Goal: Transaction & Acquisition: Purchase product/service

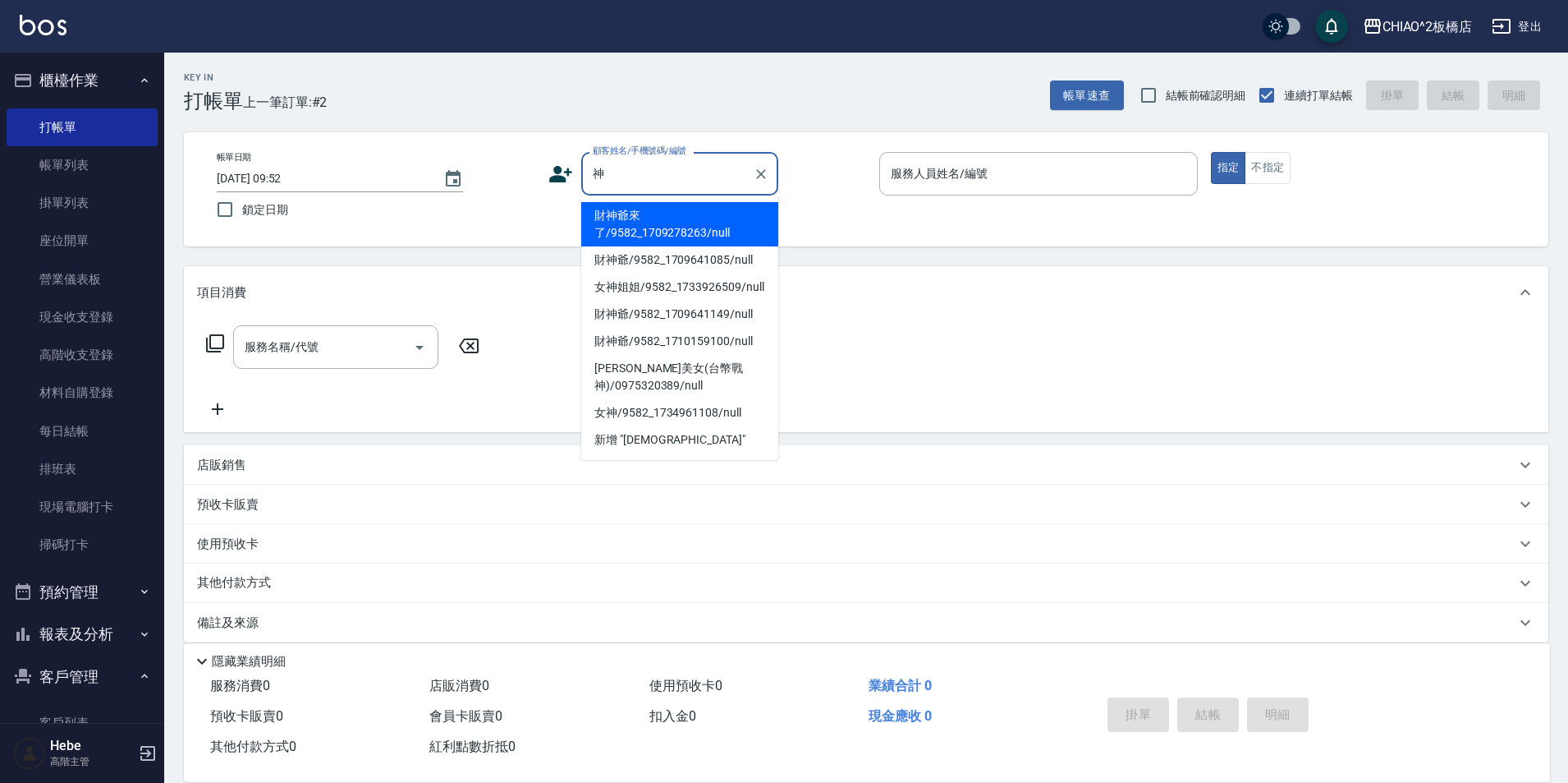
click at [637, 226] on li "財神爺來了/9582_1709278263/null" at bounding box center [679, 225] width 197 height 45
type input "財神爺來了/9582_1709278263/null"
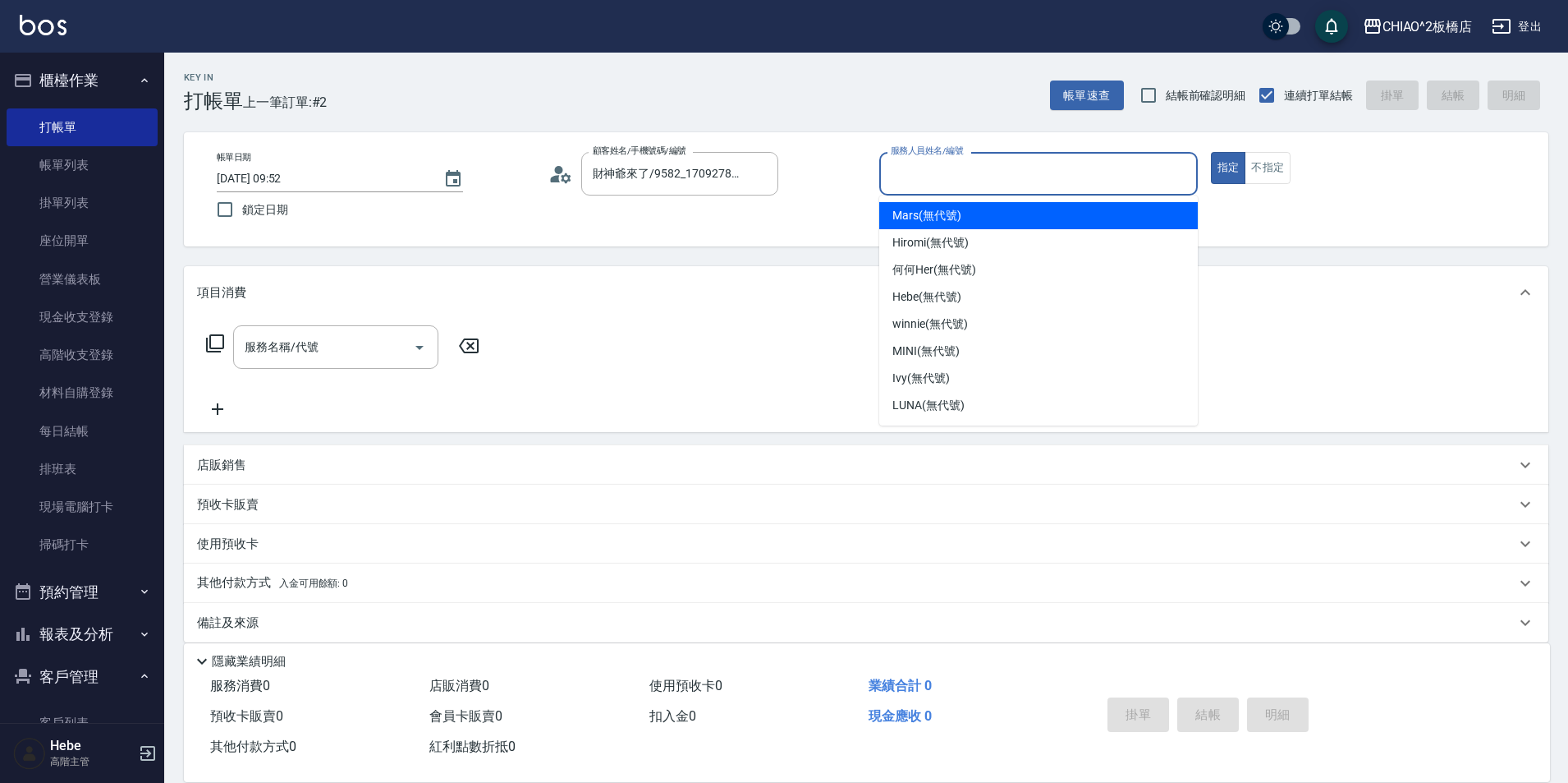
click at [951, 176] on input "服務人員姓名/編號" at bounding box center [1039, 173] width 304 height 29
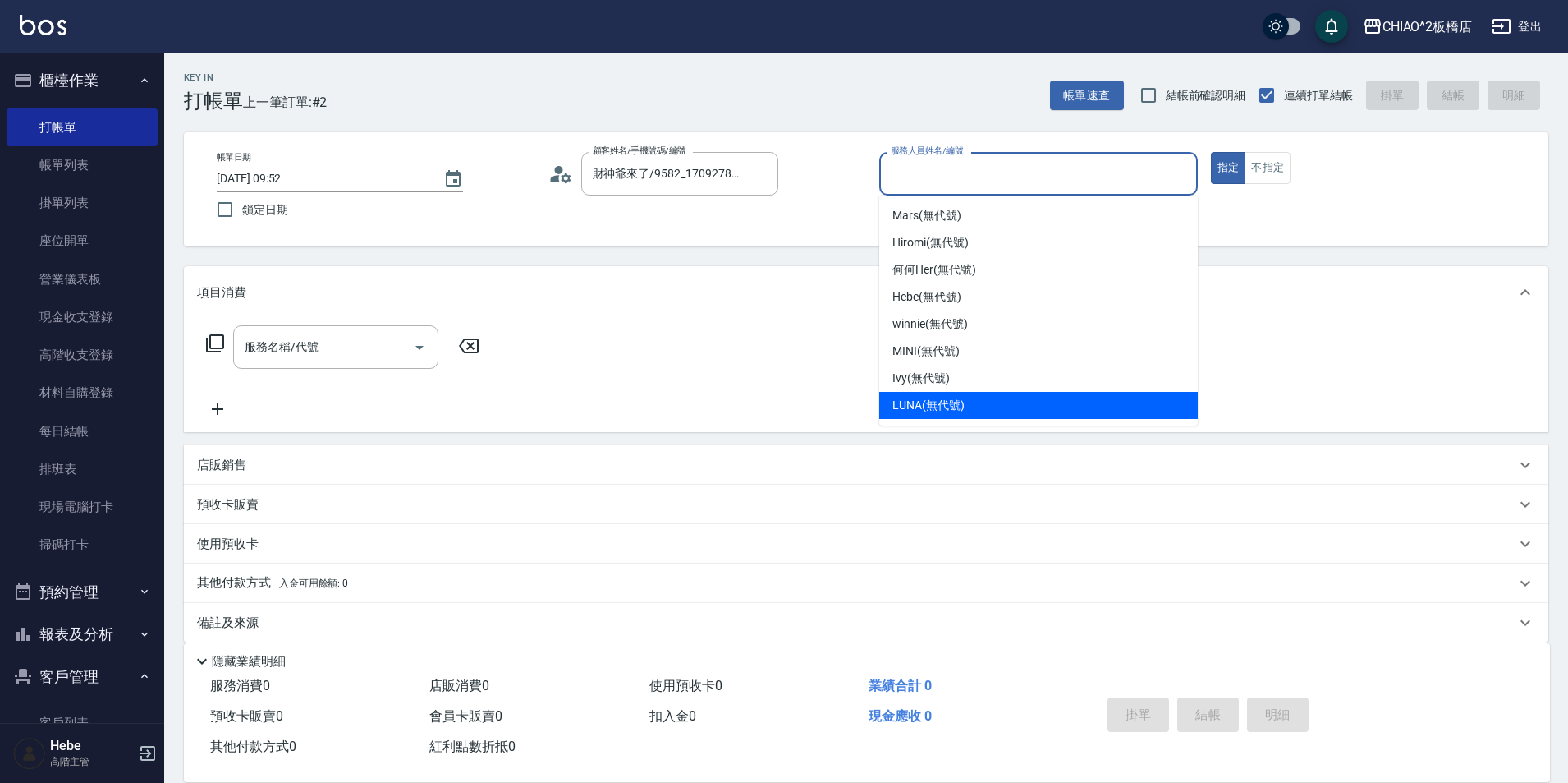
click at [925, 404] on span "LUNA (無代號)" at bounding box center [929, 405] width 73 height 18
type input "LUNA(無代號)"
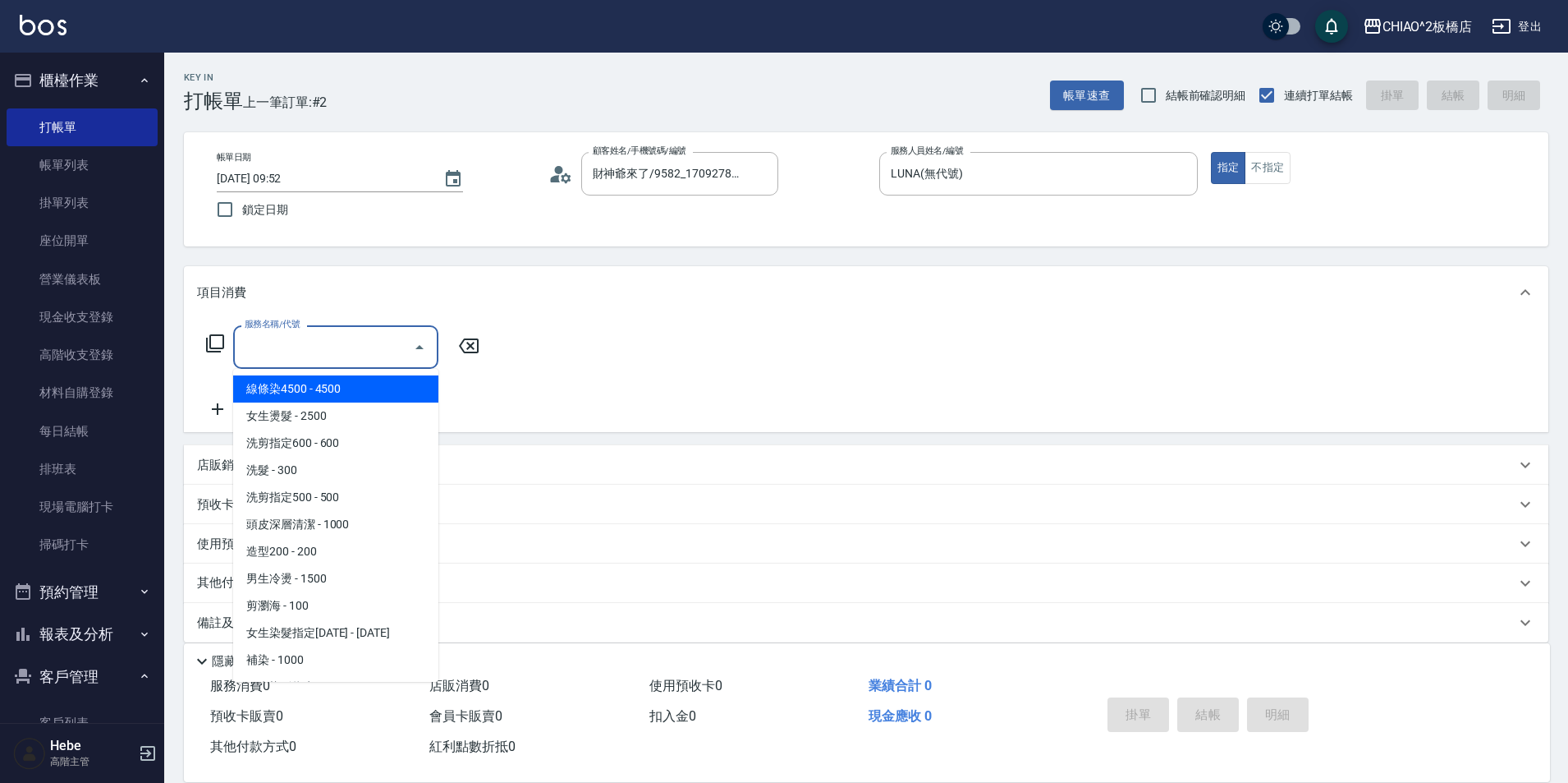
click at [347, 345] on input "服務名稱/代號" at bounding box center [323, 347] width 166 height 29
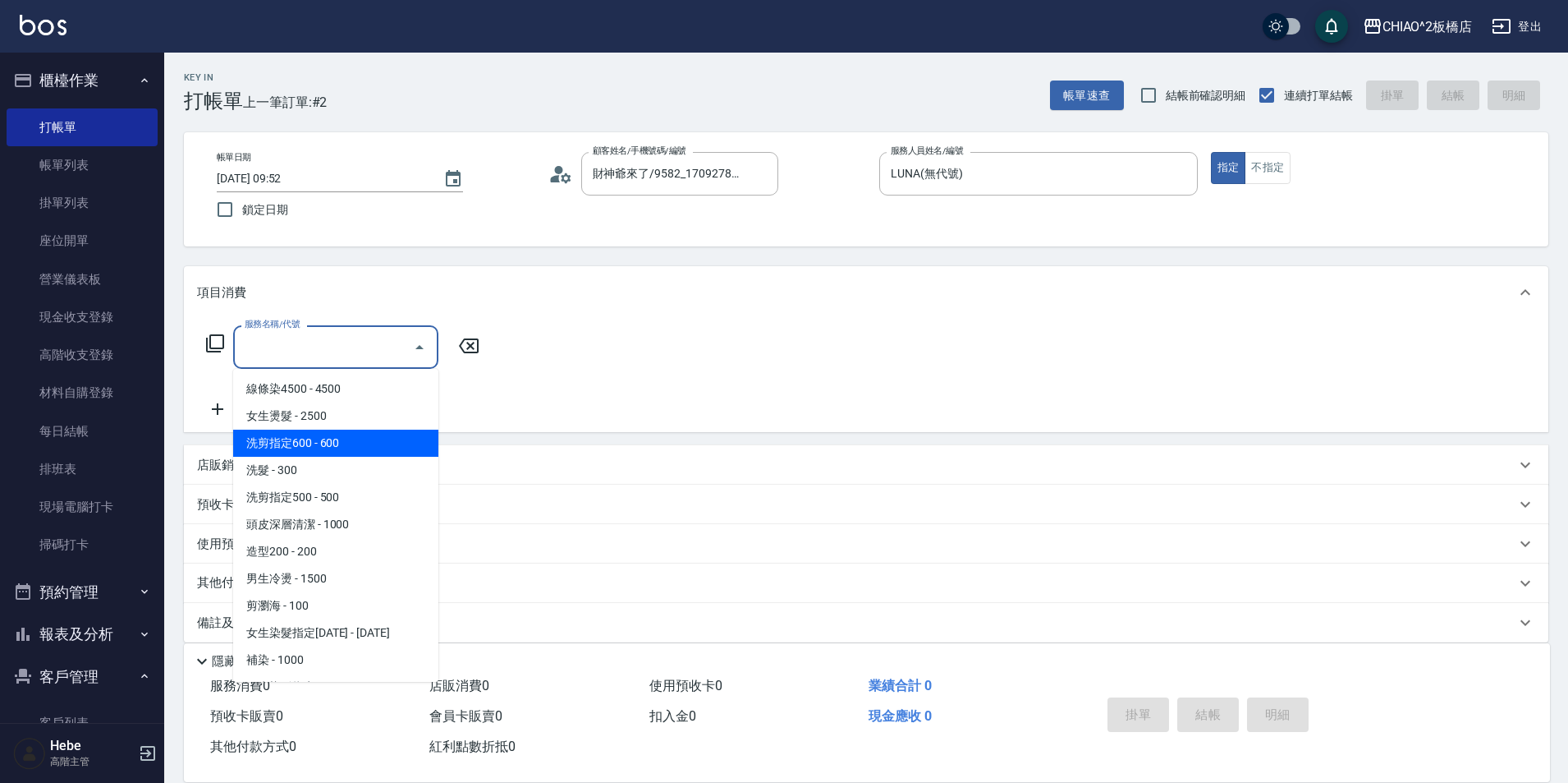
click at [328, 444] on span "洗剪指定600 - 600" at bounding box center [335, 443] width 205 height 27
type input "洗剪指定600(96678)"
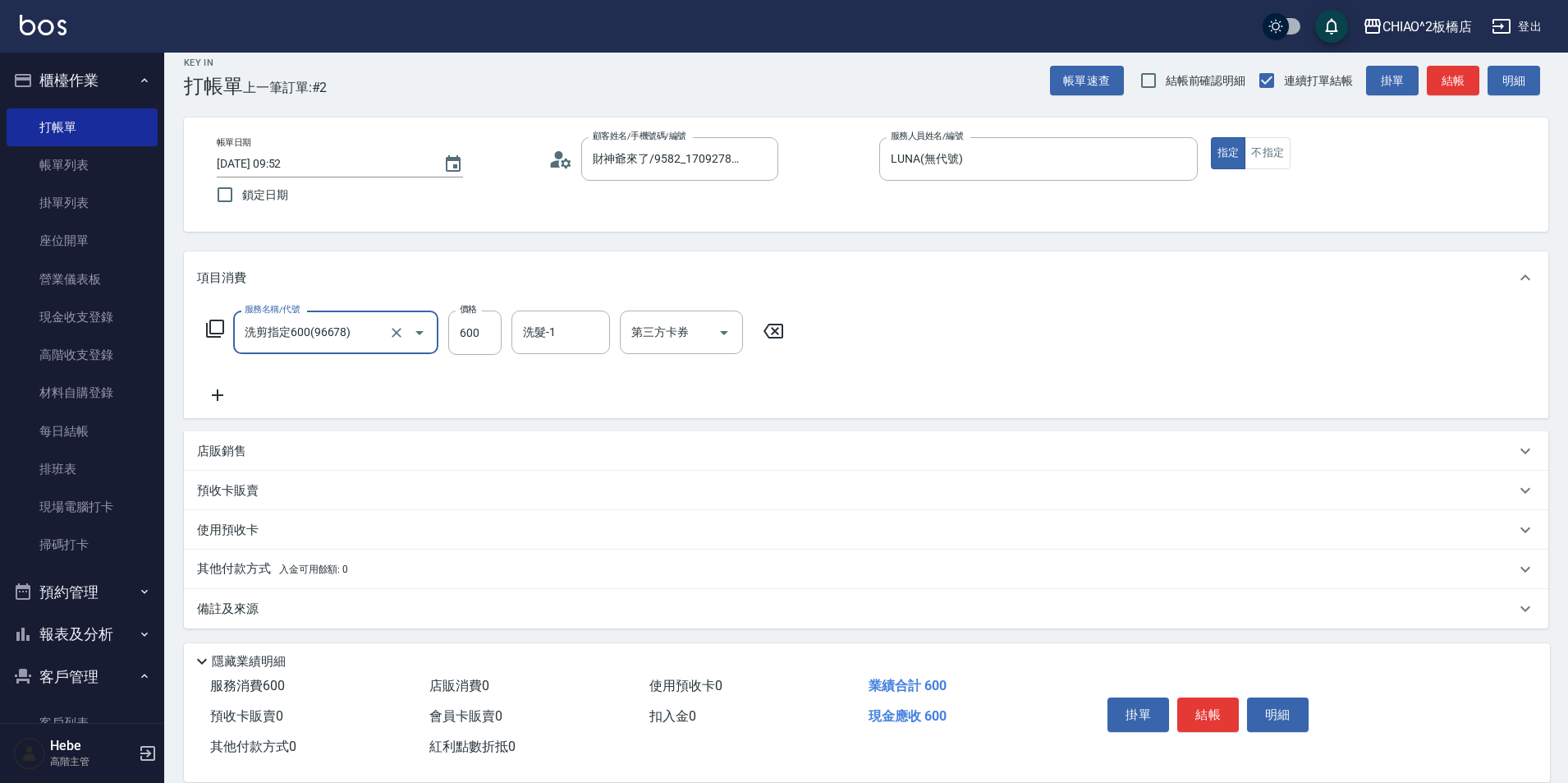
scroll to position [18, 0]
click at [329, 598] on div "備註及來源" at bounding box center [855, 606] width 1318 height 18
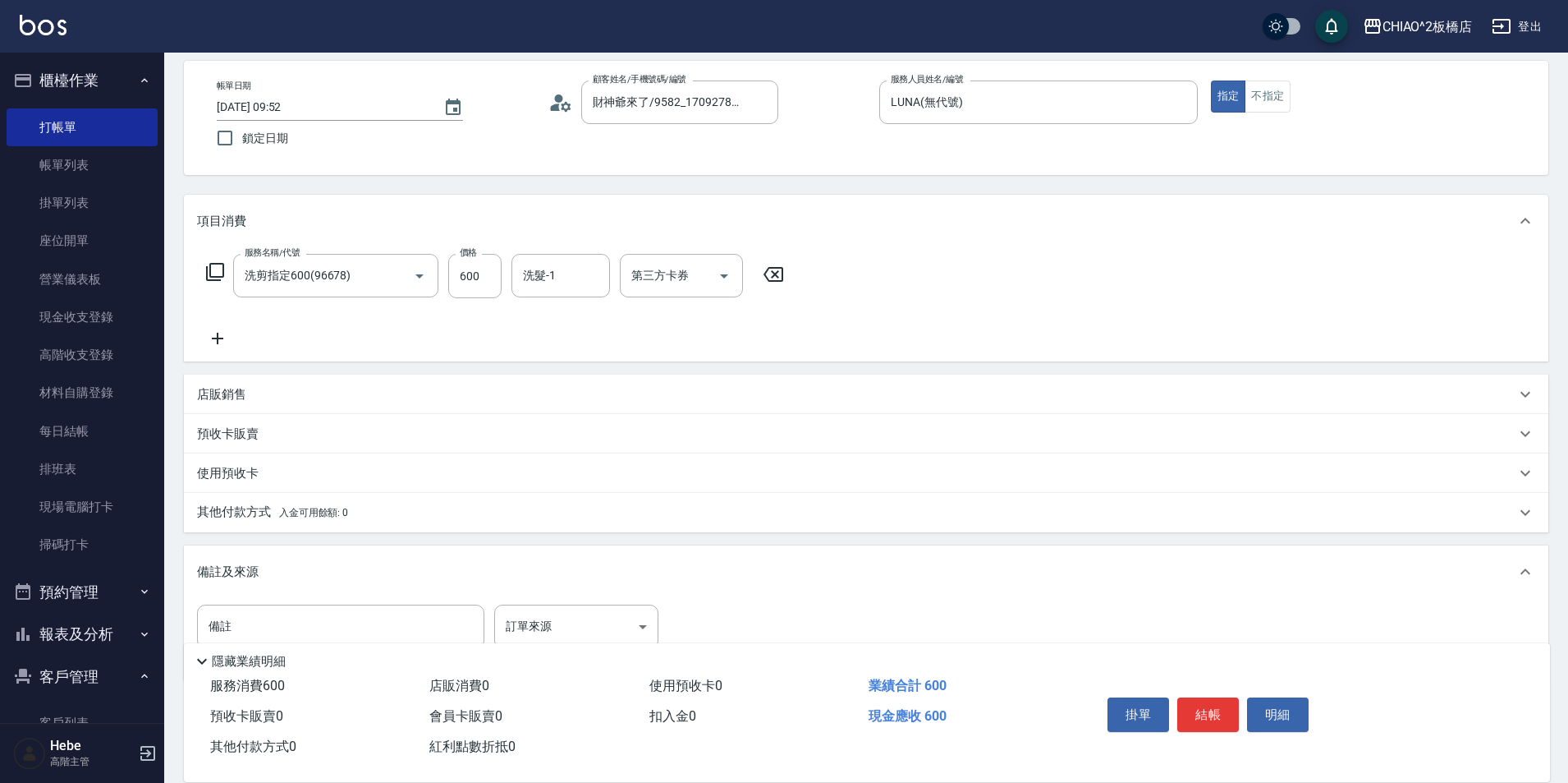
scroll to position [100, 0]
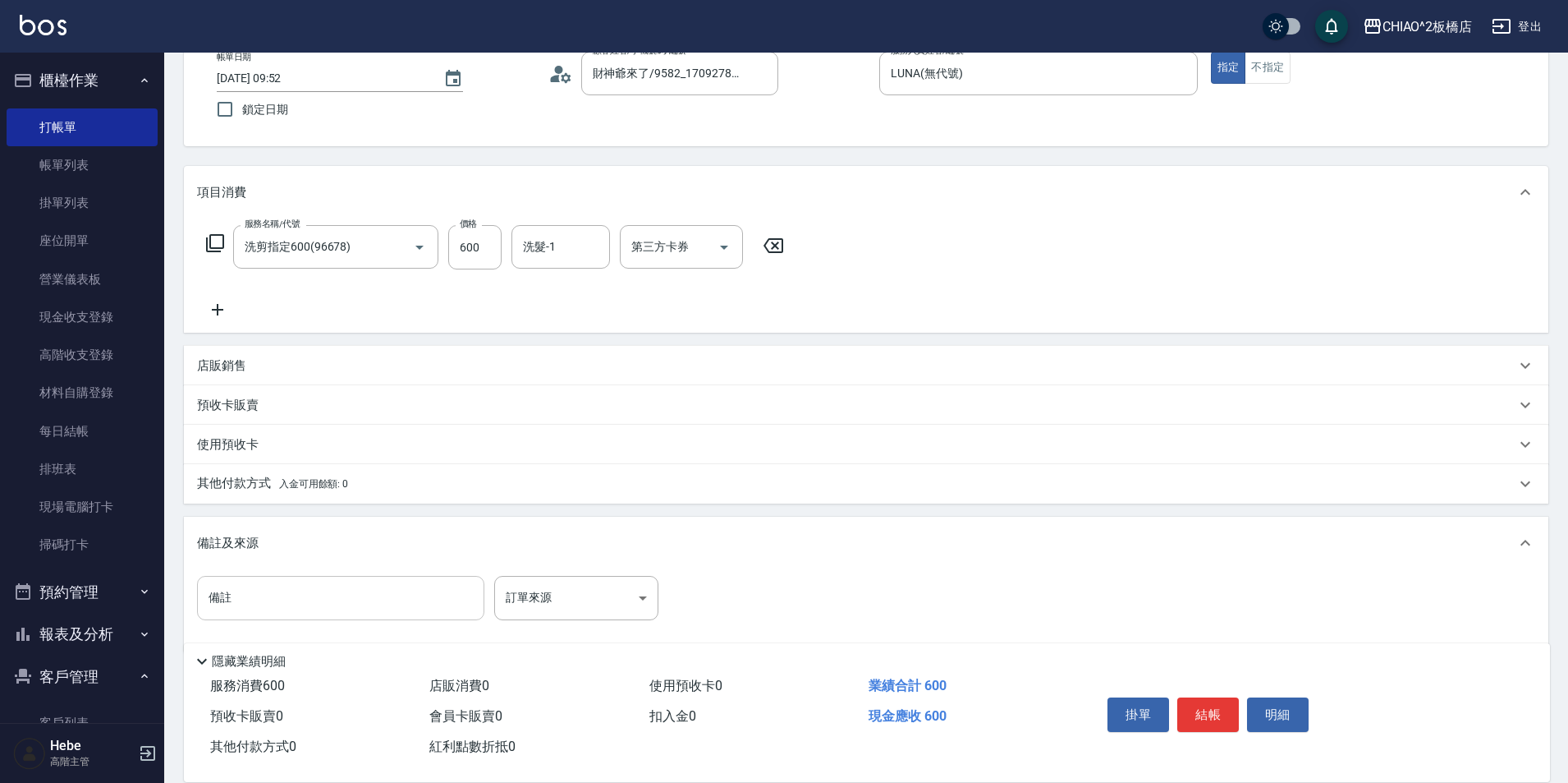
click at [327, 577] on input "備註" at bounding box center [340, 598] width 287 height 45
click at [304, 480] on span "入金可用餘額: 0" at bounding box center [314, 484] width 70 height 11
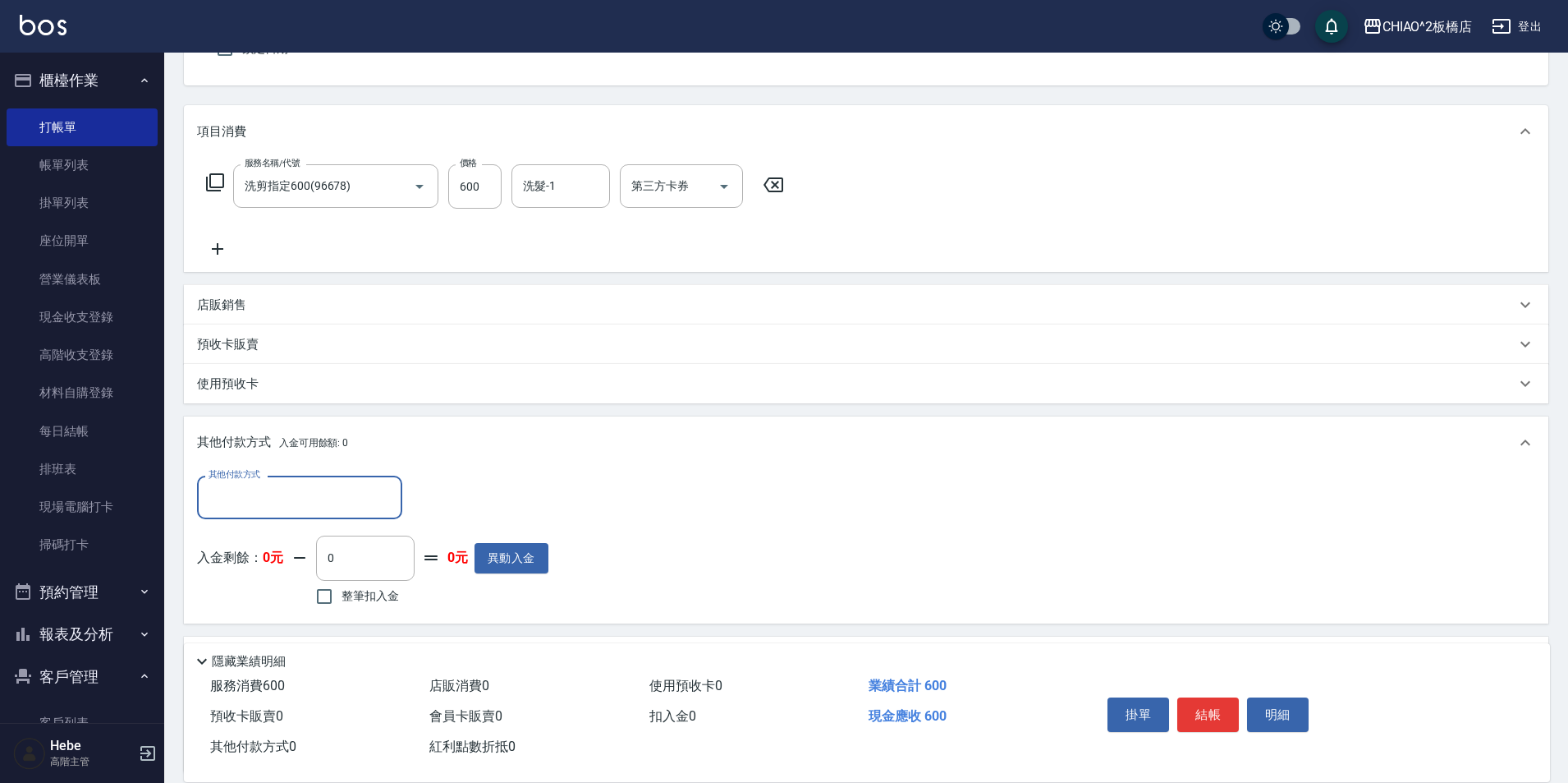
scroll to position [183, 0]
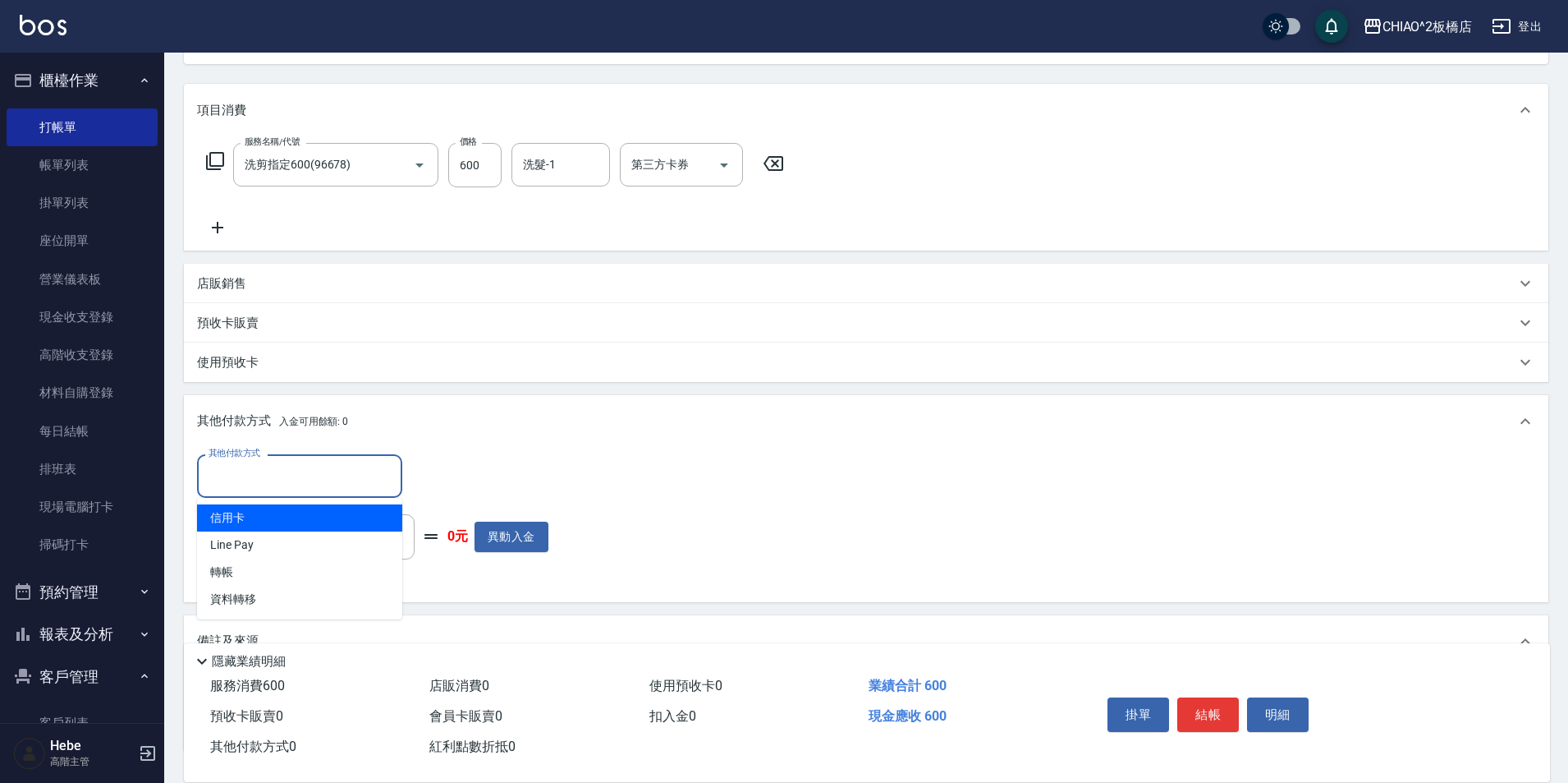
click at [321, 478] on input "其他付款方式" at bounding box center [299, 475] width 190 height 29
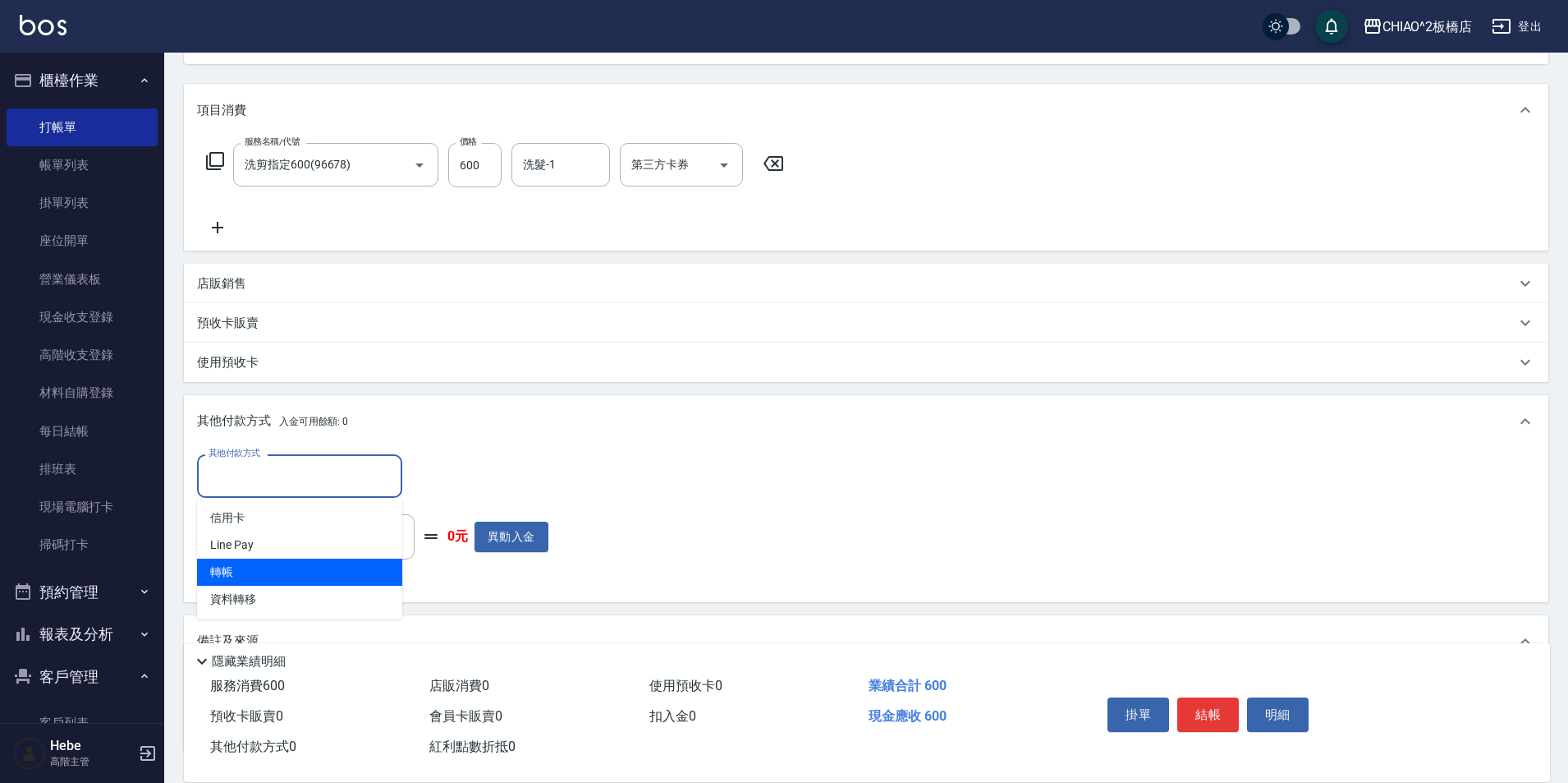
click at [318, 571] on span "轉帳" at bounding box center [299, 571] width 205 height 27
type input "轉帳"
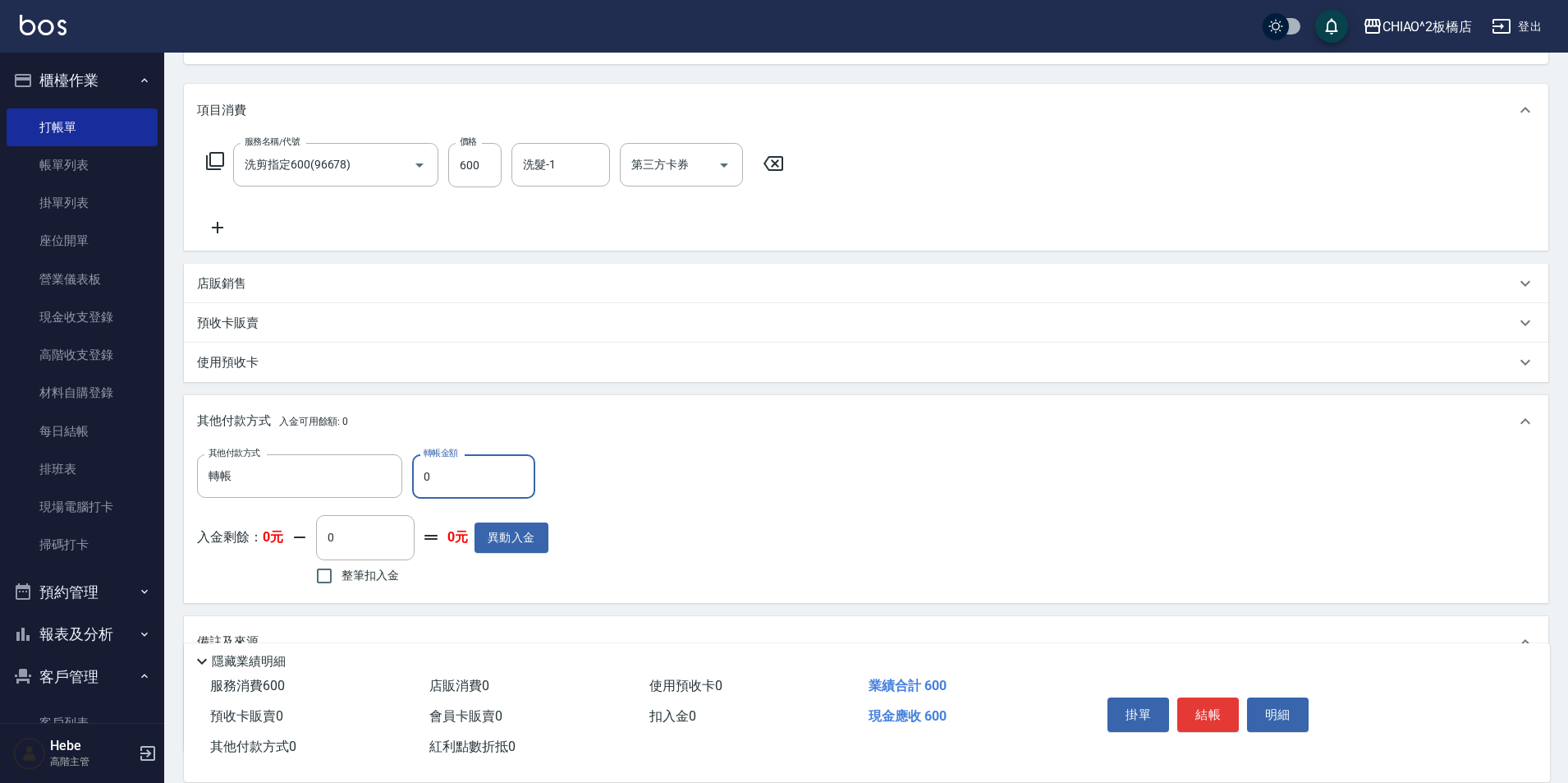
click at [449, 477] on input "0" at bounding box center [473, 476] width 123 height 45
type input "600"
click at [1215, 704] on button "結帳" at bounding box center [1207, 714] width 61 height 34
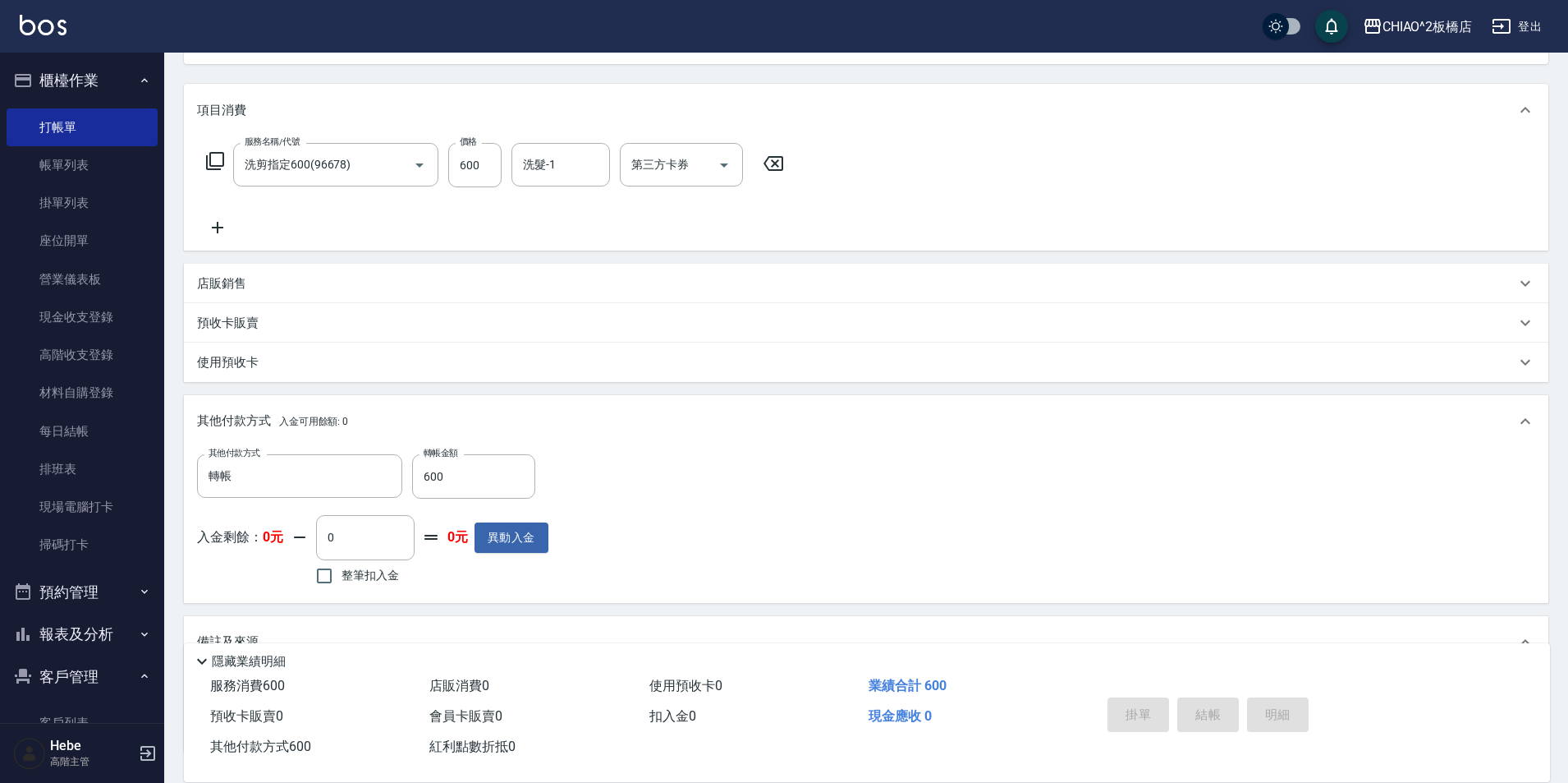
type input "[DATE] 12:00"
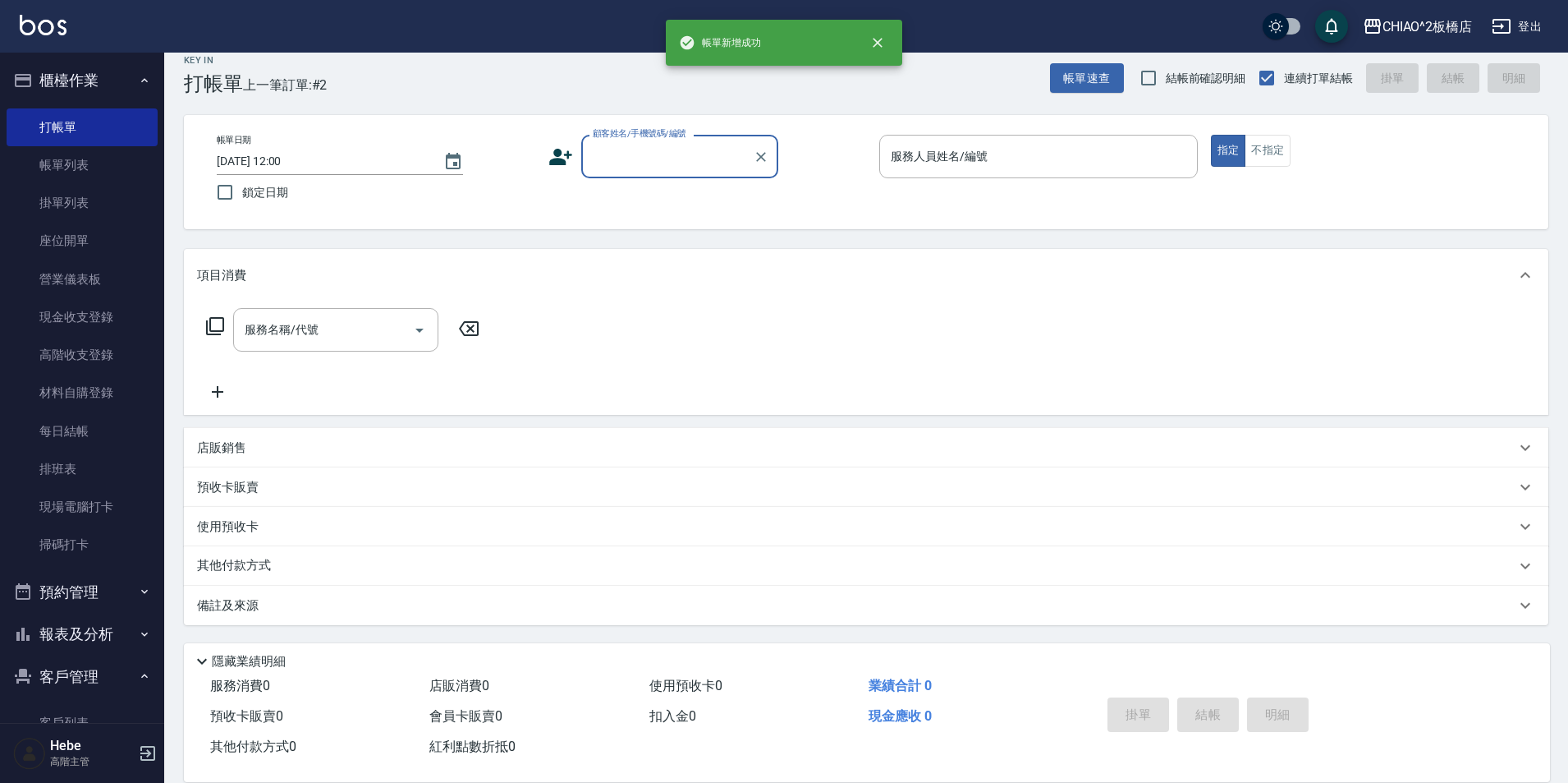
scroll to position [0, 0]
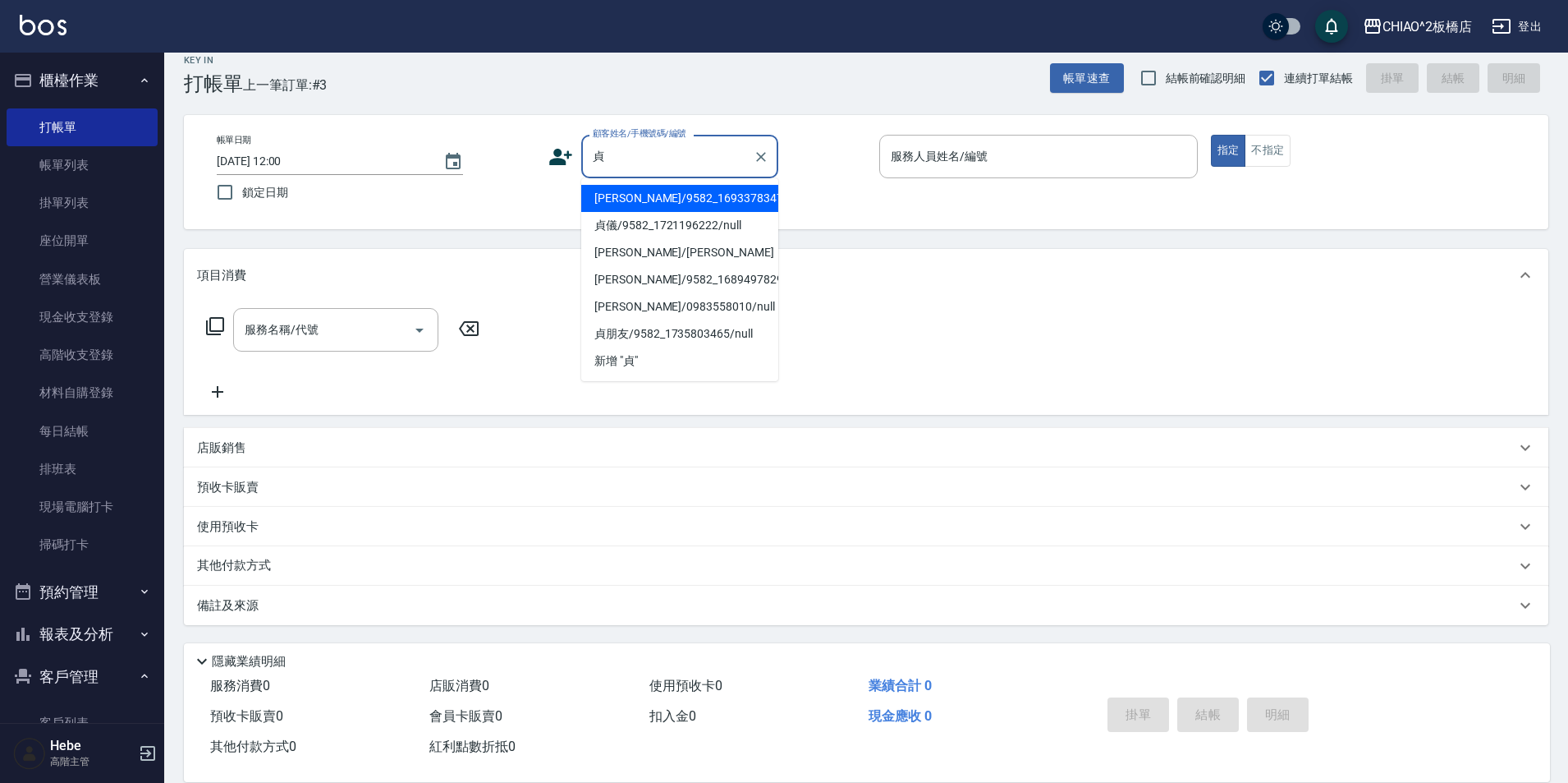
click at [714, 206] on li "[PERSON_NAME]/9582_1693378347/null" at bounding box center [679, 198] width 197 height 27
type input "[PERSON_NAME]/9582_1693378347/null"
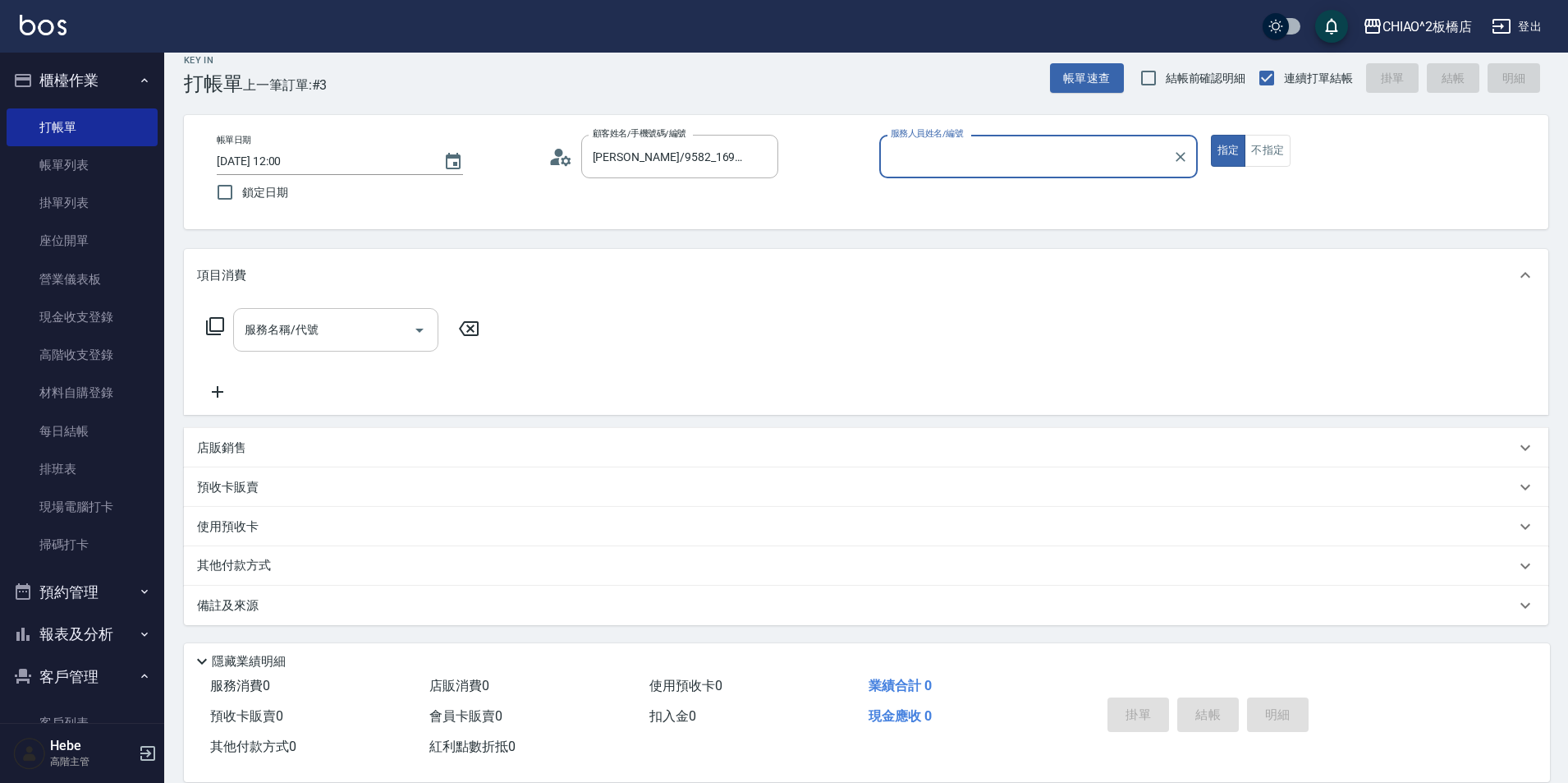
type input "MINI(無代號)"
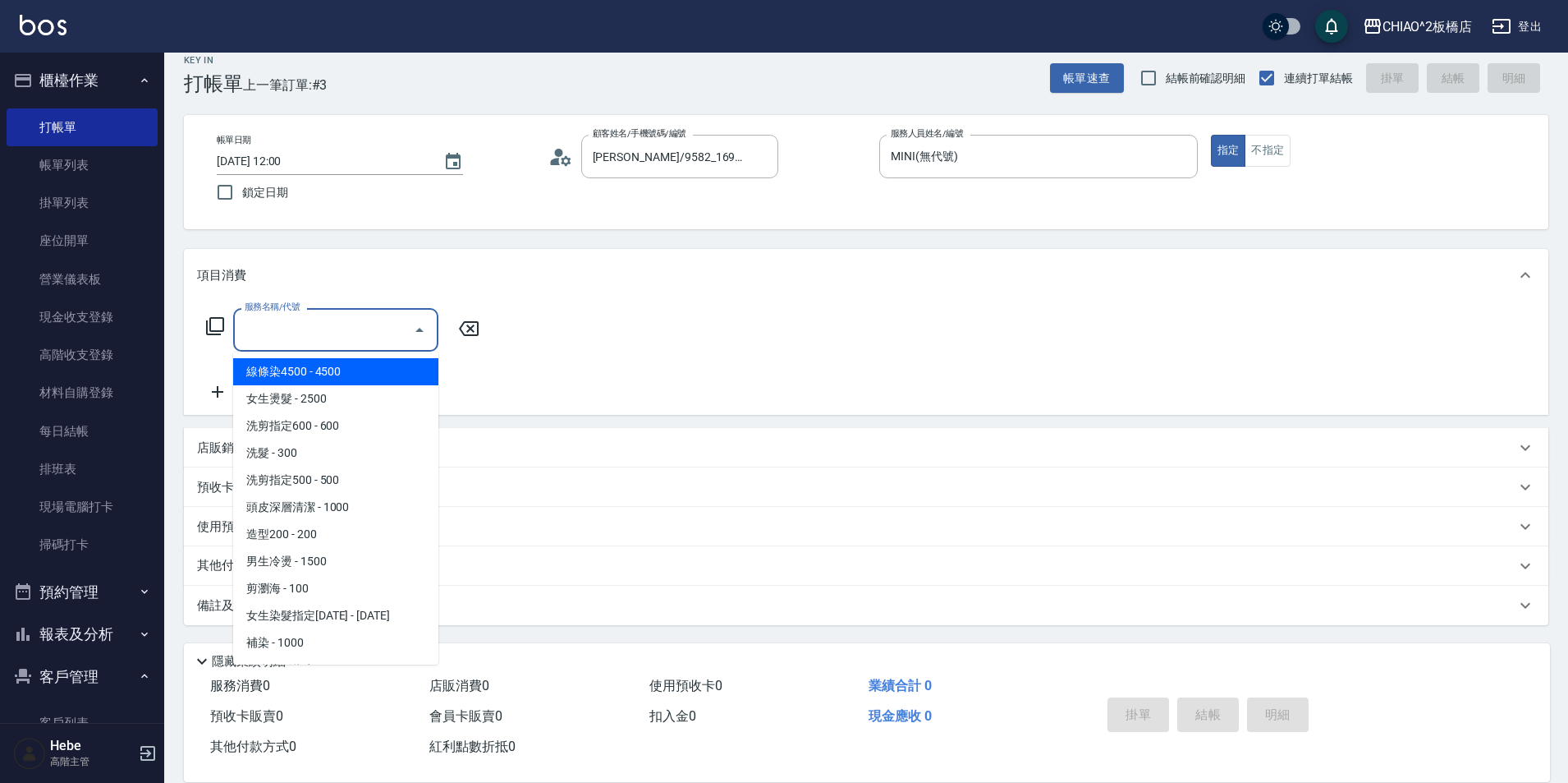
click at [345, 337] on input "服務名稱/代號" at bounding box center [323, 329] width 166 height 29
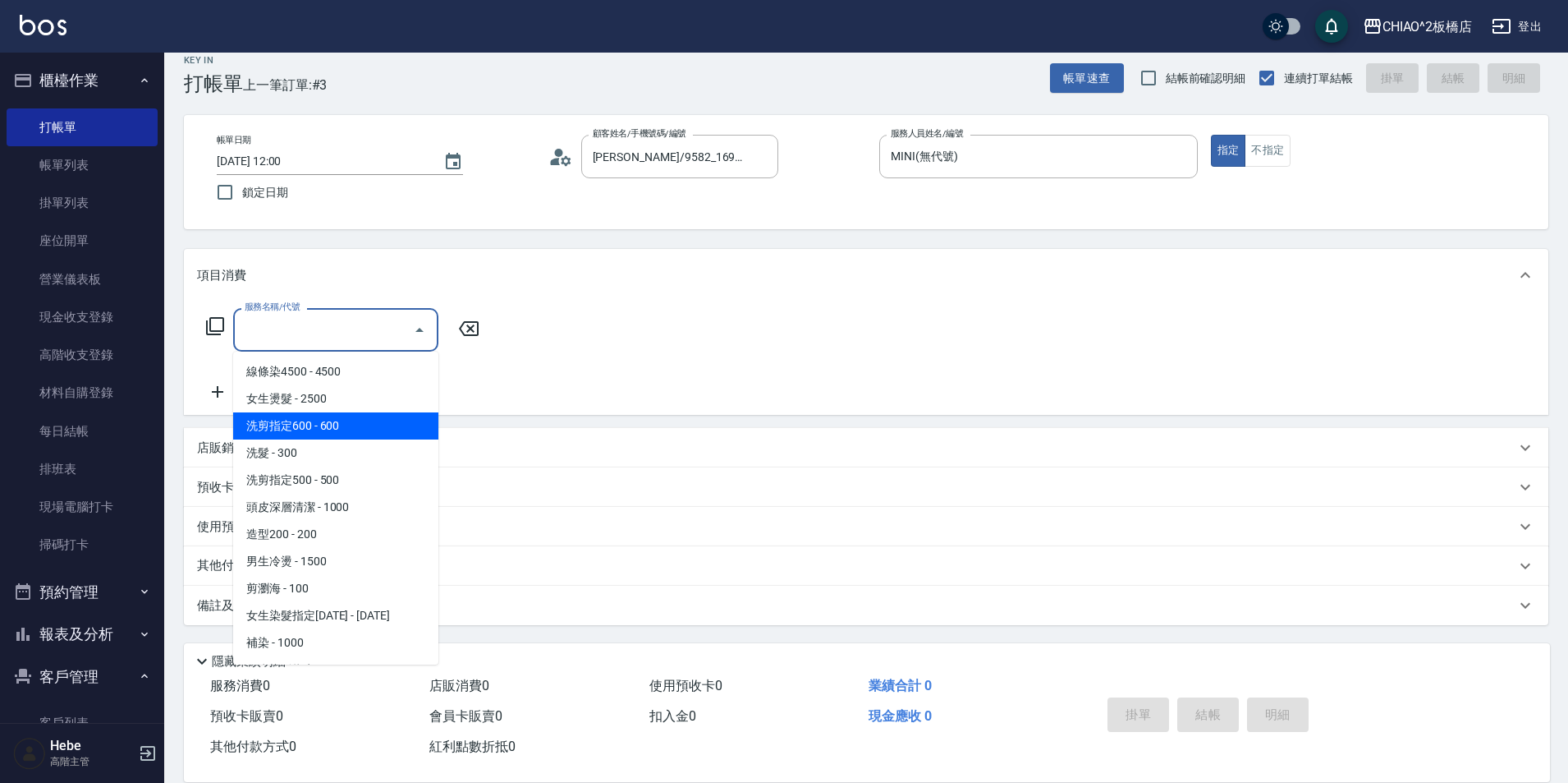
click at [353, 416] on span "洗剪指定600 - 600" at bounding box center [335, 425] width 205 height 27
type input "洗剪指定600(96678)"
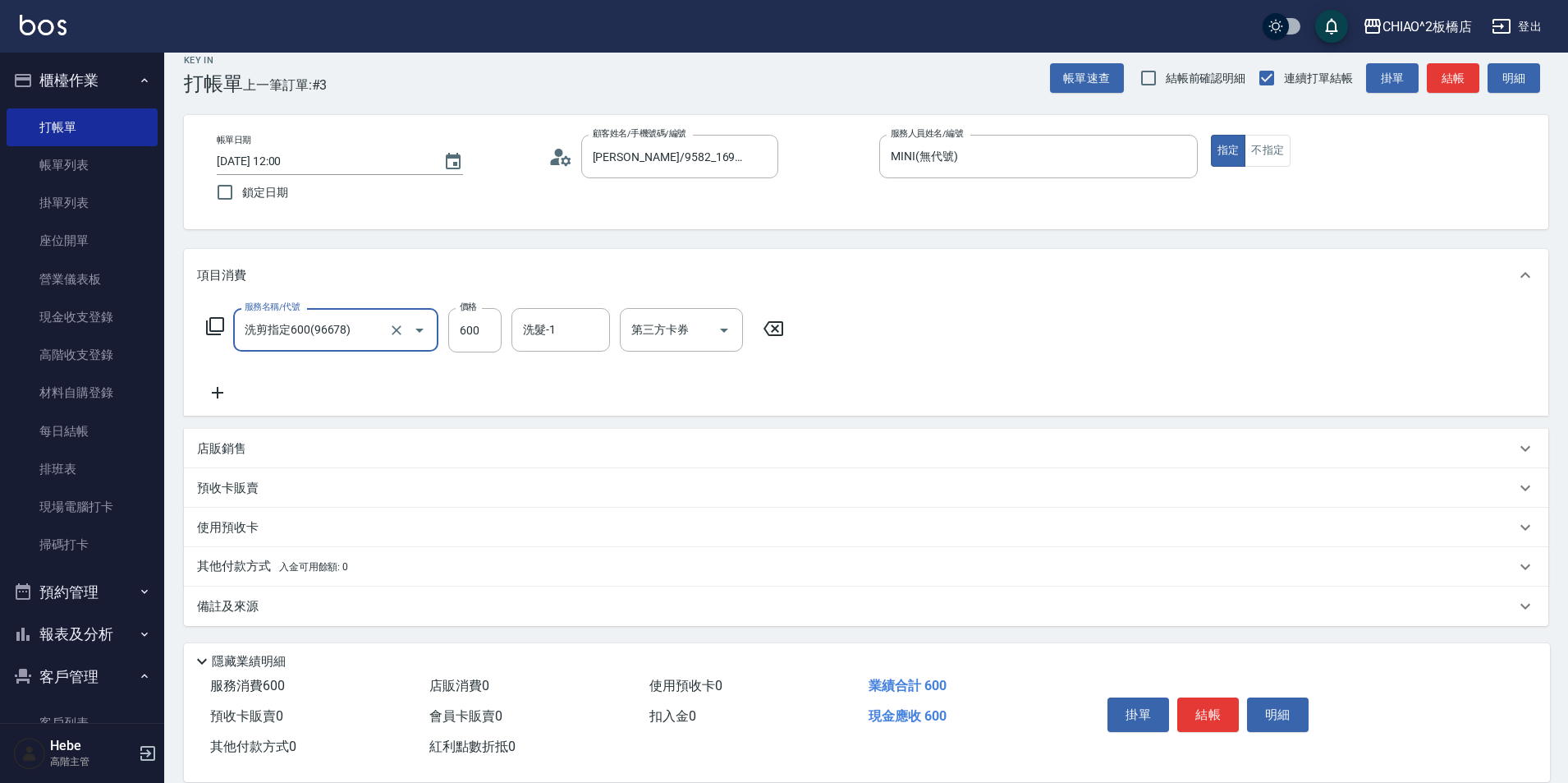
scroll to position [18, 0]
click at [315, 569] on span "入金可用餘額: 0" at bounding box center [314, 566] width 70 height 11
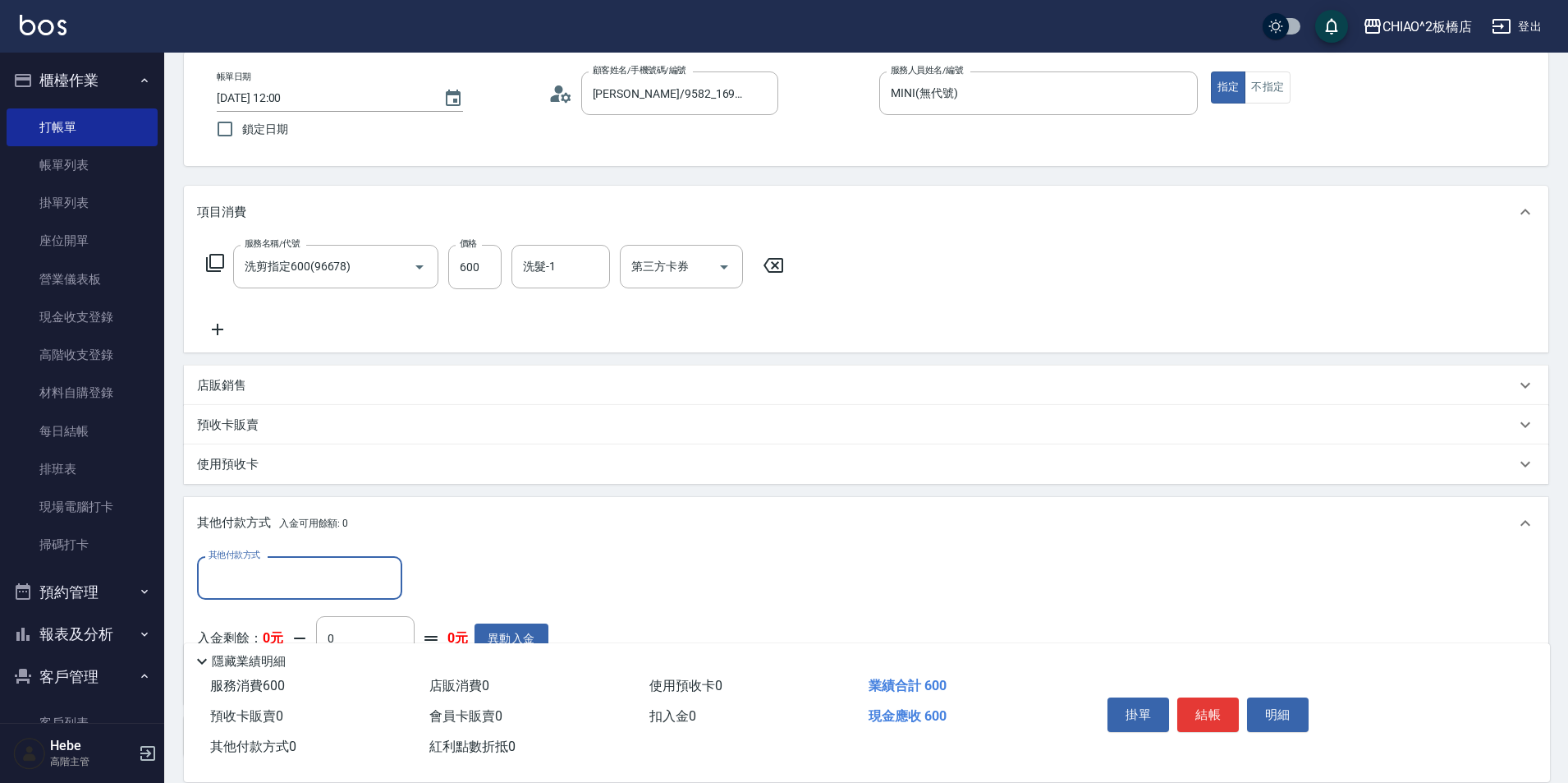
scroll to position [100, 0]
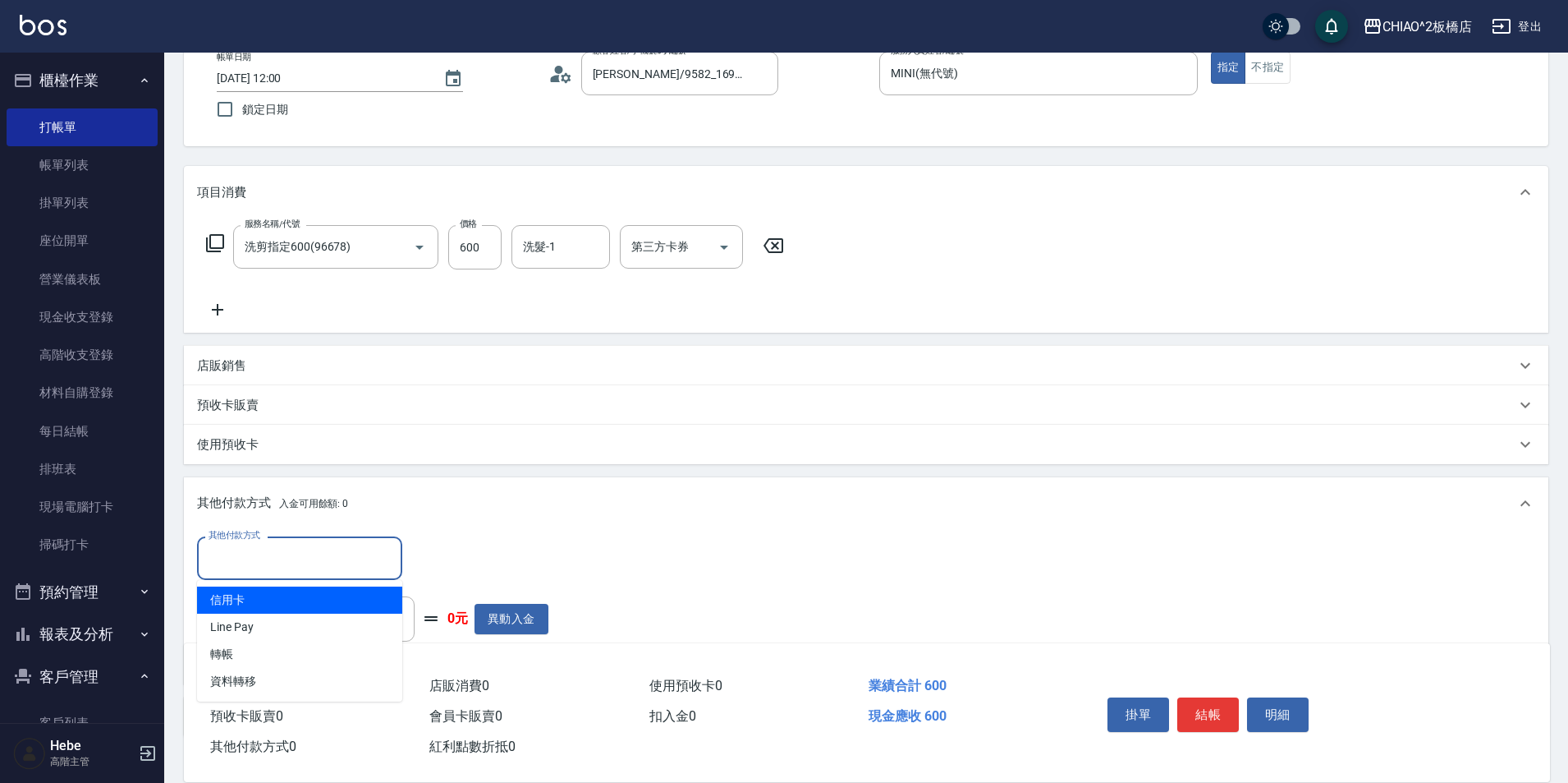
click at [319, 557] on input "其他付款方式" at bounding box center [299, 557] width 190 height 29
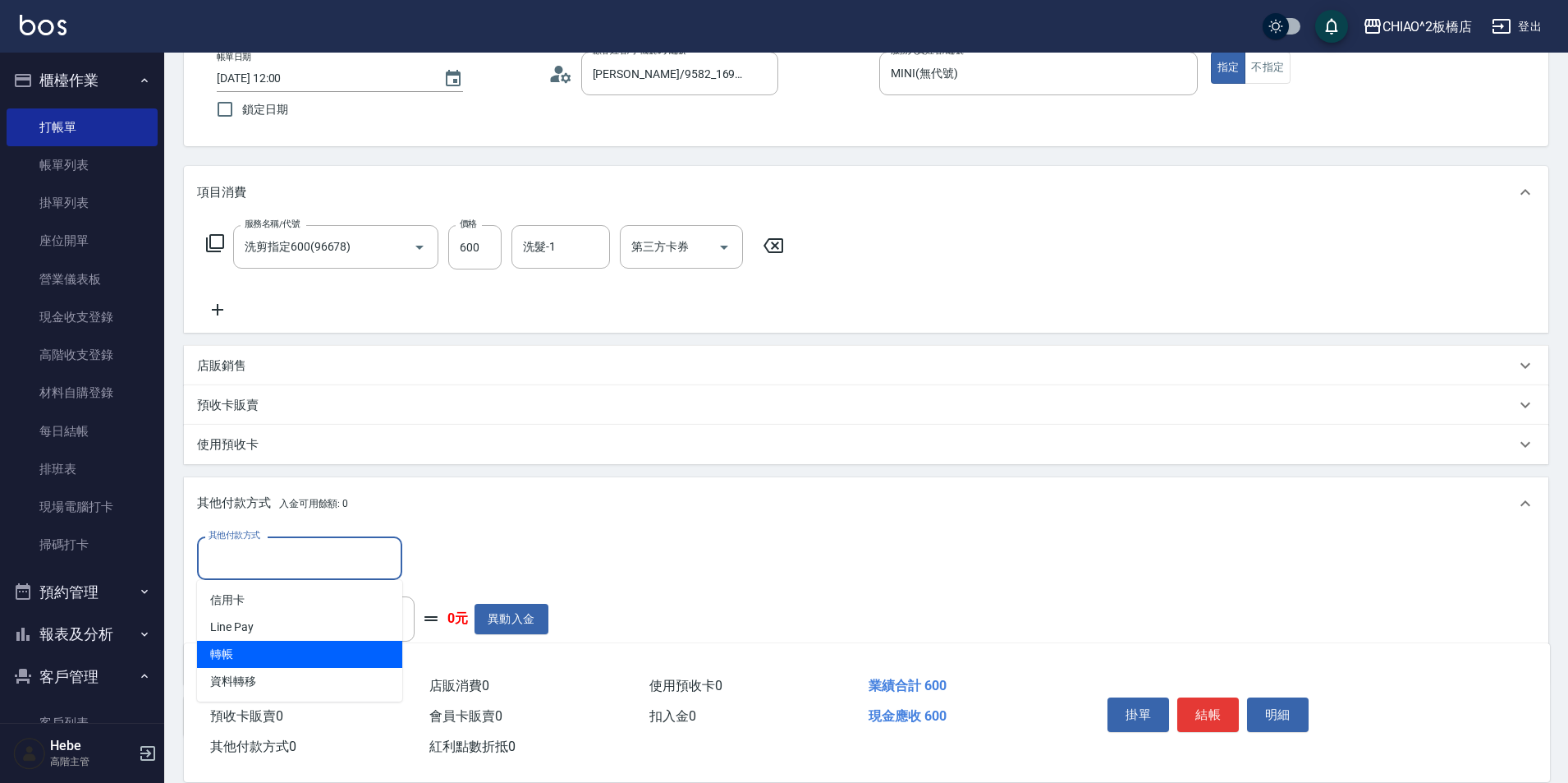
click at [300, 646] on span "轉帳" at bounding box center [299, 653] width 205 height 27
type input "轉帳"
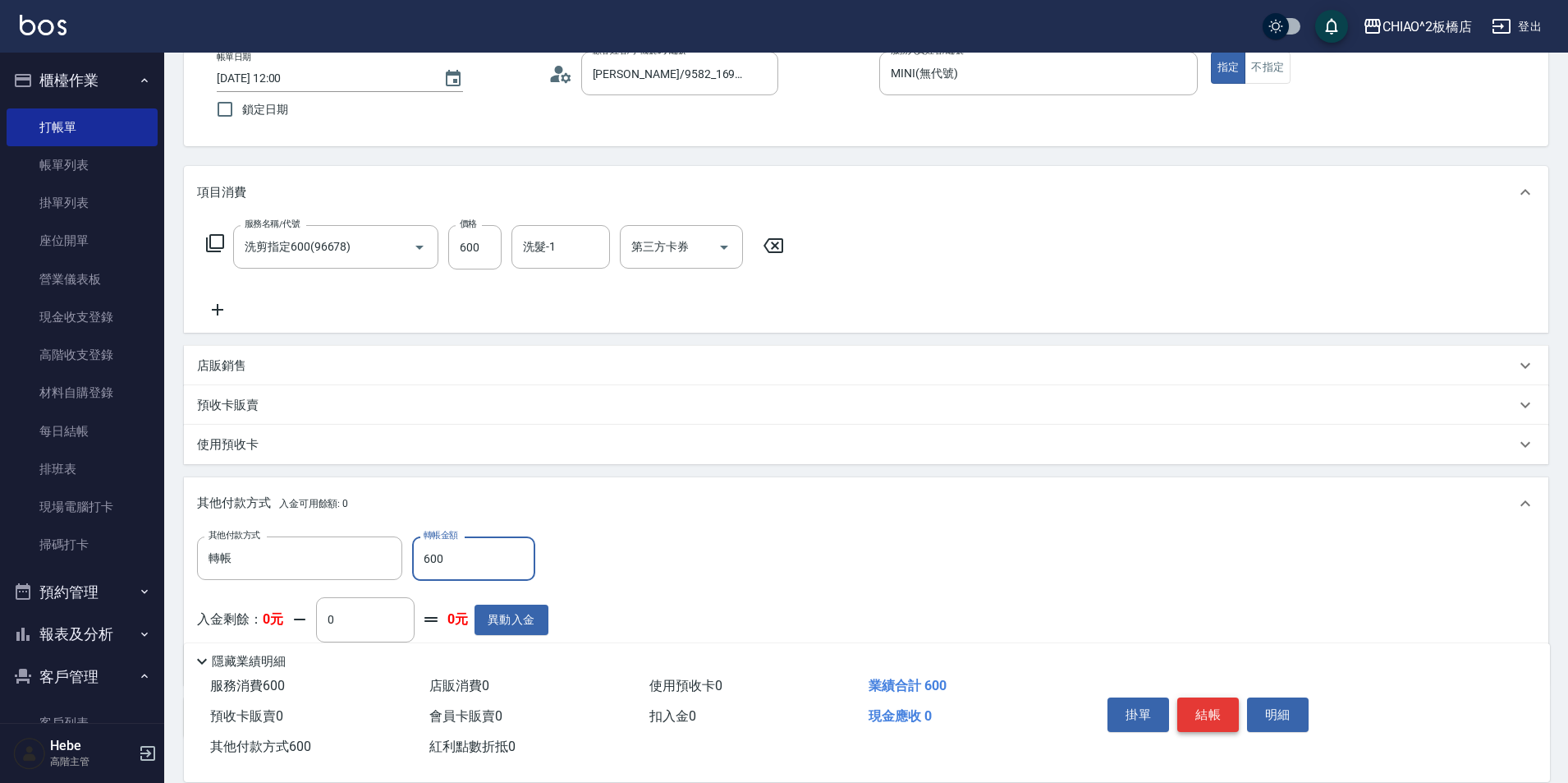
type input "600"
click at [1206, 707] on button "結帳" at bounding box center [1207, 714] width 61 height 34
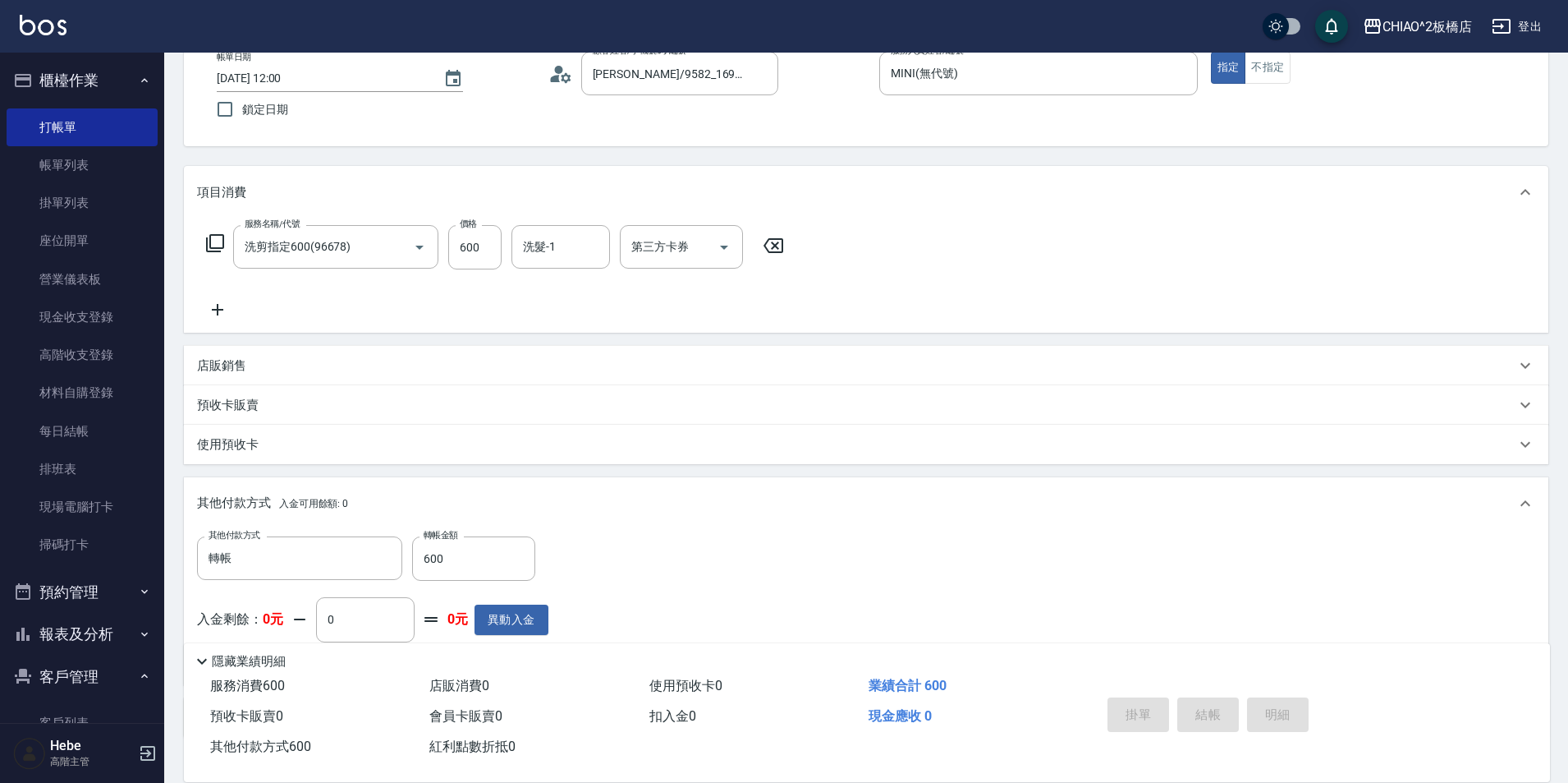
type input "[DATE] 12:01"
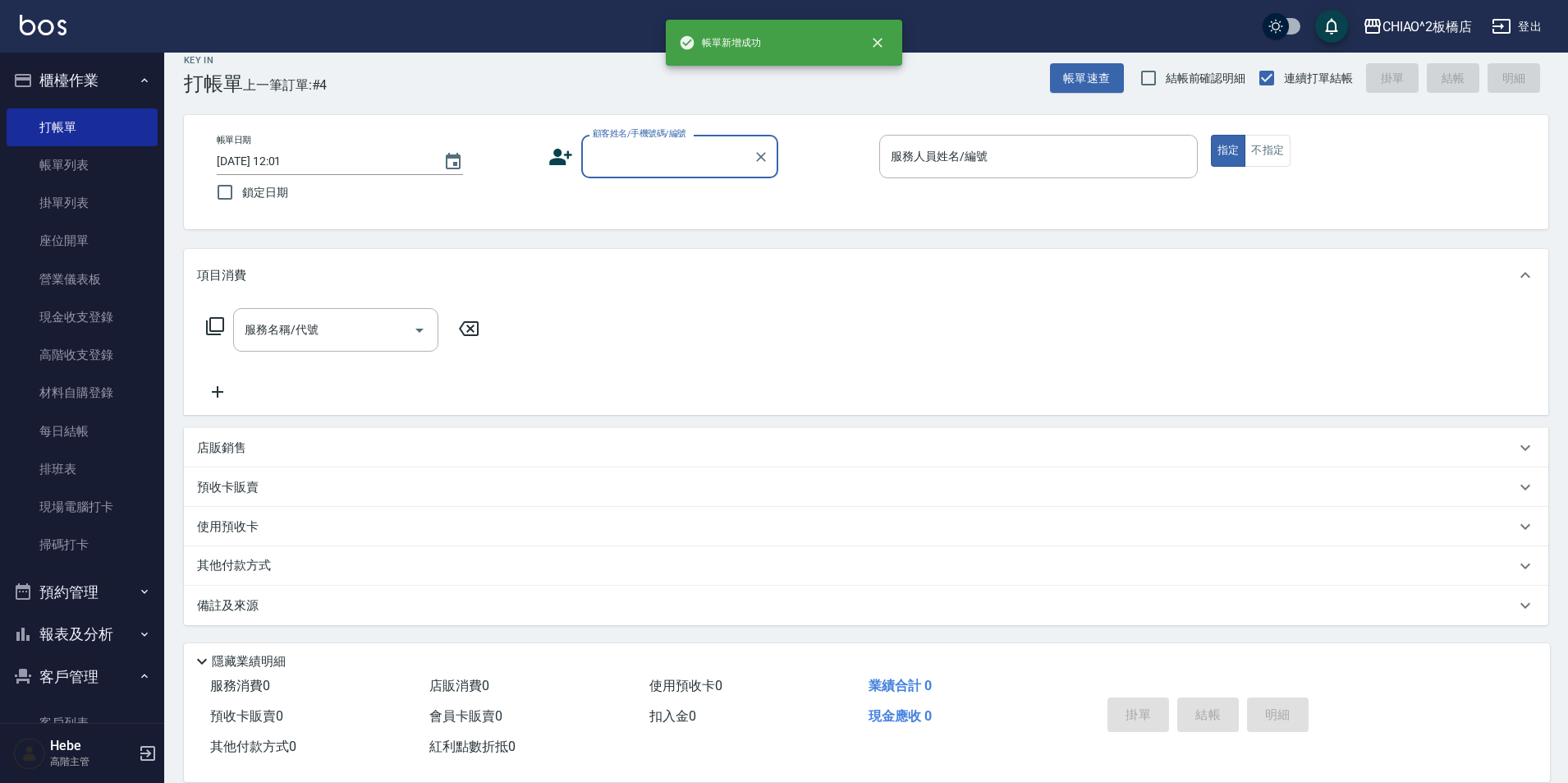
scroll to position [18, 0]
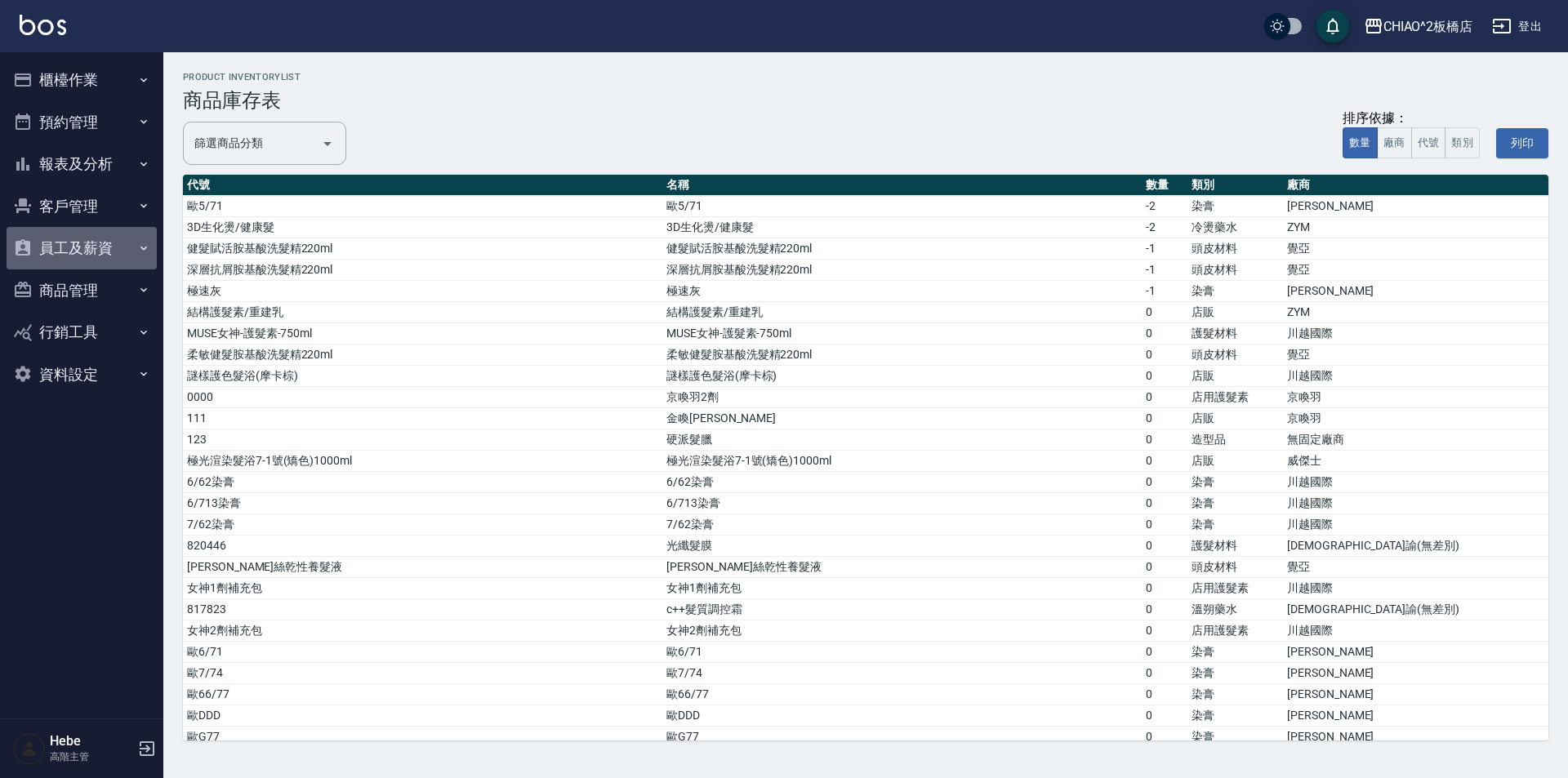
click at [95, 251] on button "員工及薪資" at bounding box center [82, 248] width 150 height 43
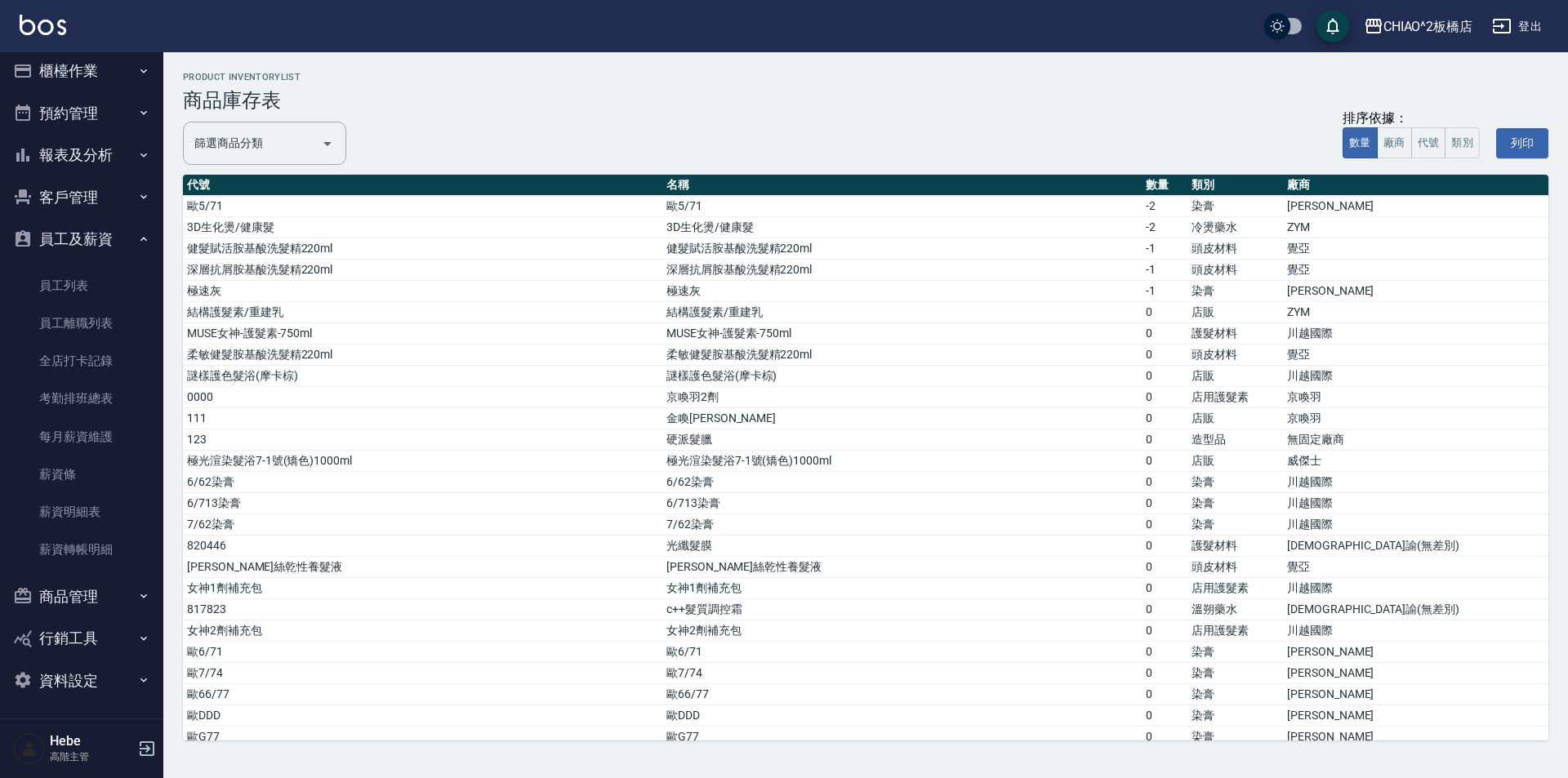
scroll to position [11, 0]
click at [101, 75] on button "櫃檯作業" at bounding box center [82, 69] width 150 height 43
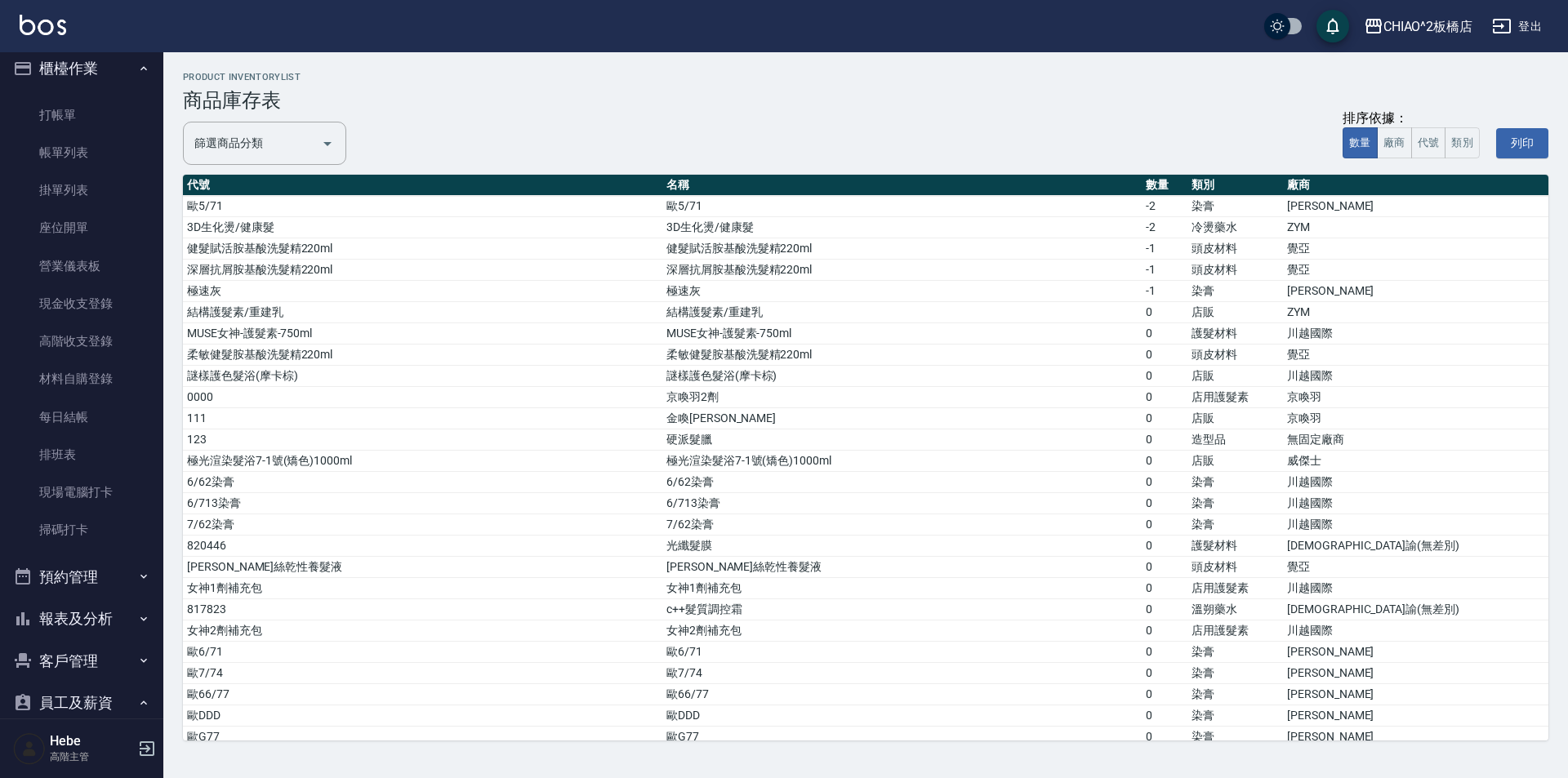
scroll to position [420, 0]
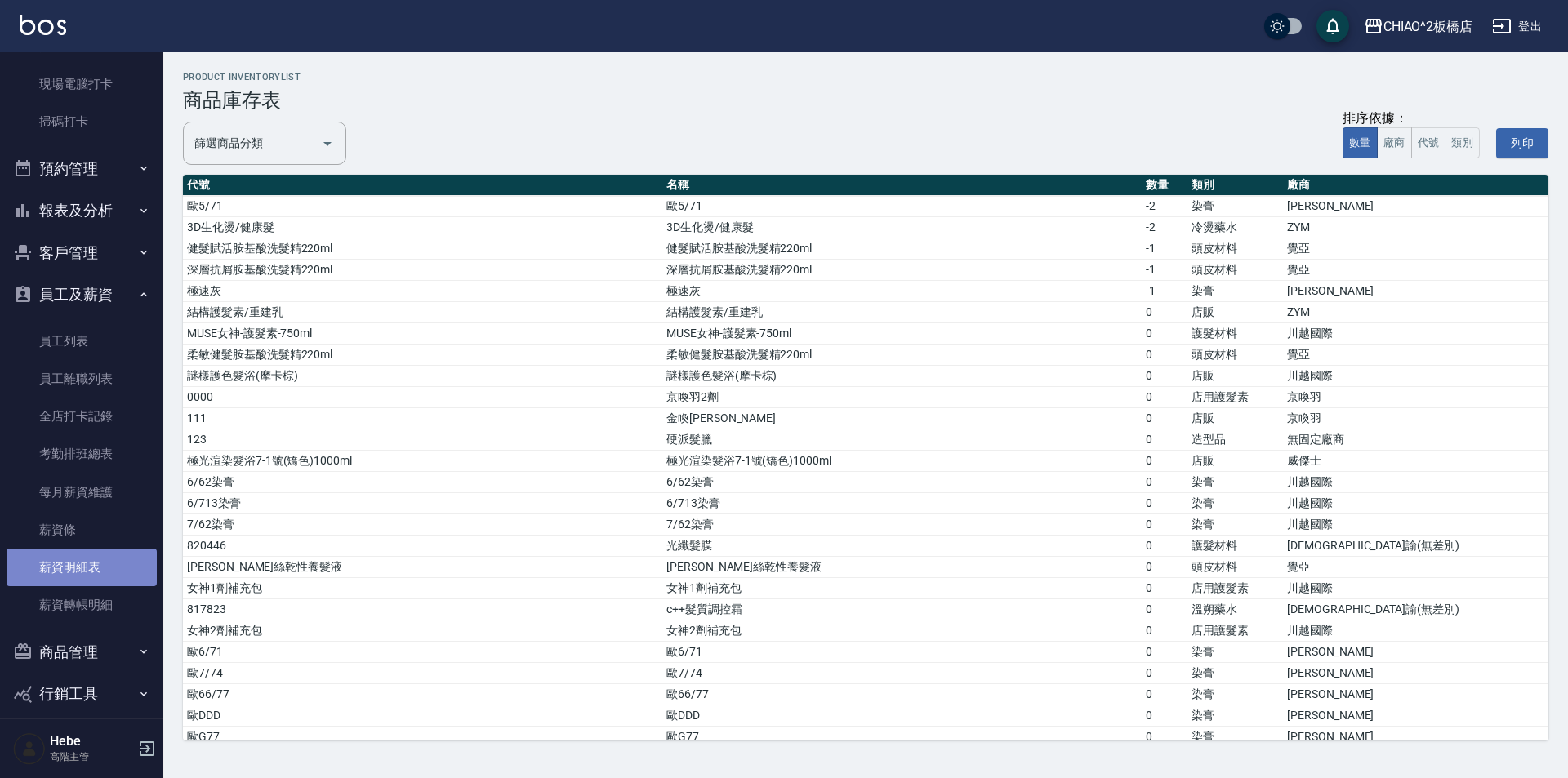
click at [113, 558] on link "薪資明細表" at bounding box center [82, 567] width 150 height 38
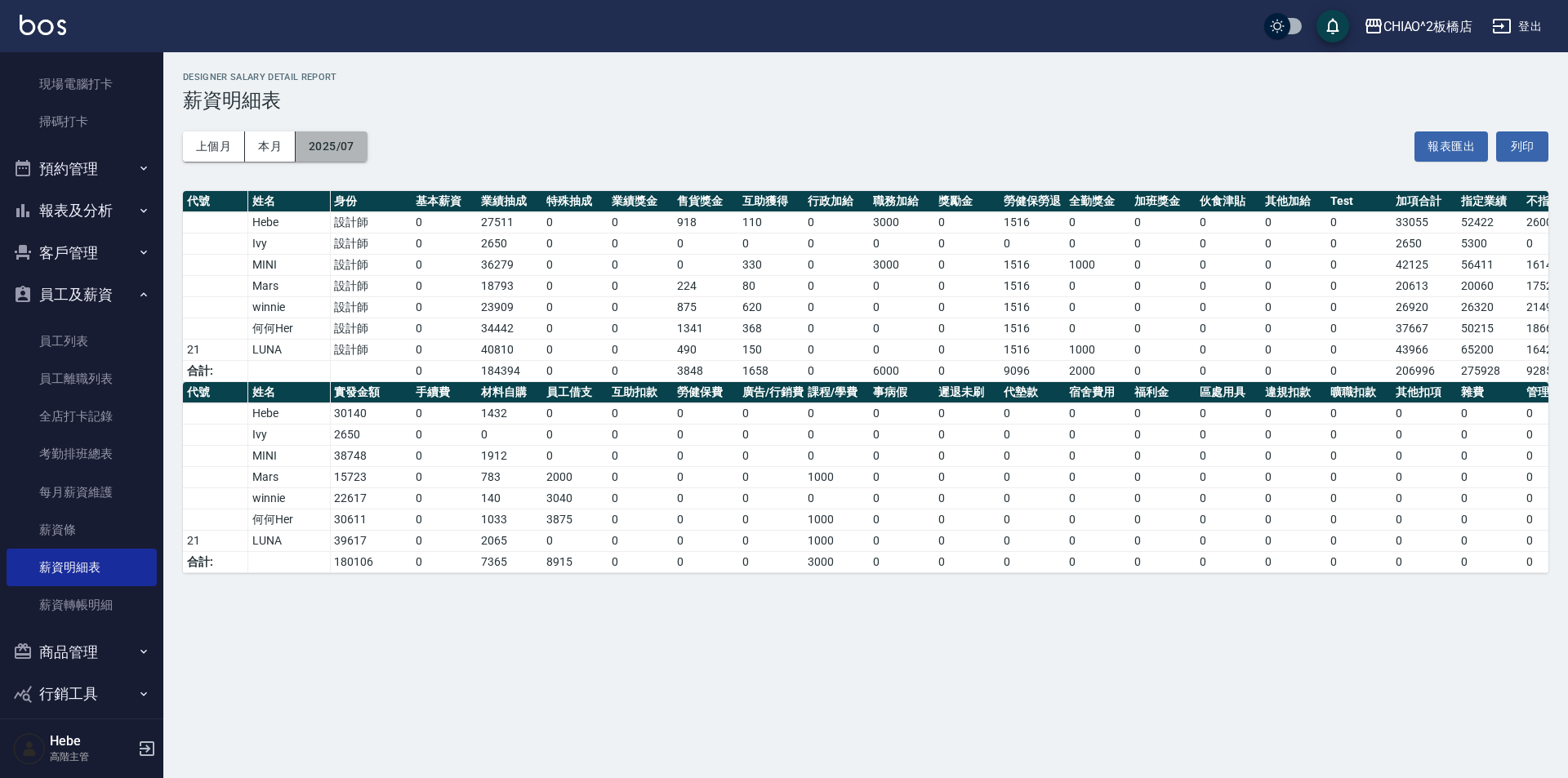
click at [326, 152] on button "2025/07" at bounding box center [332, 146] width 72 height 31
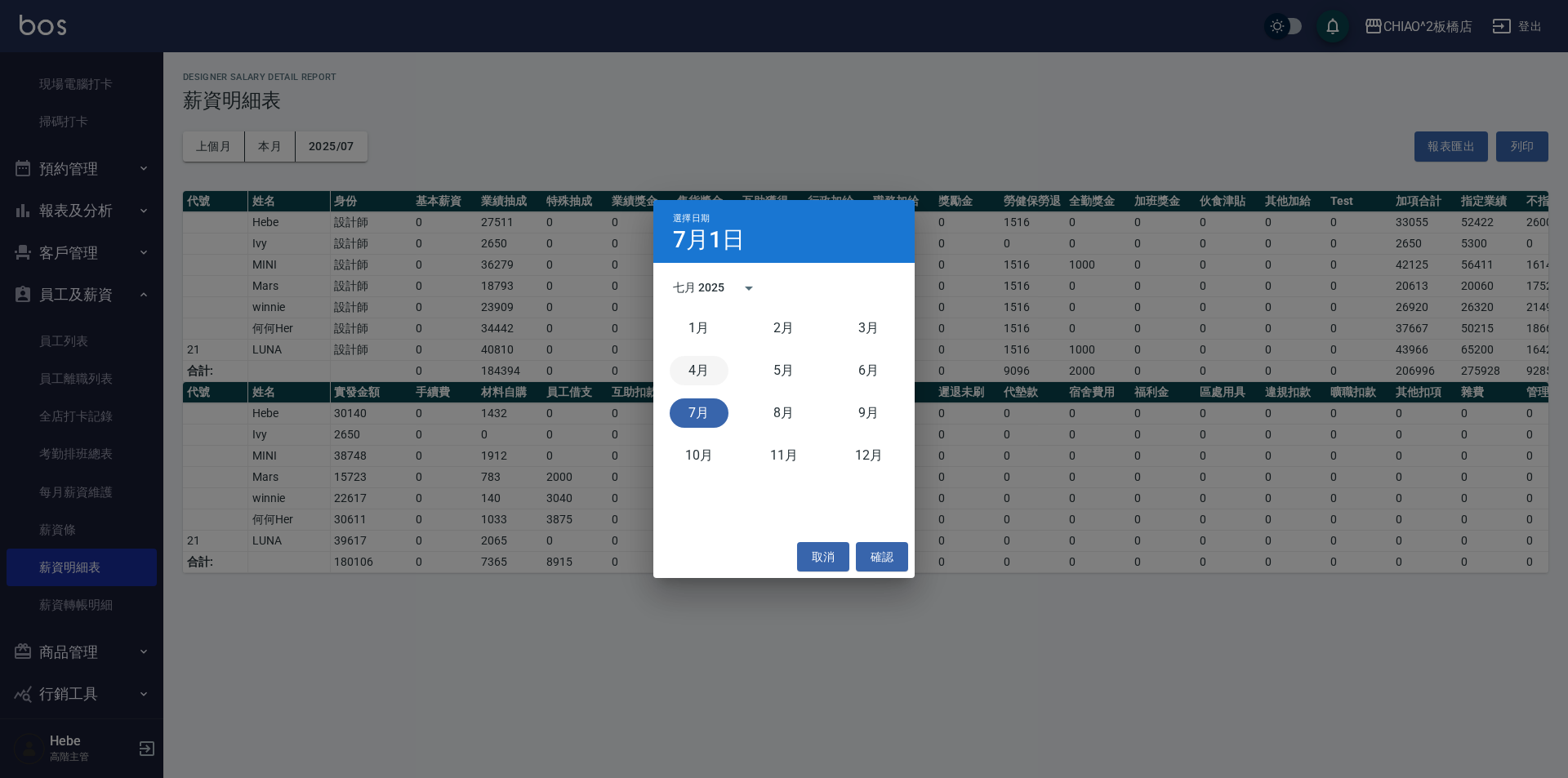
click at [707, 373] on button "4月" at bounding box center [698, 370] width 58 height 30
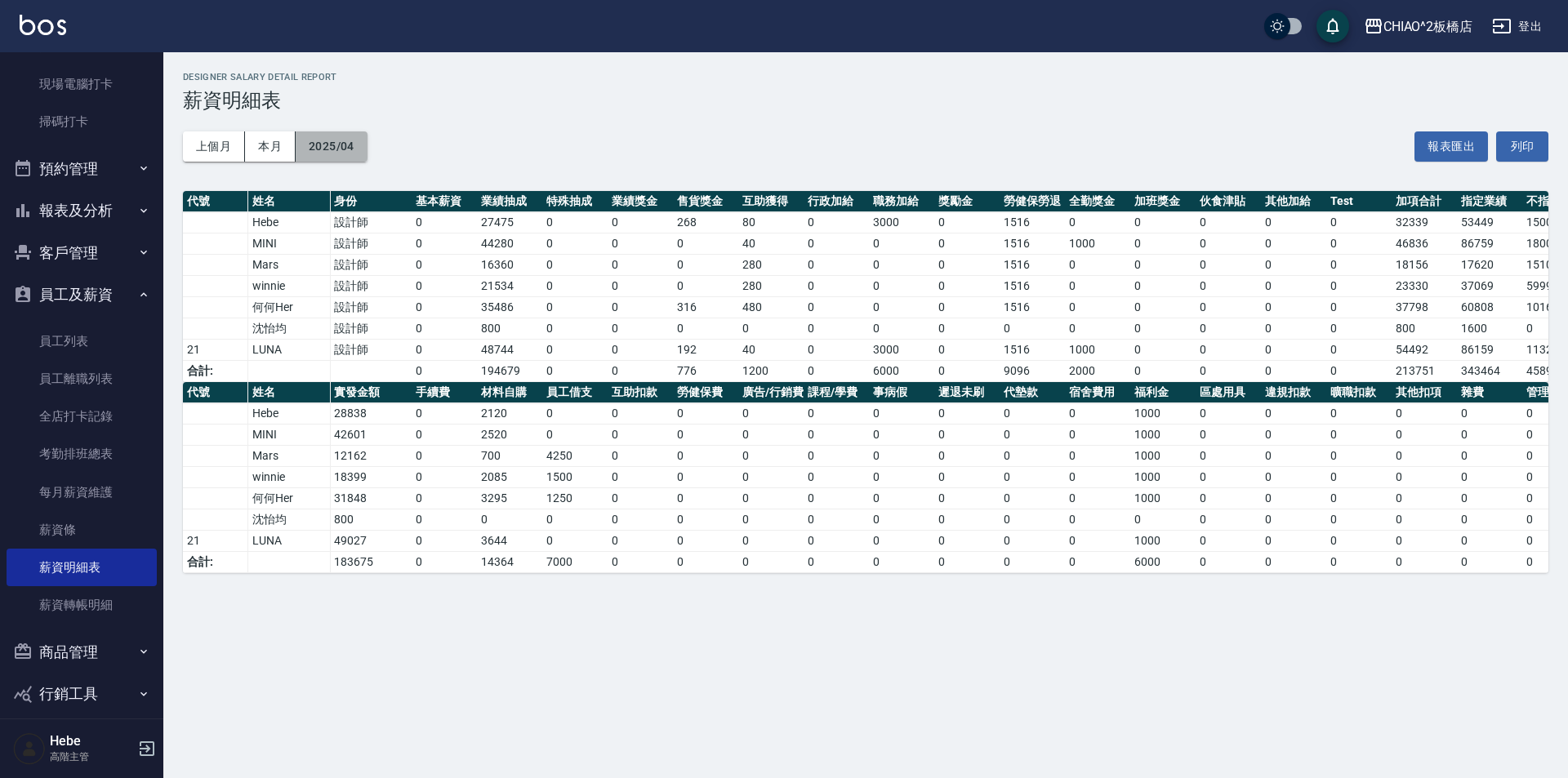
click at [320, 142] on button "2025/04" at bounding box center [332, 146] width 72 height 31
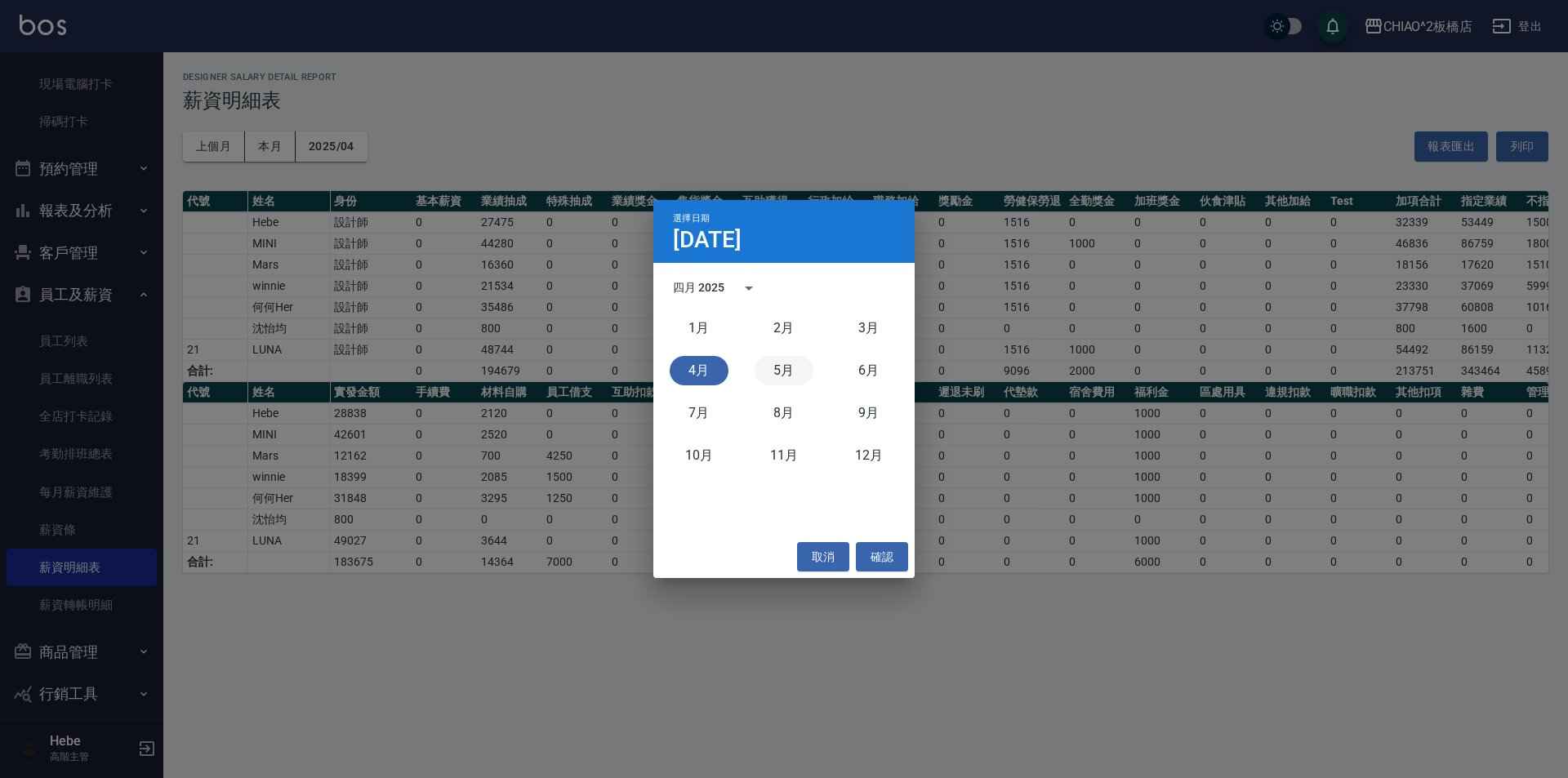
click at [769, 364] on button "5月" at bounding box center [783, 370] width 58 height 30
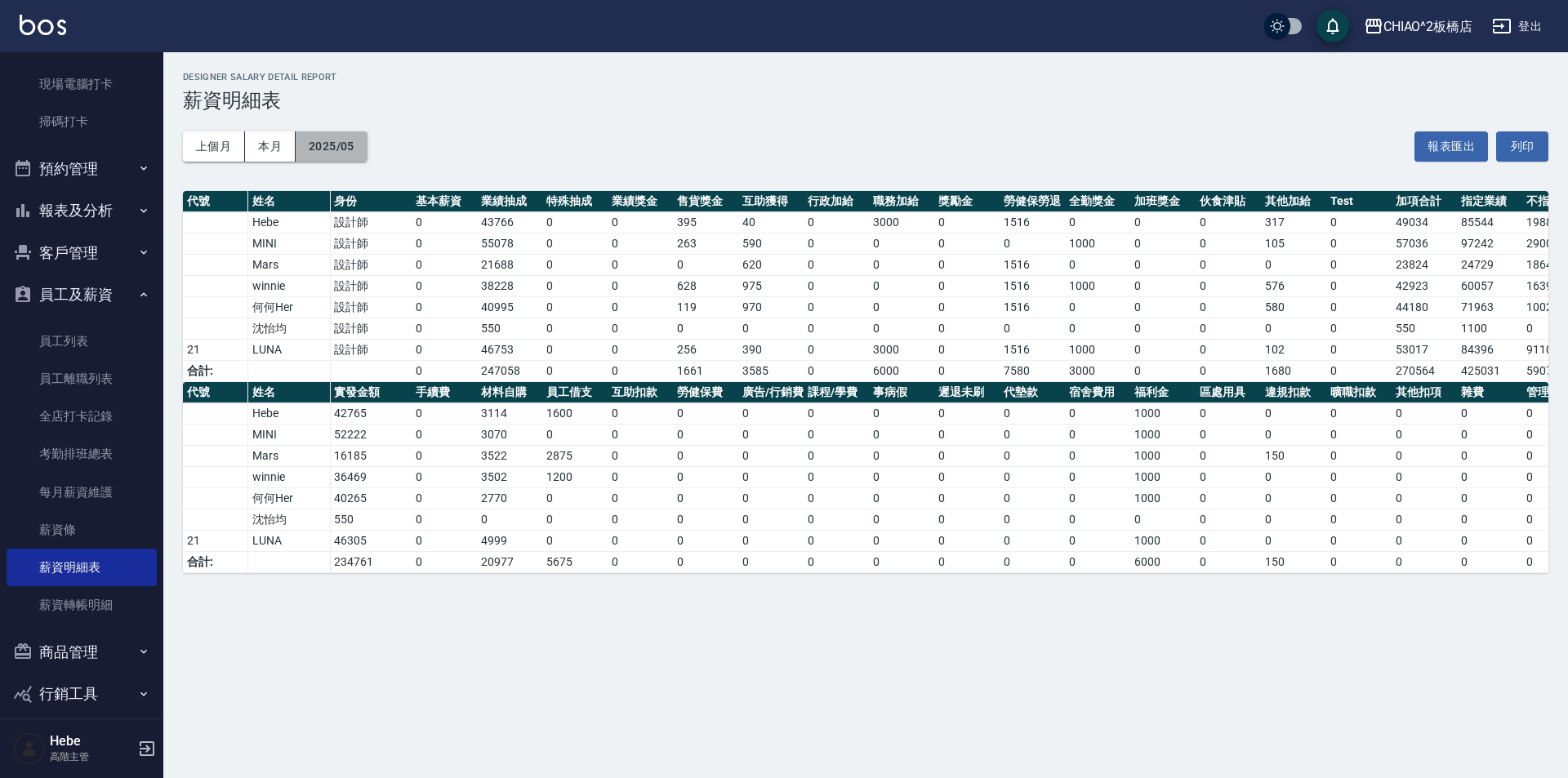
click at [327, 151] on button "2025/05" at bounding box center [332, 146] width 72 height 31
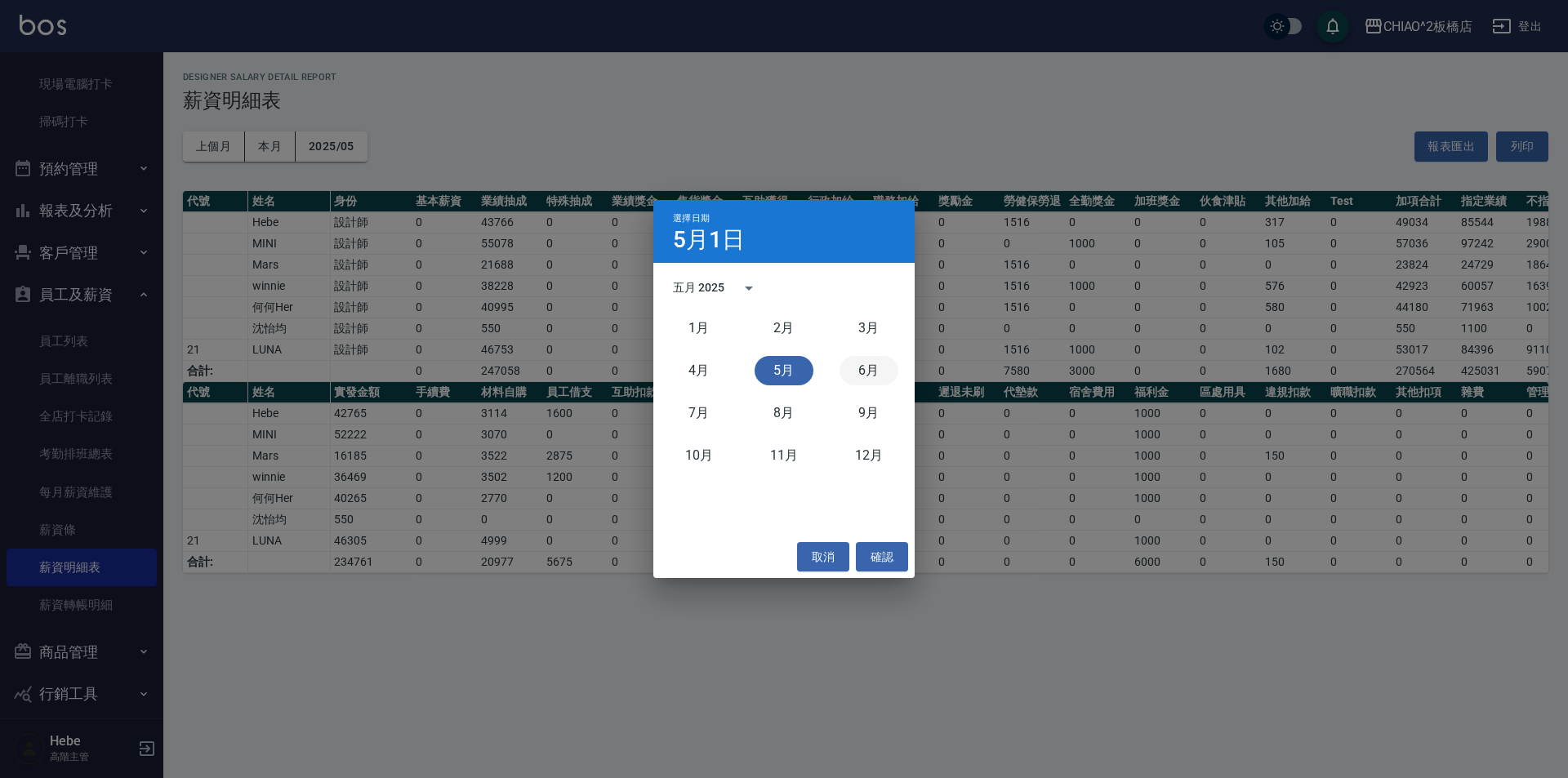
click at [876, 370] on button "6月" at bounding box center [868, 370] width 58 height 30
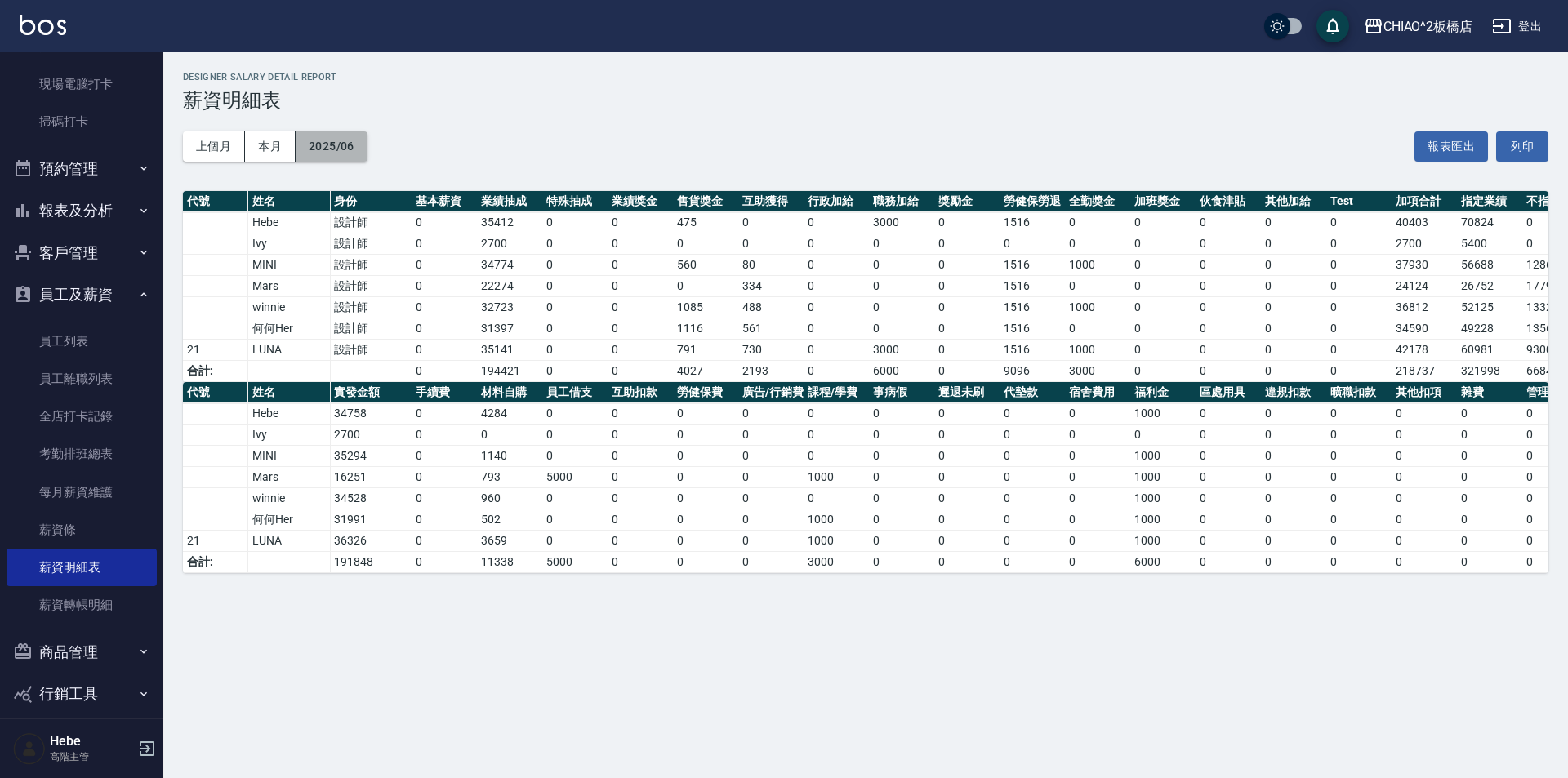
click at [325, 153] on button "2025/06" at bounding box center [332, 146] width 72 height 31
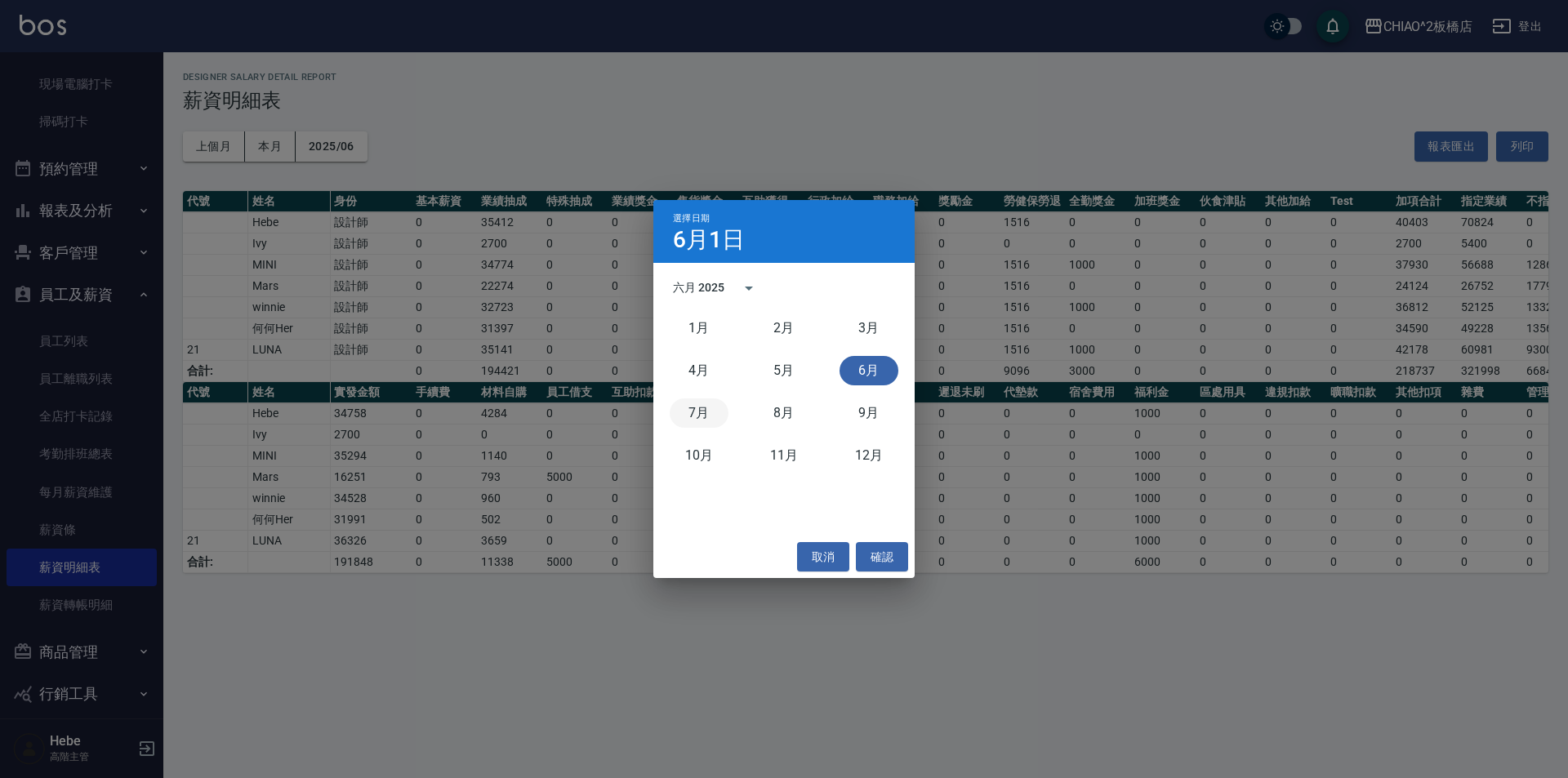
click at [694, 408] on button "7月" at bounding box center [698, 413] width 58 height 30
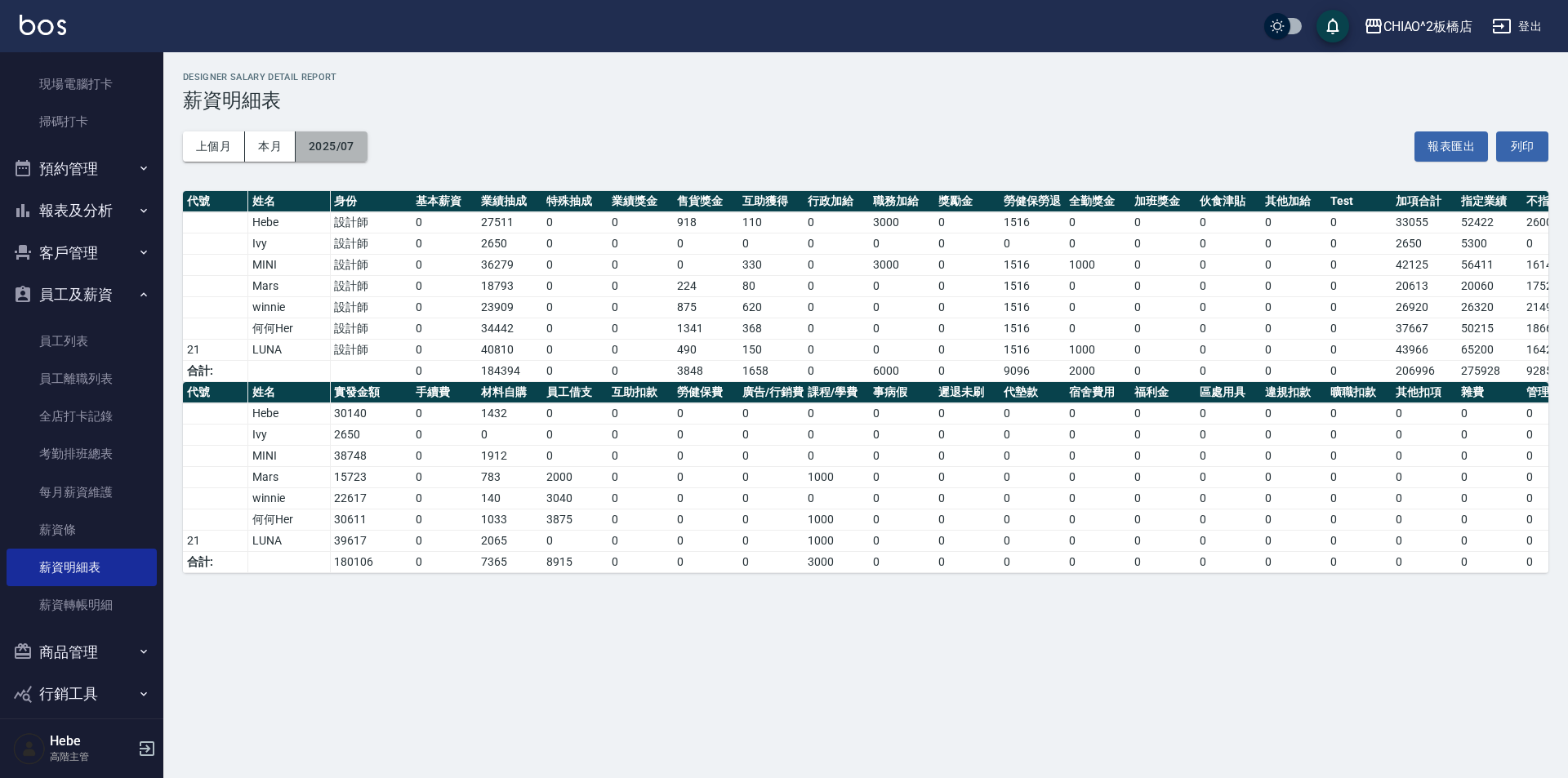
click at [338, 149] on button "2025/07" at bounding box center [332, 146] width 72 height 31
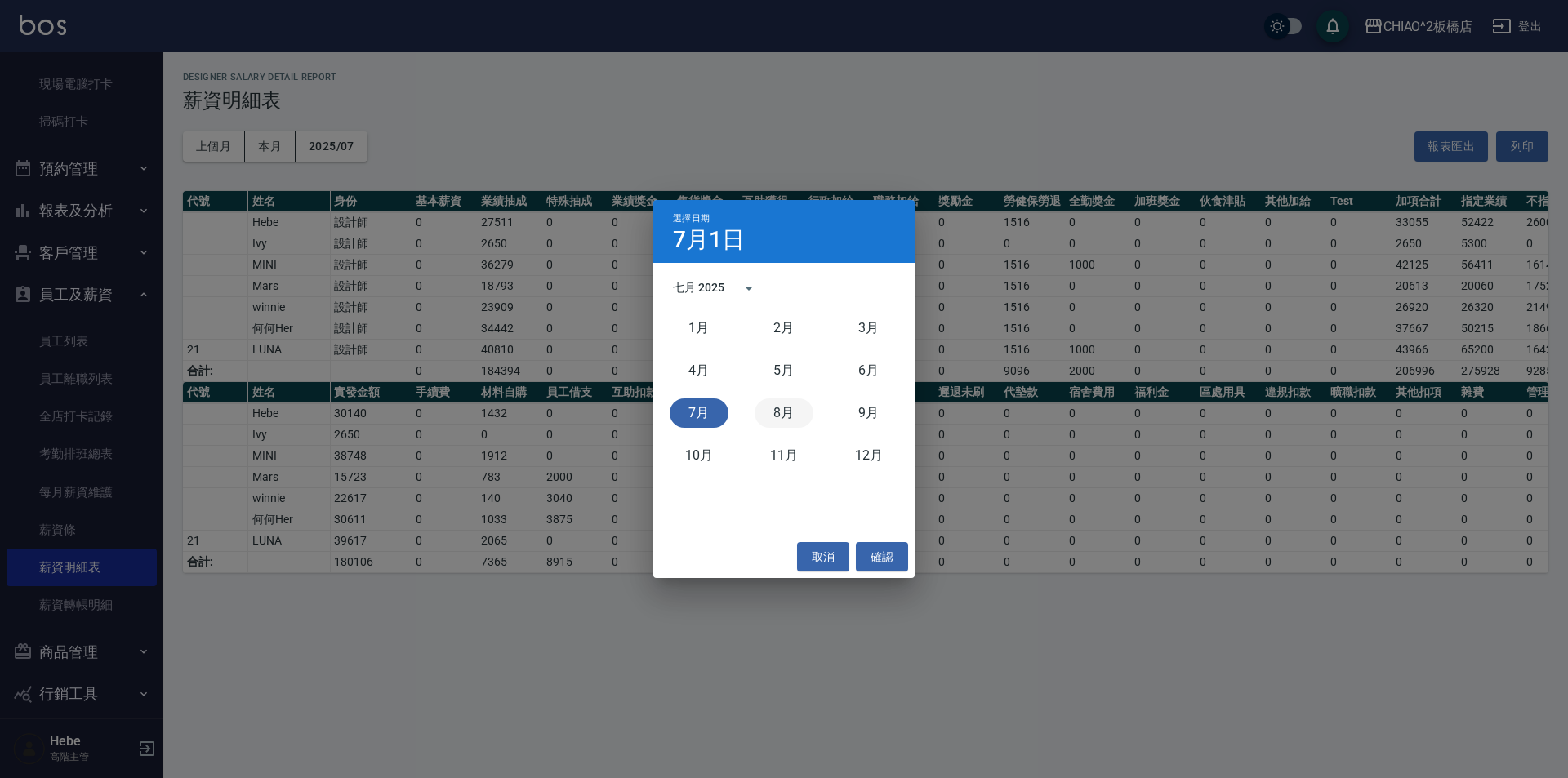
click at [770, 412] on button "8月" at bounding box center [783, 413] width 58 height 30
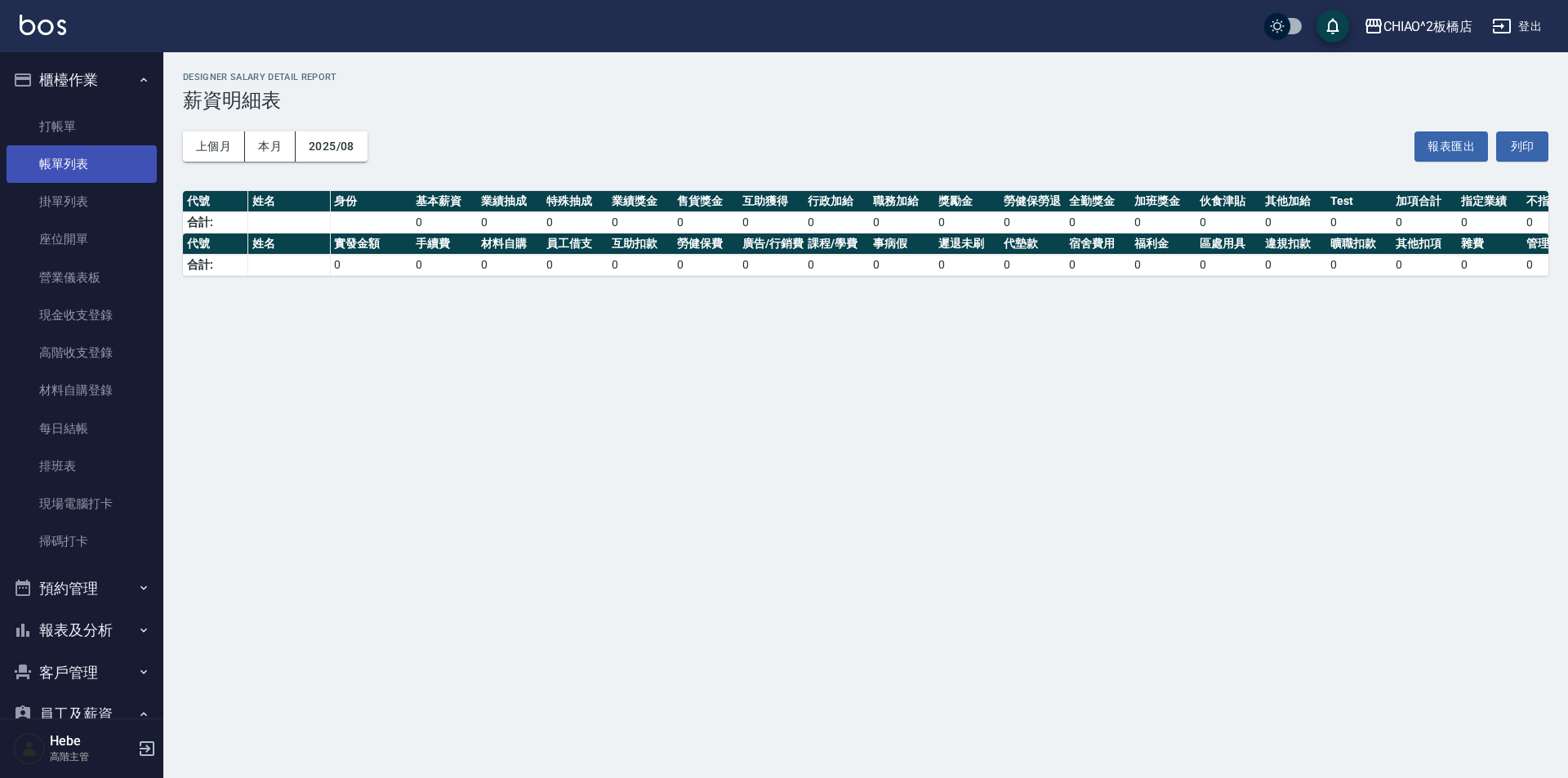
click at [76, 160] on link "帳單列表" at bounding box center [82, 164] width 150 height 38
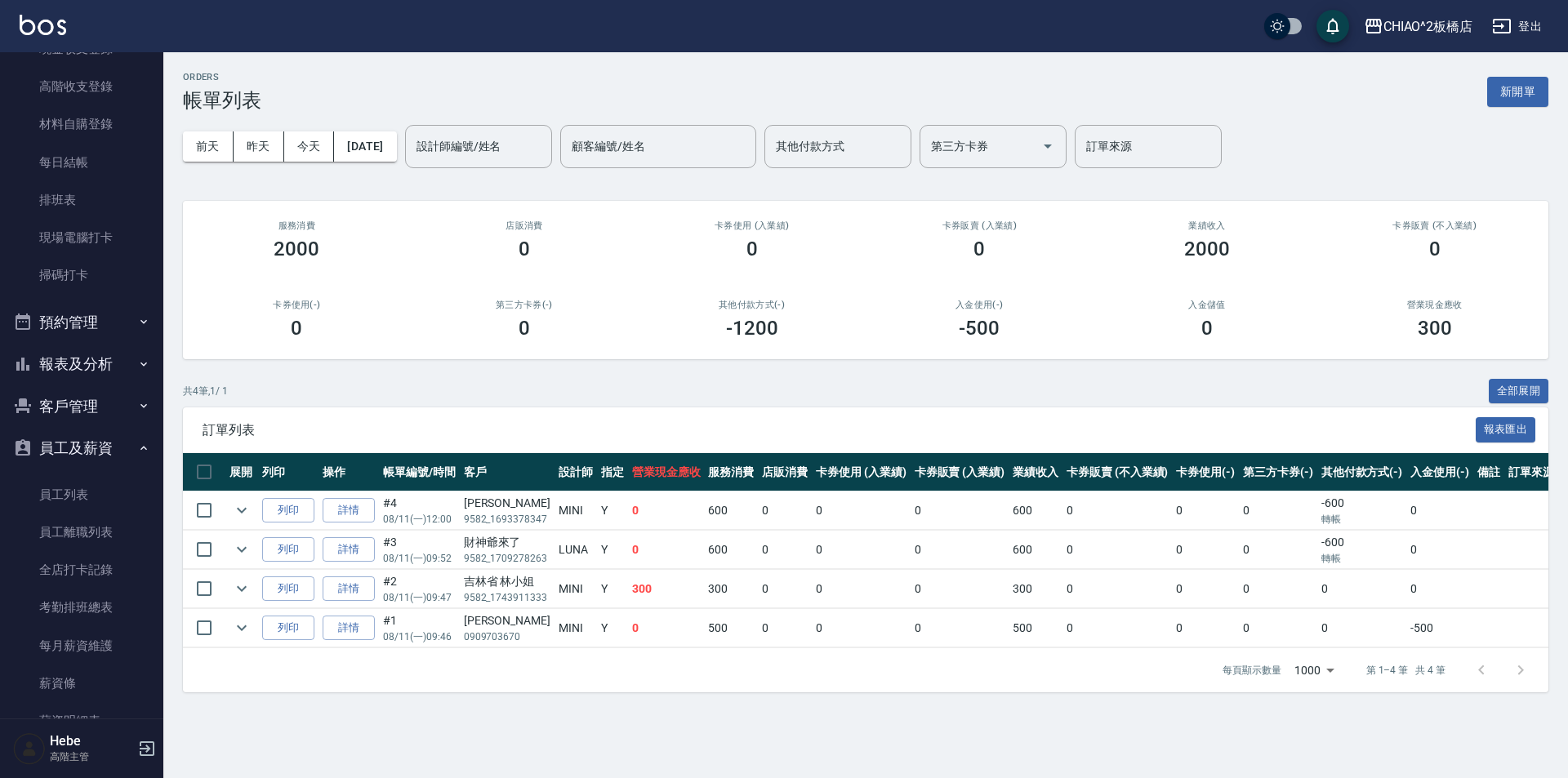
scroll to position [163, 0]
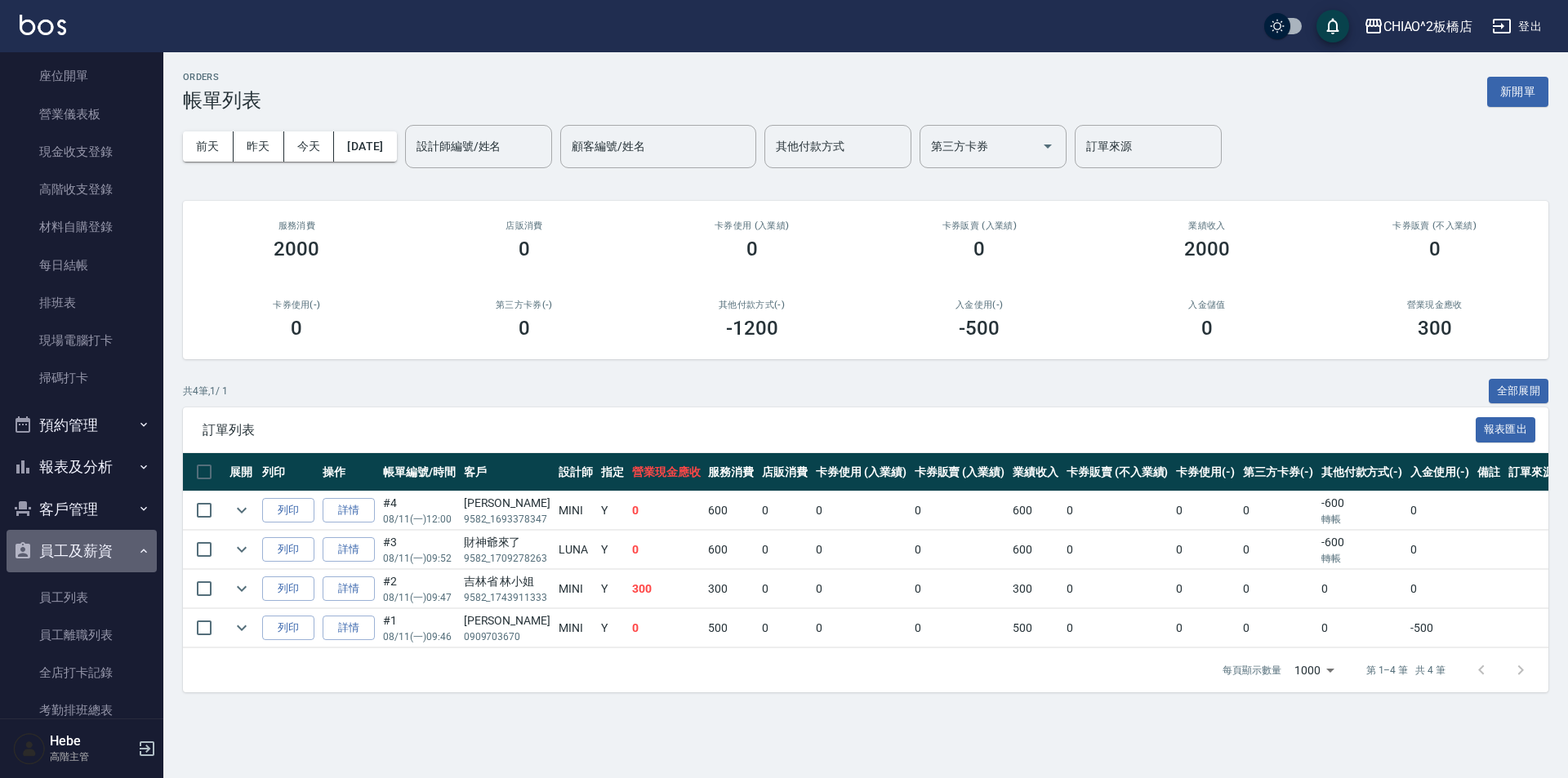
click at [112, 544] on button "員工及薪資" at bounding box center [82, 551] width 150 height 43
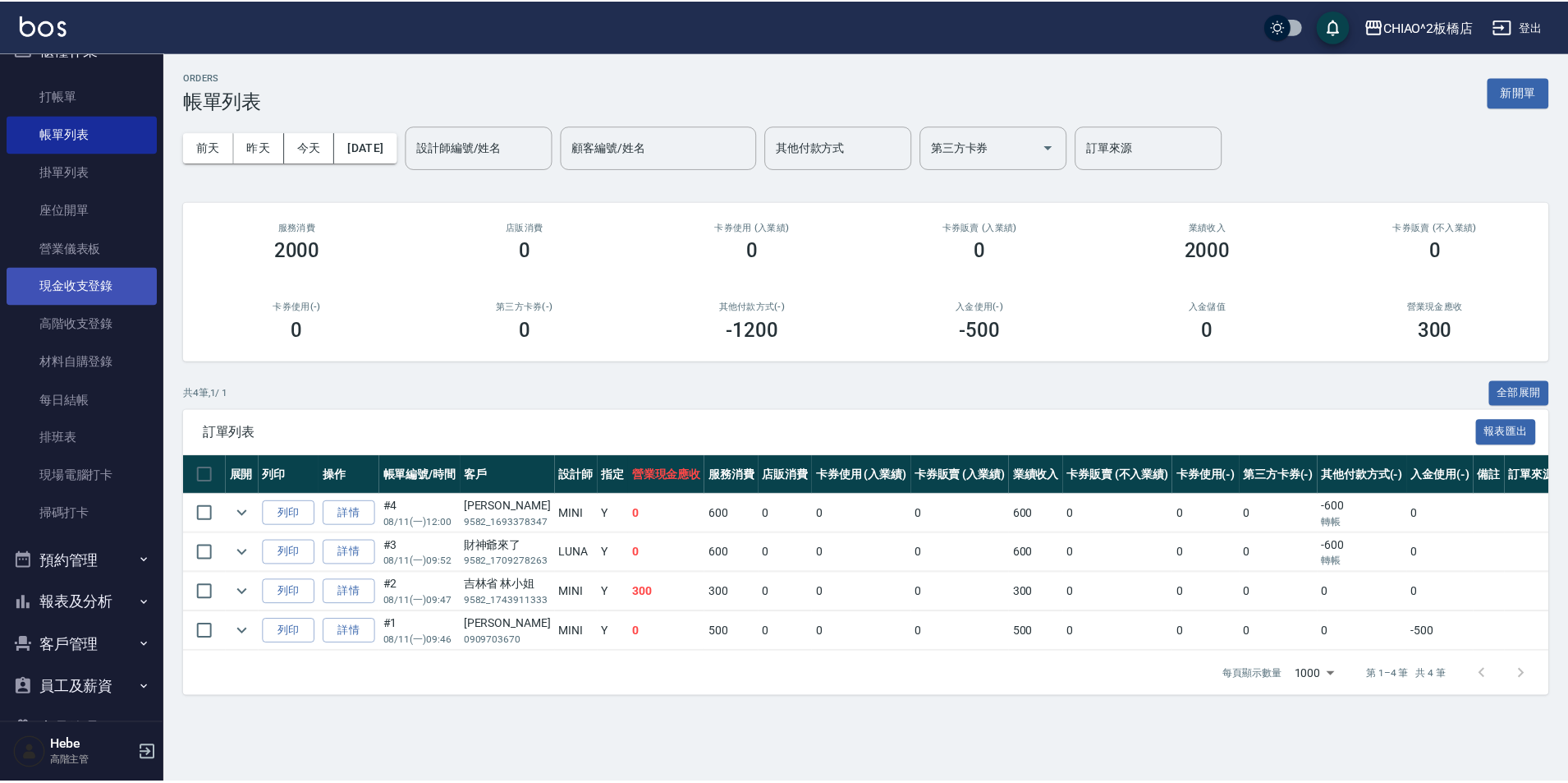
scroll to position [0, 0]
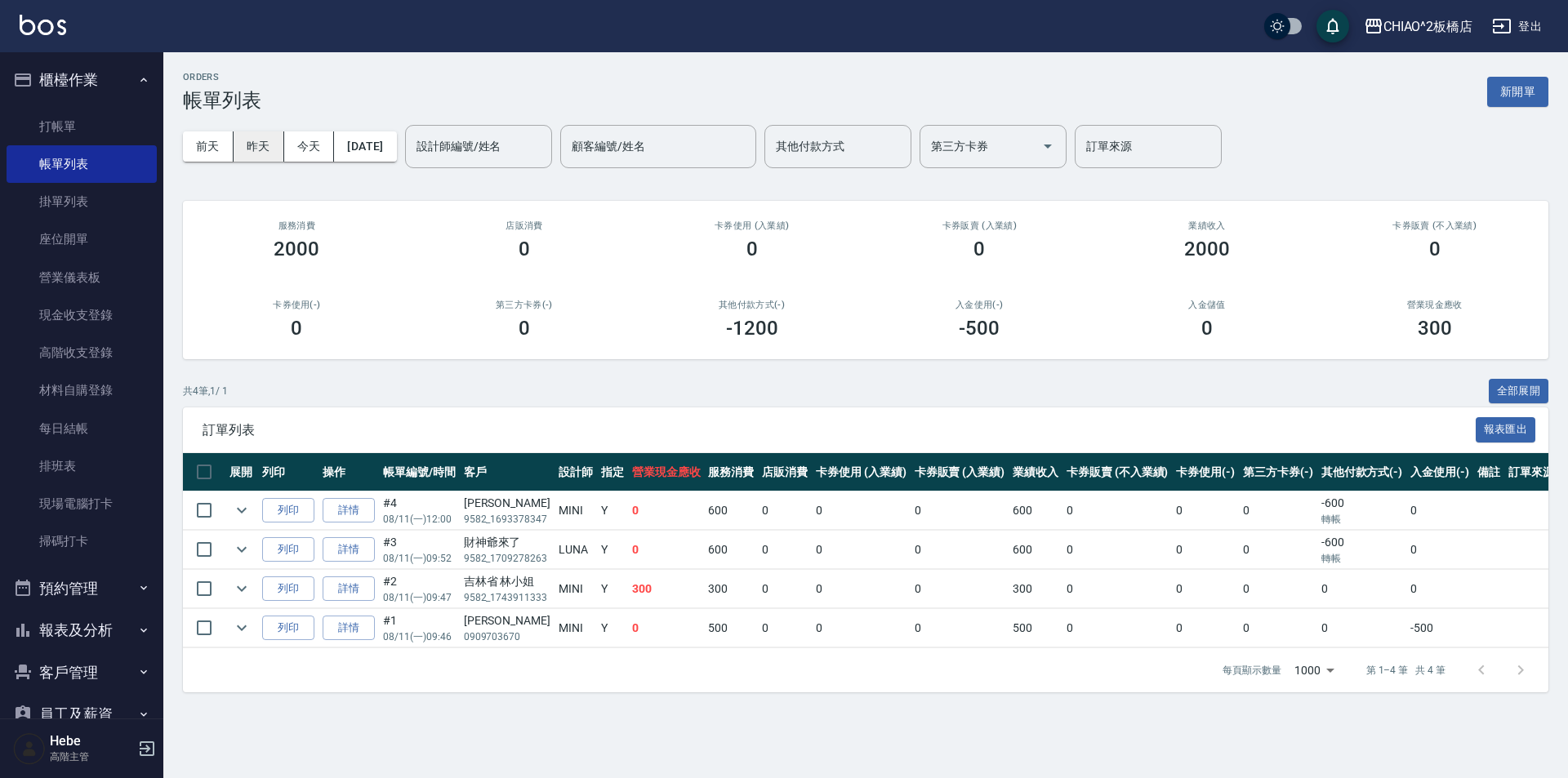
click at [272, 142] on button "昨天" at bounding box center [259, 146] width 51 height 31
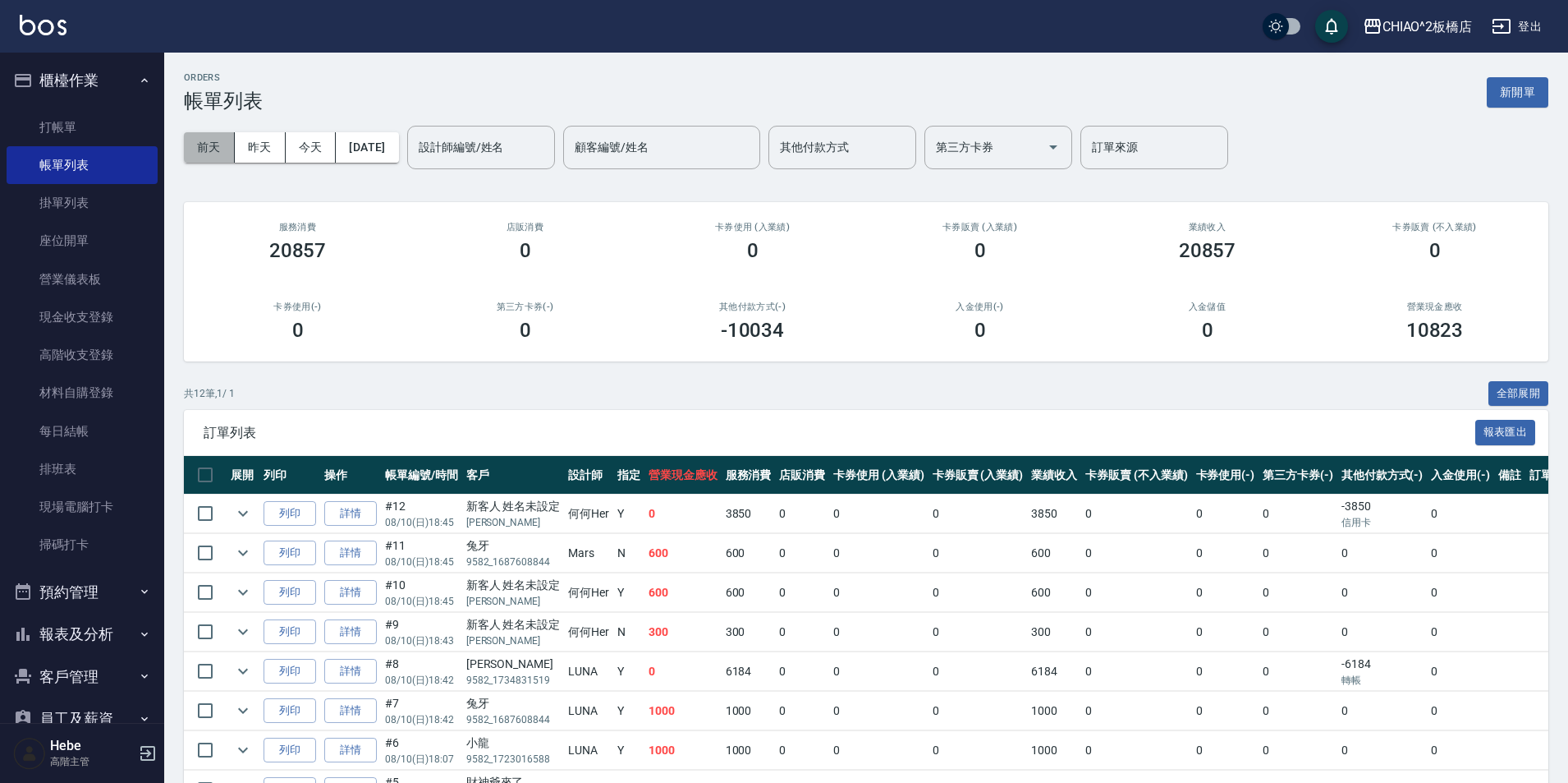
click at [202, 149] on button "前天" at bounding box center [209, 147] width 51 height 31
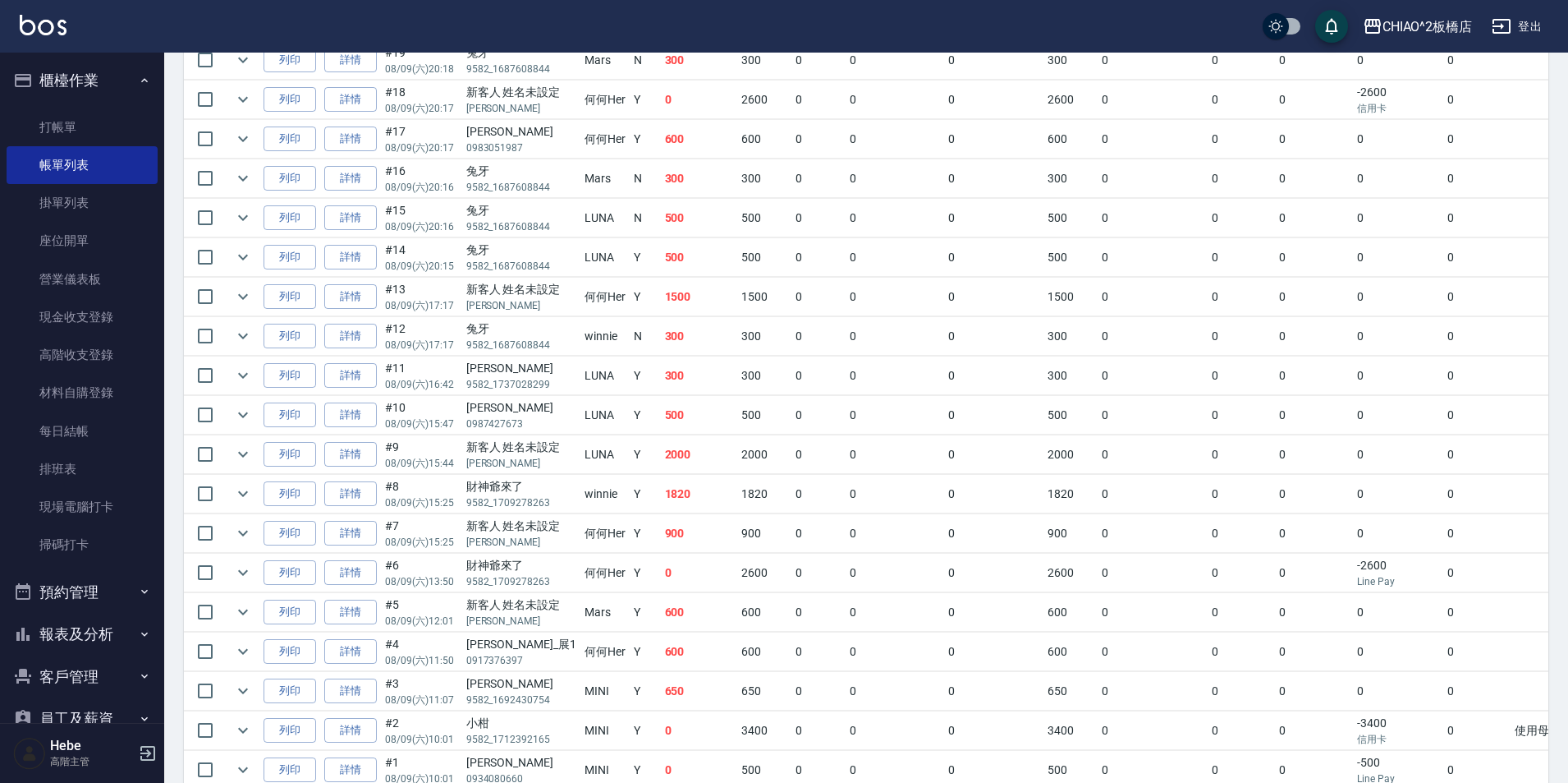
scroll to position [369, 0]
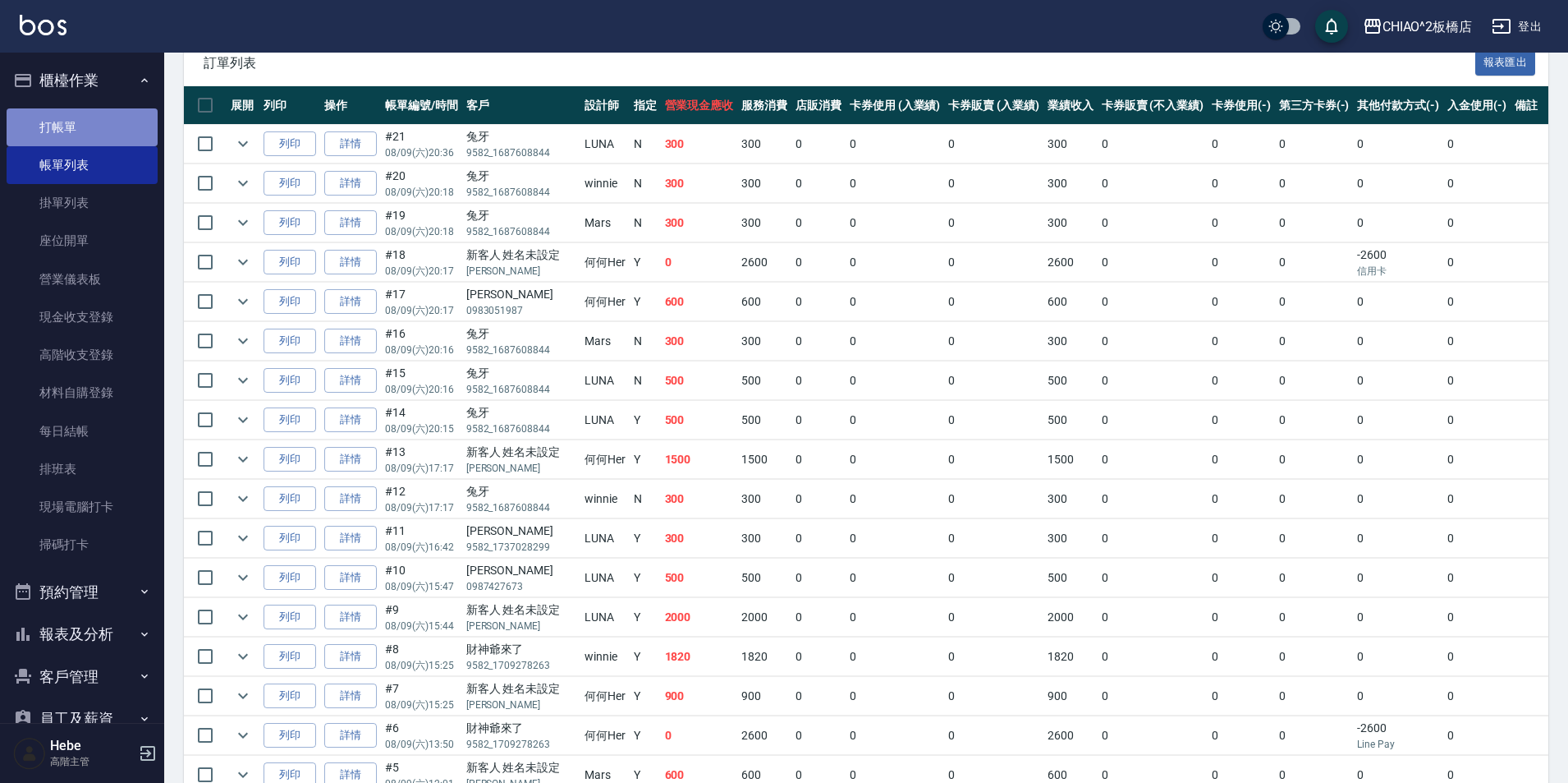
click at [93, 136] on link "打帳單" at bounding box center [82, 127] width 151 height 38
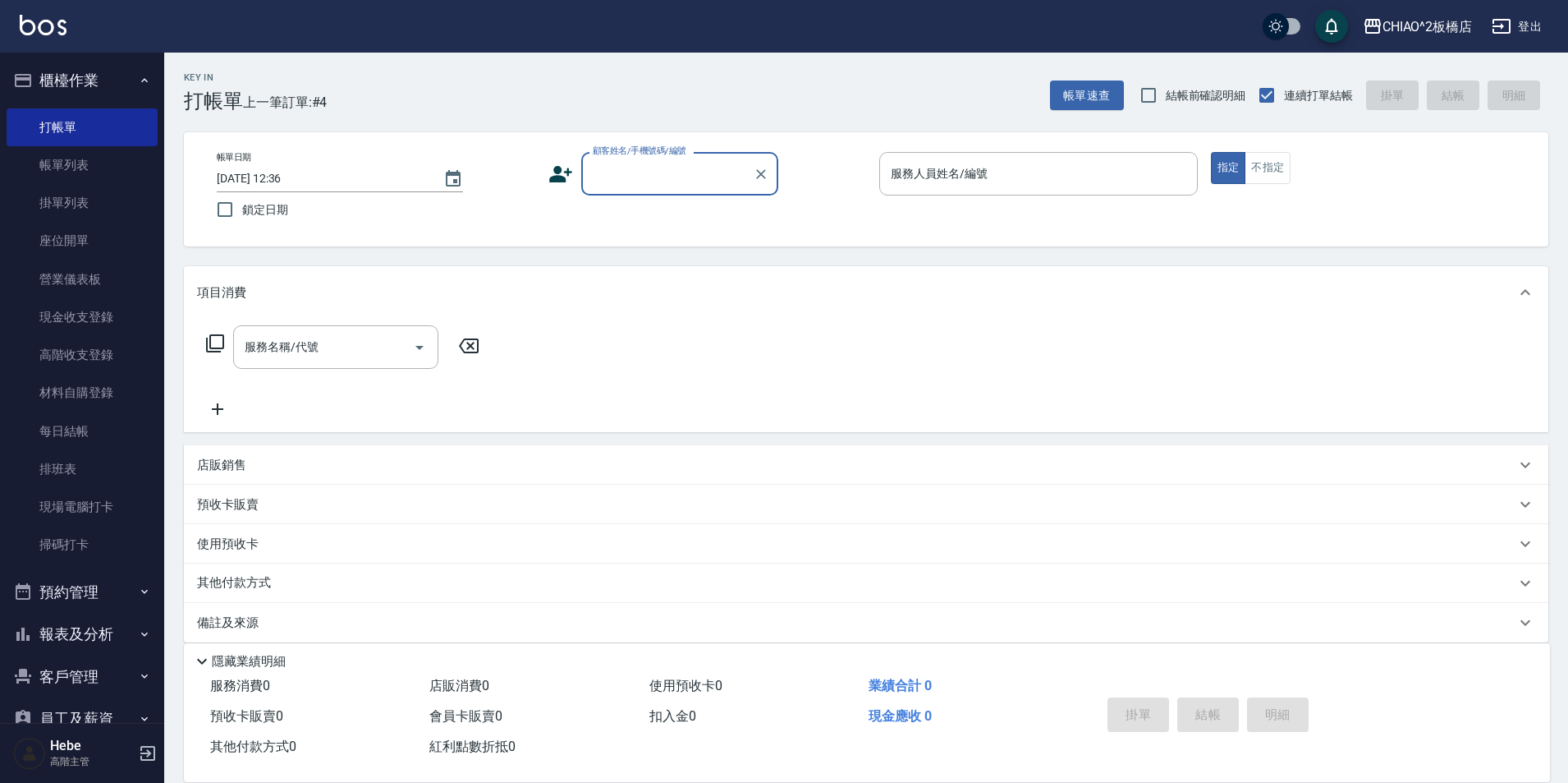
click at [604, 181] on input "顧客姓名/手機號碼/編號" at bounding box center [667, 173] width 157 height 29
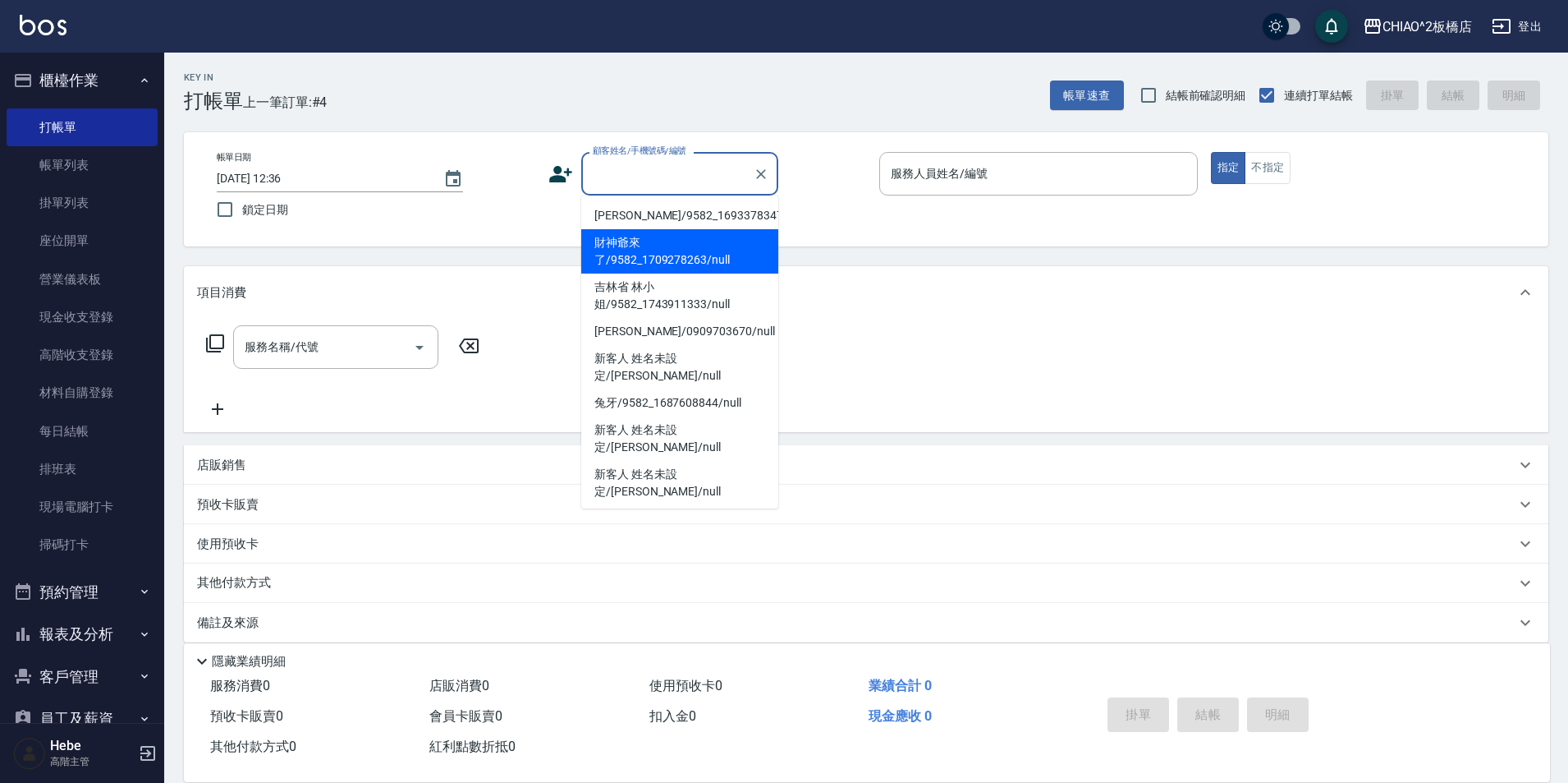
click at [633, 243] on li "財神爺來了/9582_1709278263/null" at bounding box center [679, 252] width 197 height 45
type input "財神爺來了/9582_1709278263/null"
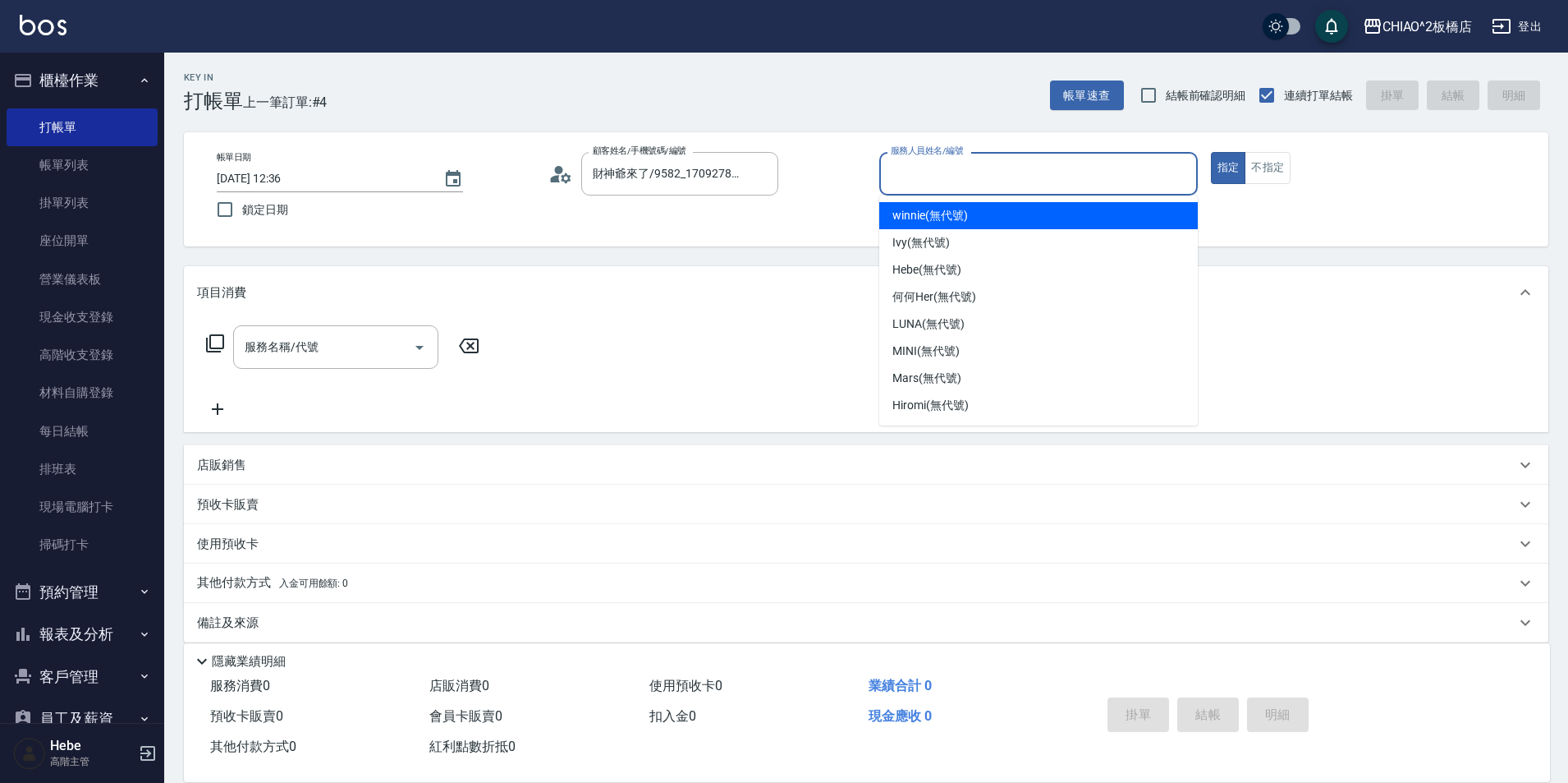
click at [945, 169] on input "服務人員姓名/編號" at bounding box center [1039, 173] width 304 height 29
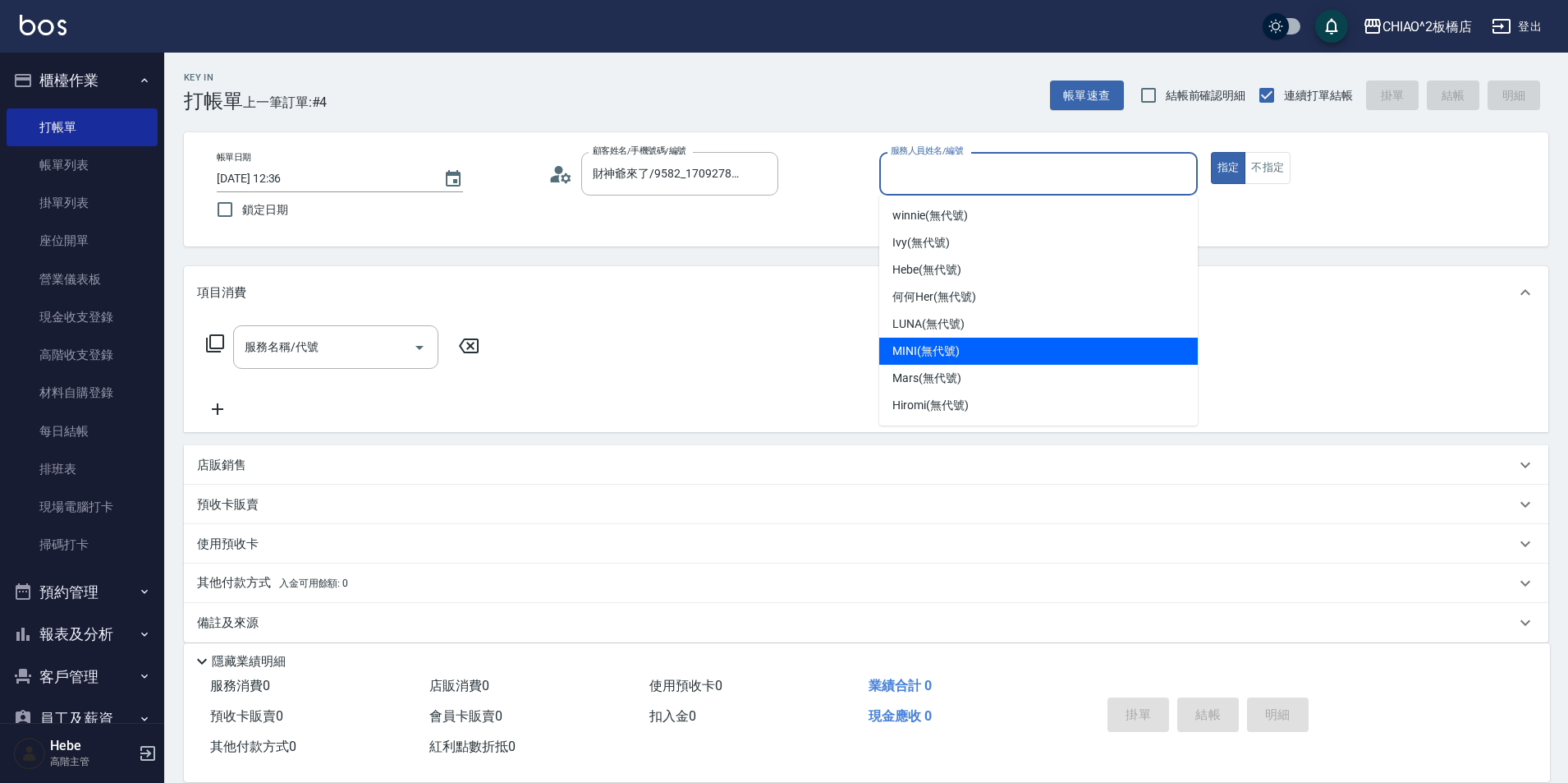
click at [960, 347] on div "MINI (無代號)" at bounding box center [1039, 350] width 319 height 27
type input "MINI(無代號)"
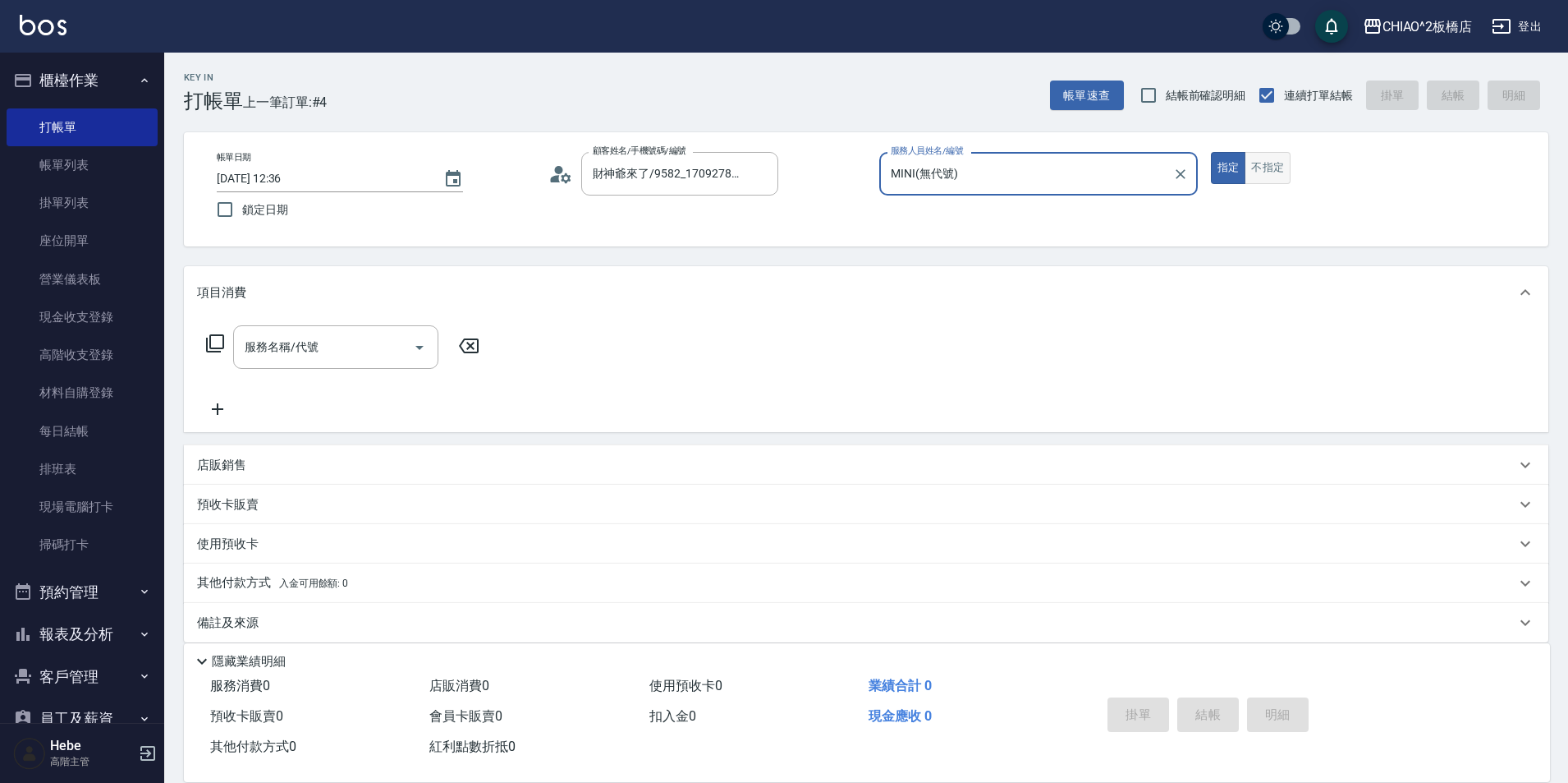
click at [1270, 179] on button "不指定" at bounding box center [1267, 168] width 46 height 32
click at [356, 332] on div "服務名稱/代號" at bounding box center [335, 347] width 205 height 44
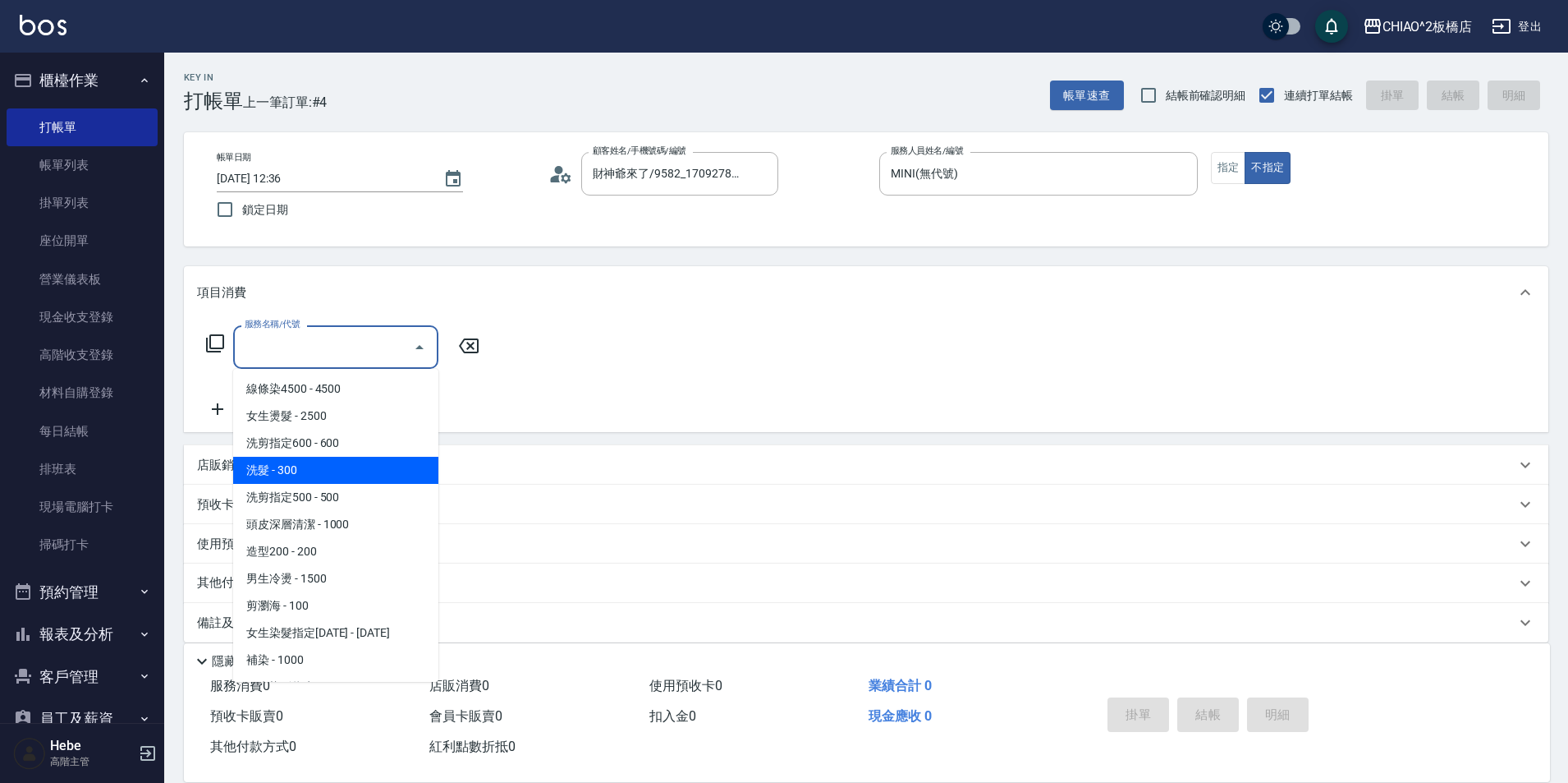
click at [333, 467] on span "洗髮 - 300" at bounding box center [335, 470] width 205 height 27
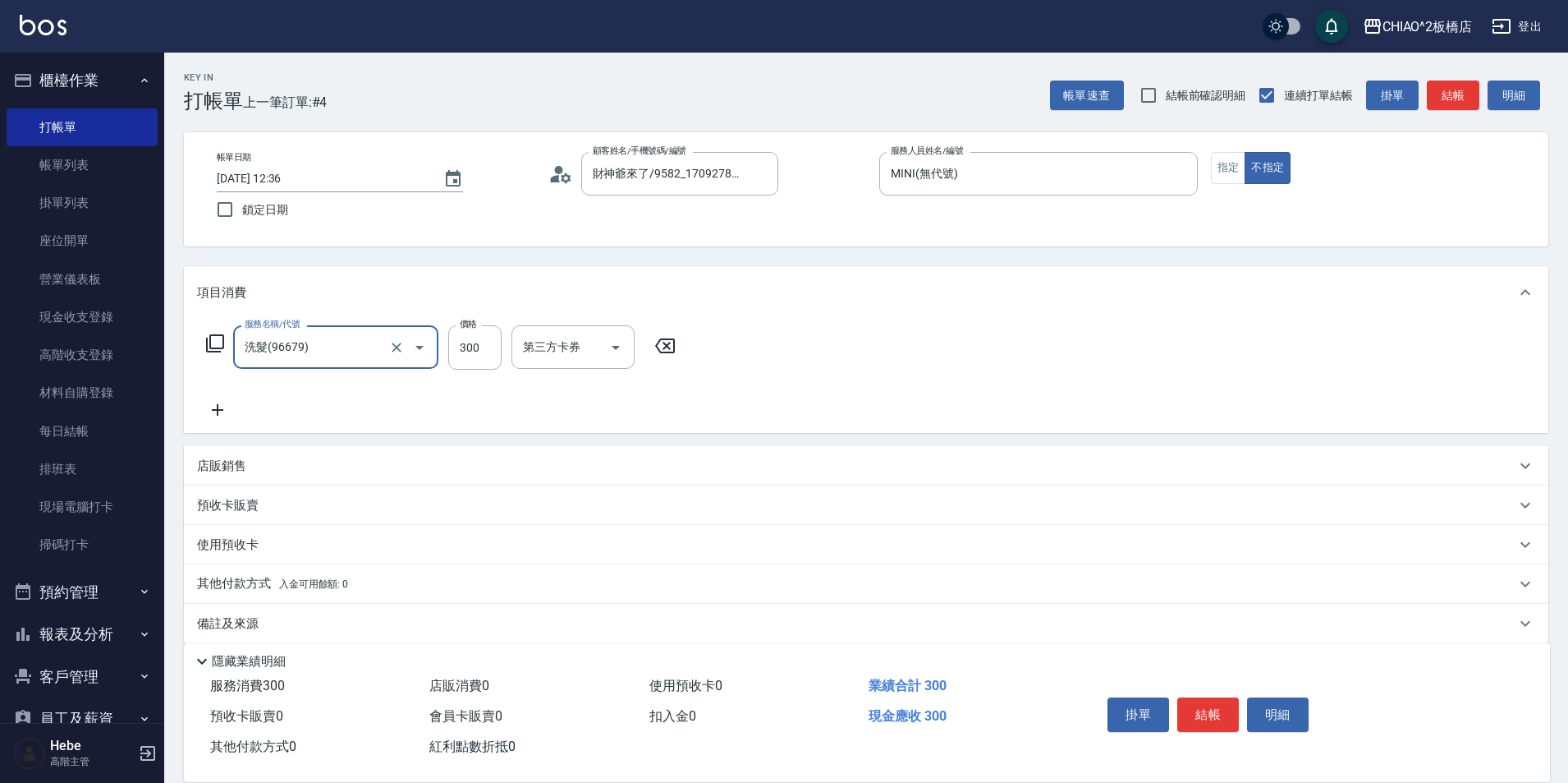
type input "洗髮(96679)"
click at [1192, 697] on button "結帳" at bounding box center [1207, 714] width 61 height 34
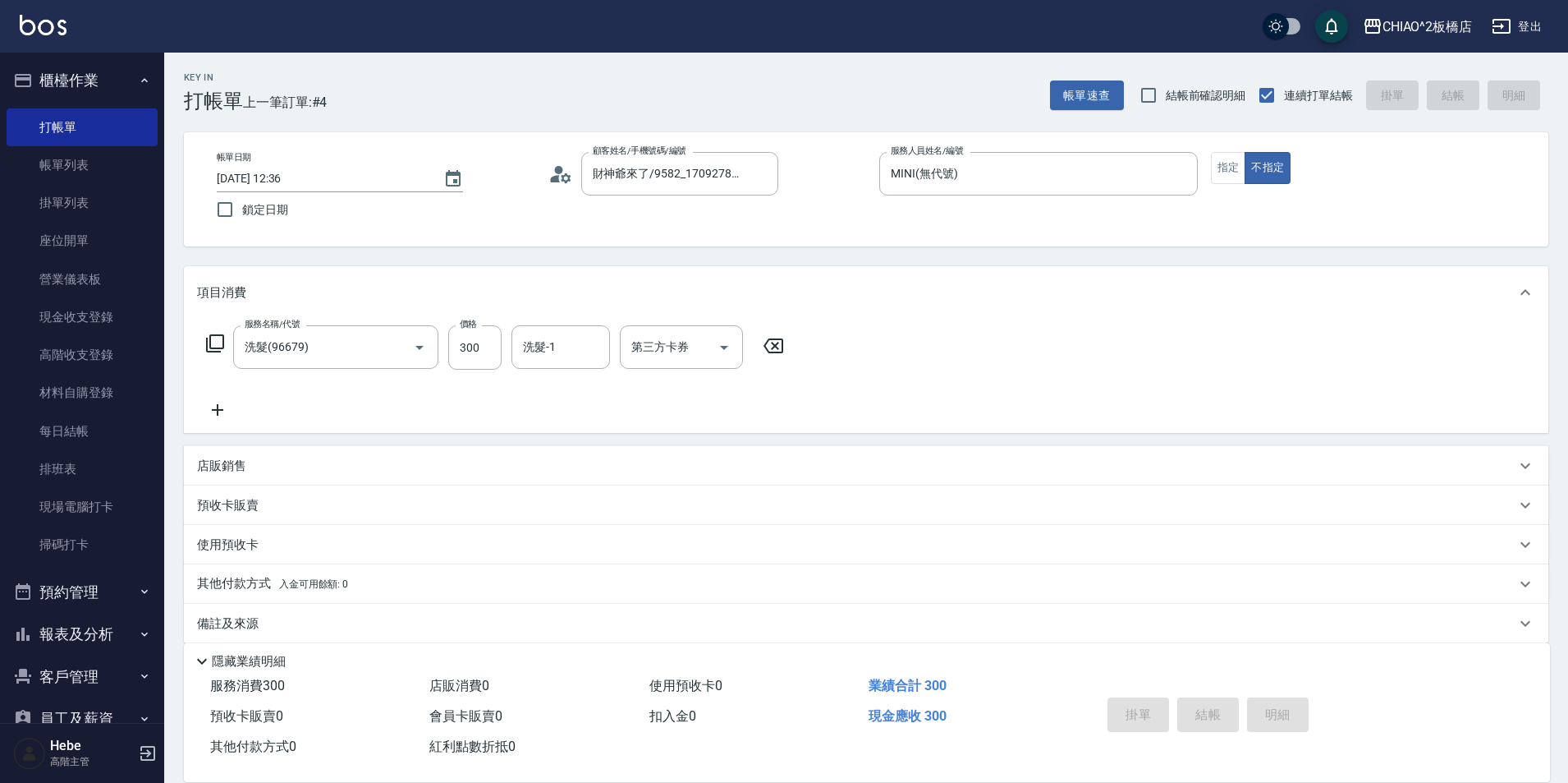
type input "2025/08/11 12:37"
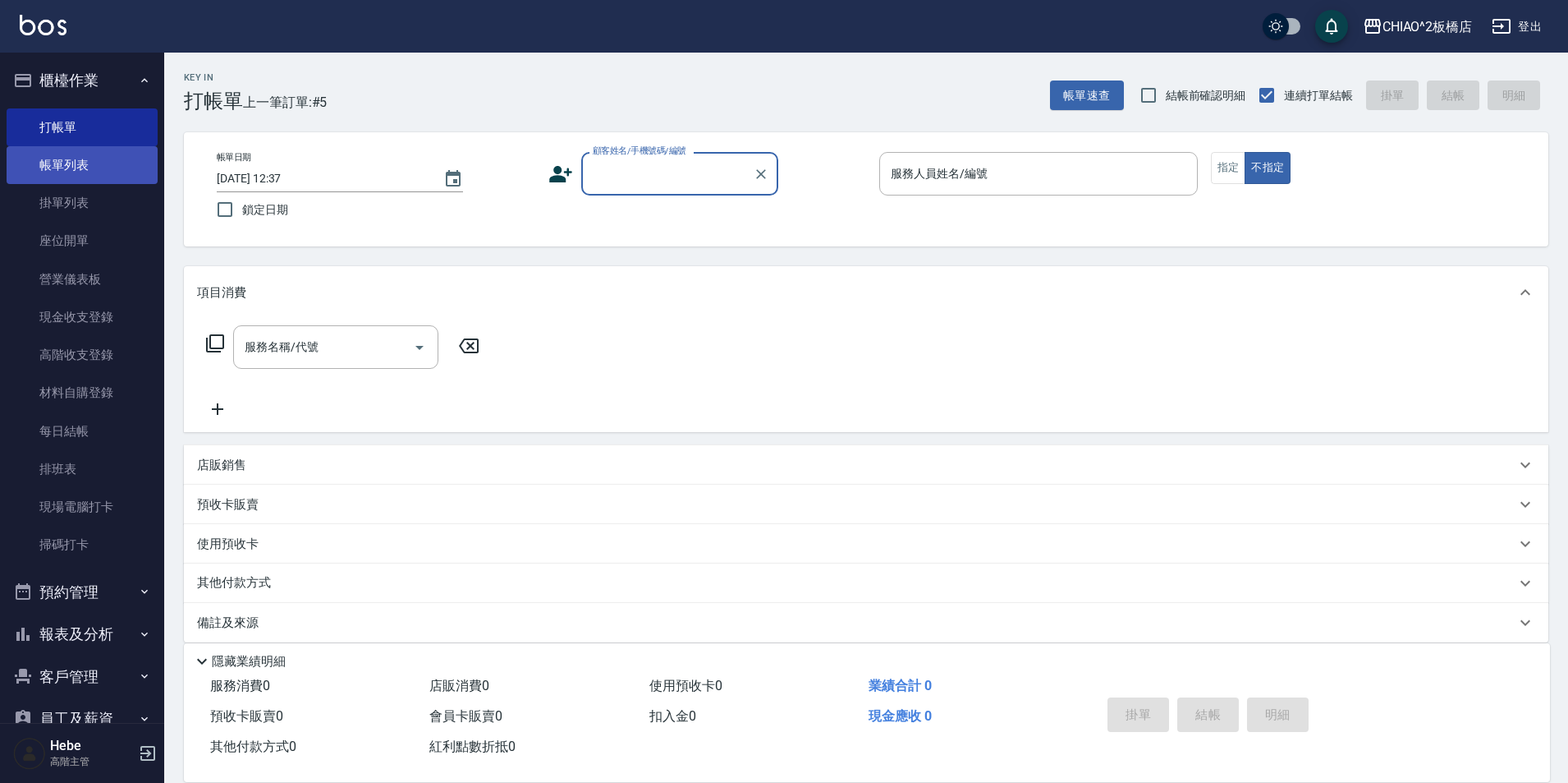
click at [79, 152] on link "帳單列表" at bounding box center [82, 165] width 151 height 38
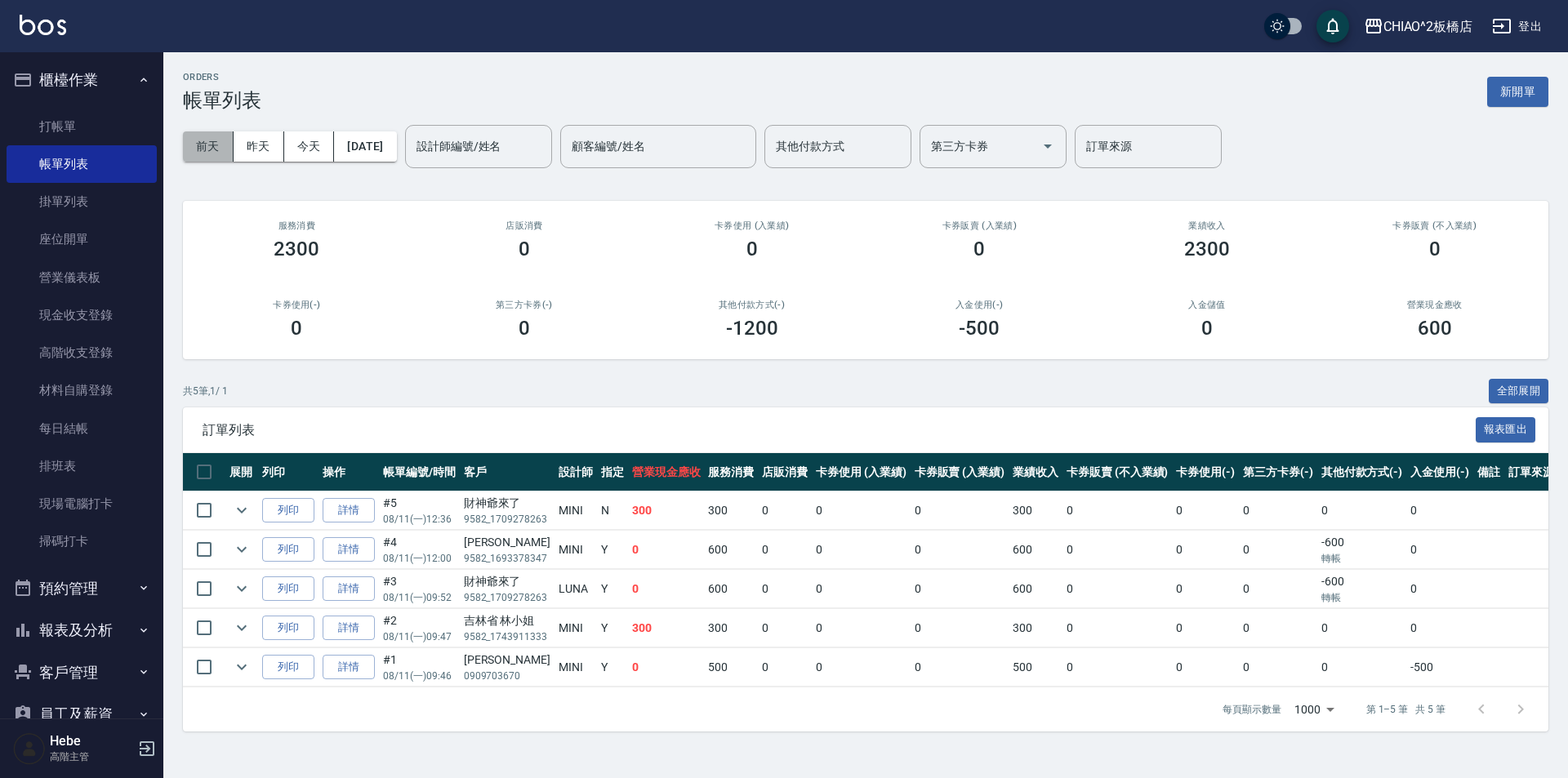
click at [201, 147] on button "前天" at bounding box center [208, 146] width 51 height 31
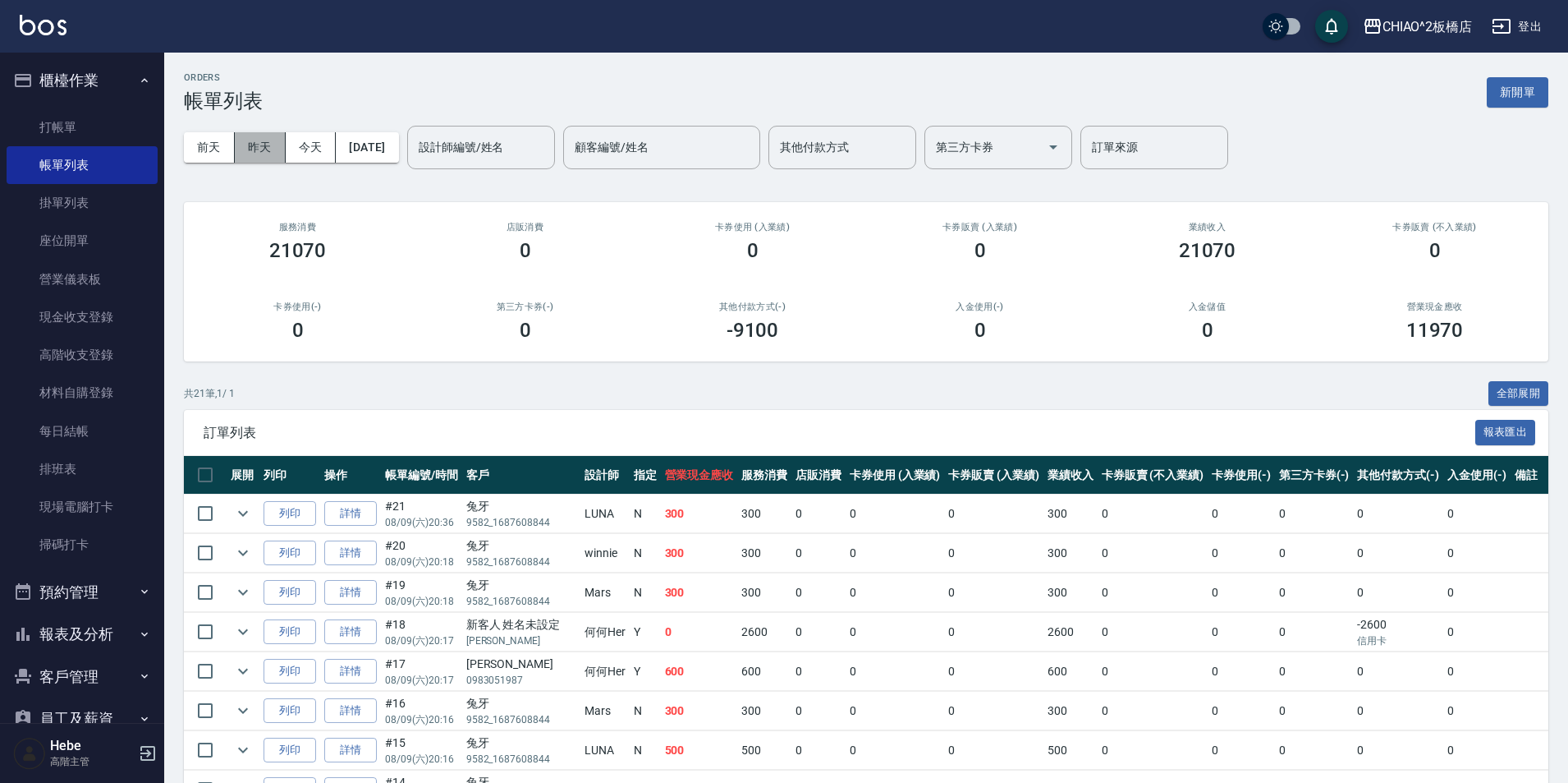
click at [270, 147] on button "昨天" at bounding box center [260, 147] width 51 height 31
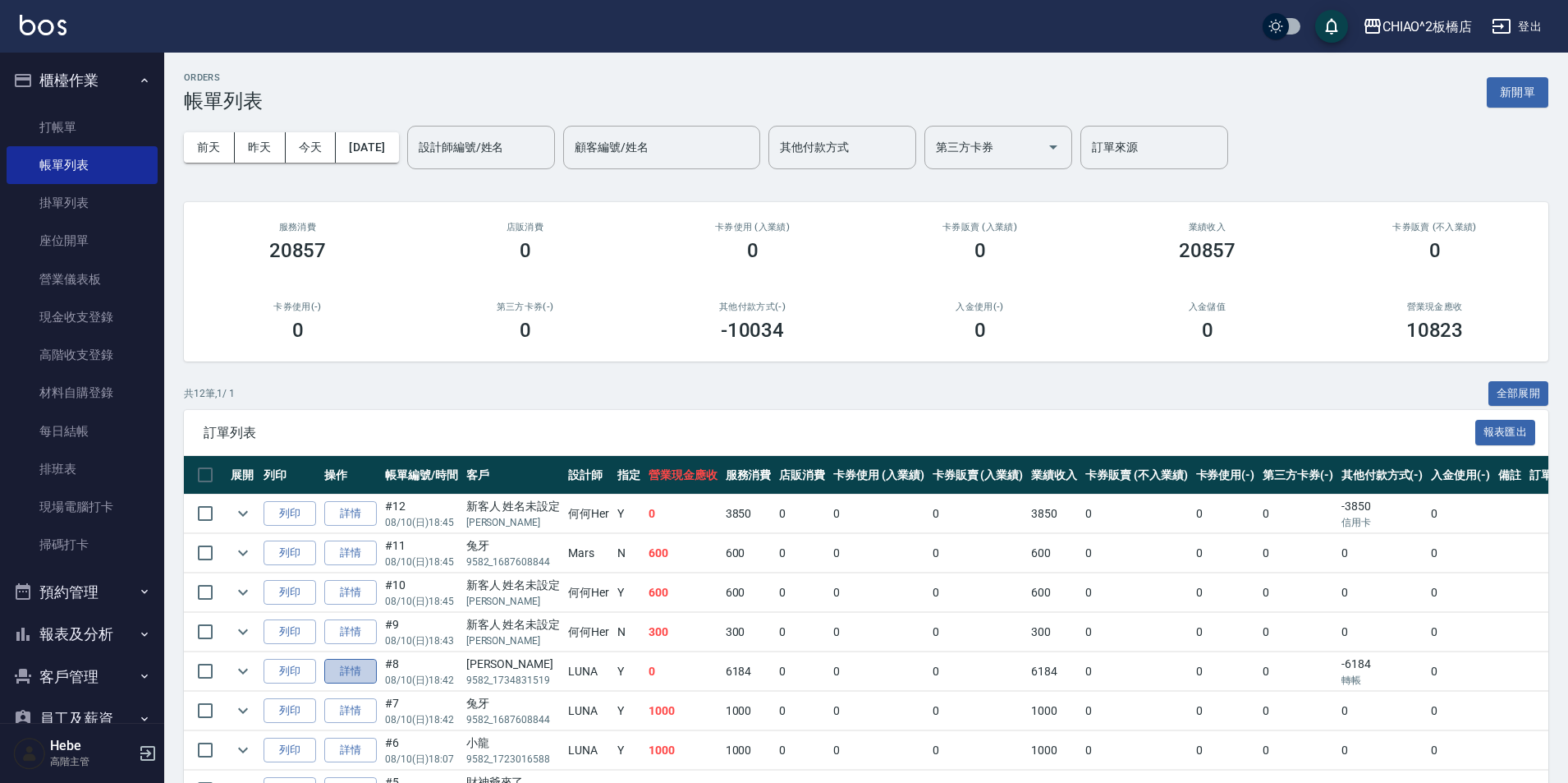
click at [361, 680] on link "詳情" at bounding box center [350, 671] width 52 height 25
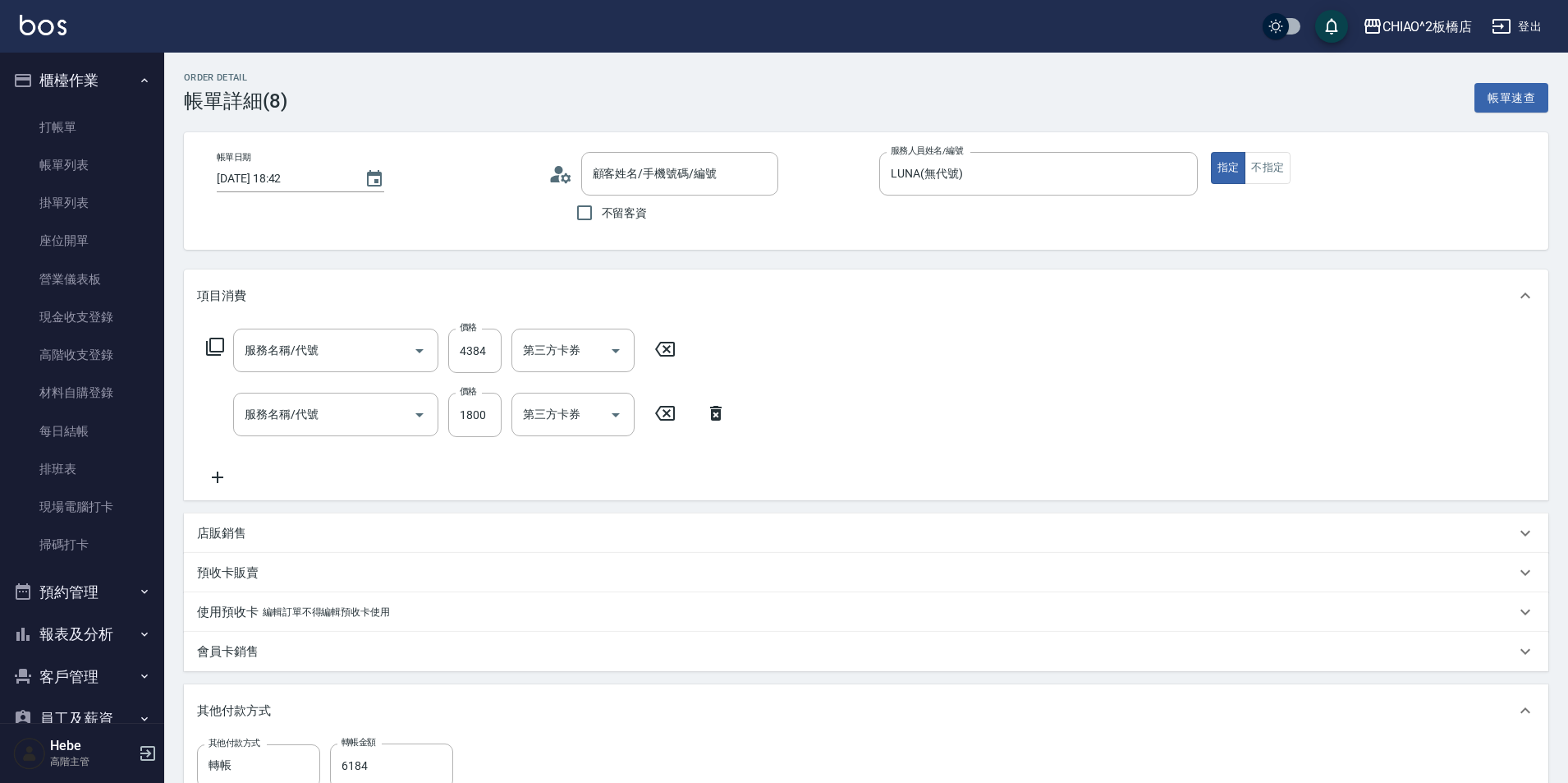
type input "2025/08/10 18:42"
type input "LUNA(無代號)"
type input "女生染髮指定2000(96698)"
type input "女神結構護髮(126205)"
type input "芷萱/9582_1734831519/null"
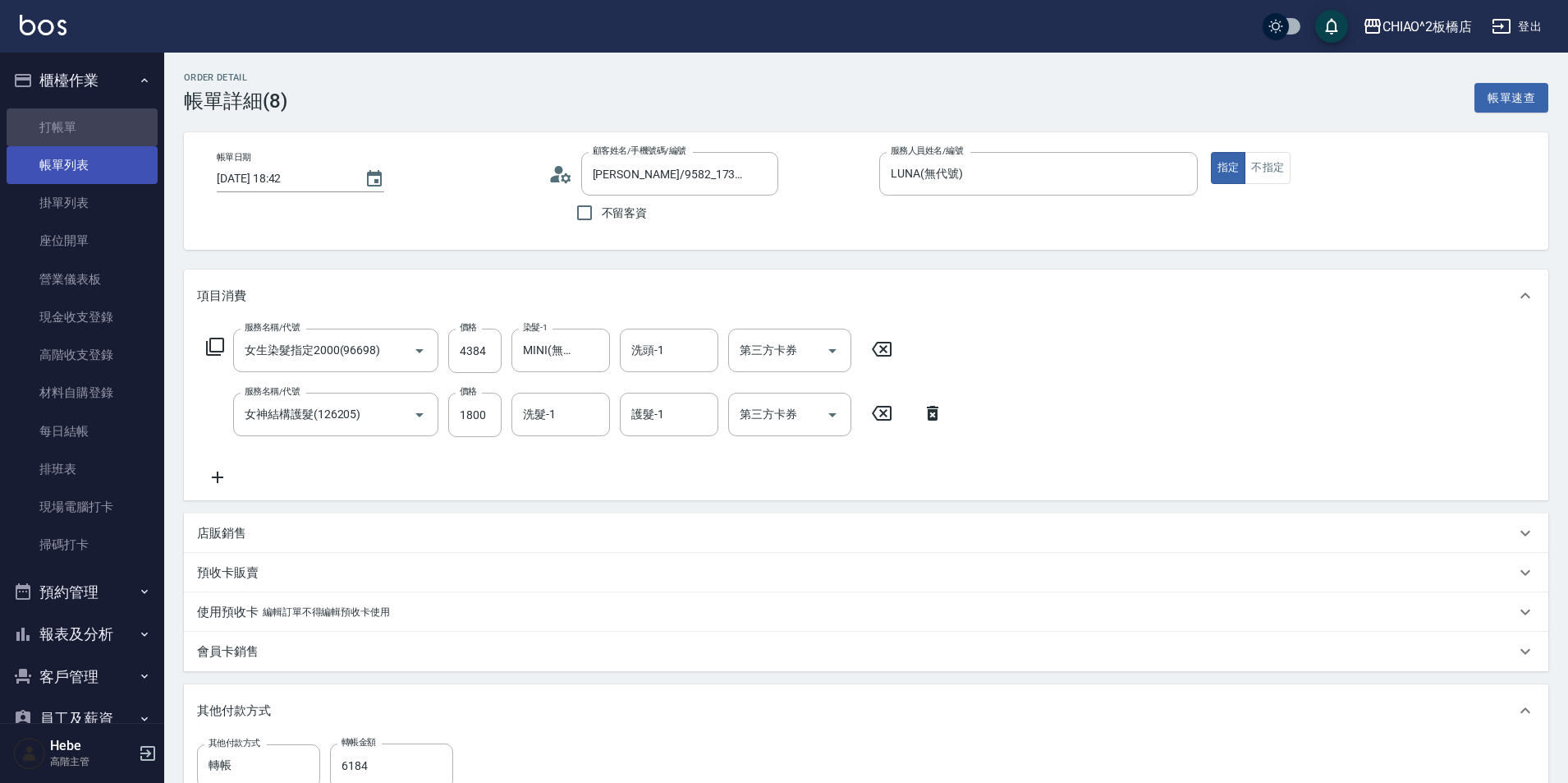
drag, startPoint x: 84, startPoint y: 141, endPoint x: 92, endPoint y: 168, distance: 28.2
click at [84, 142] on link "打帳單" at bounding box center [82, 127] width 151 height 38
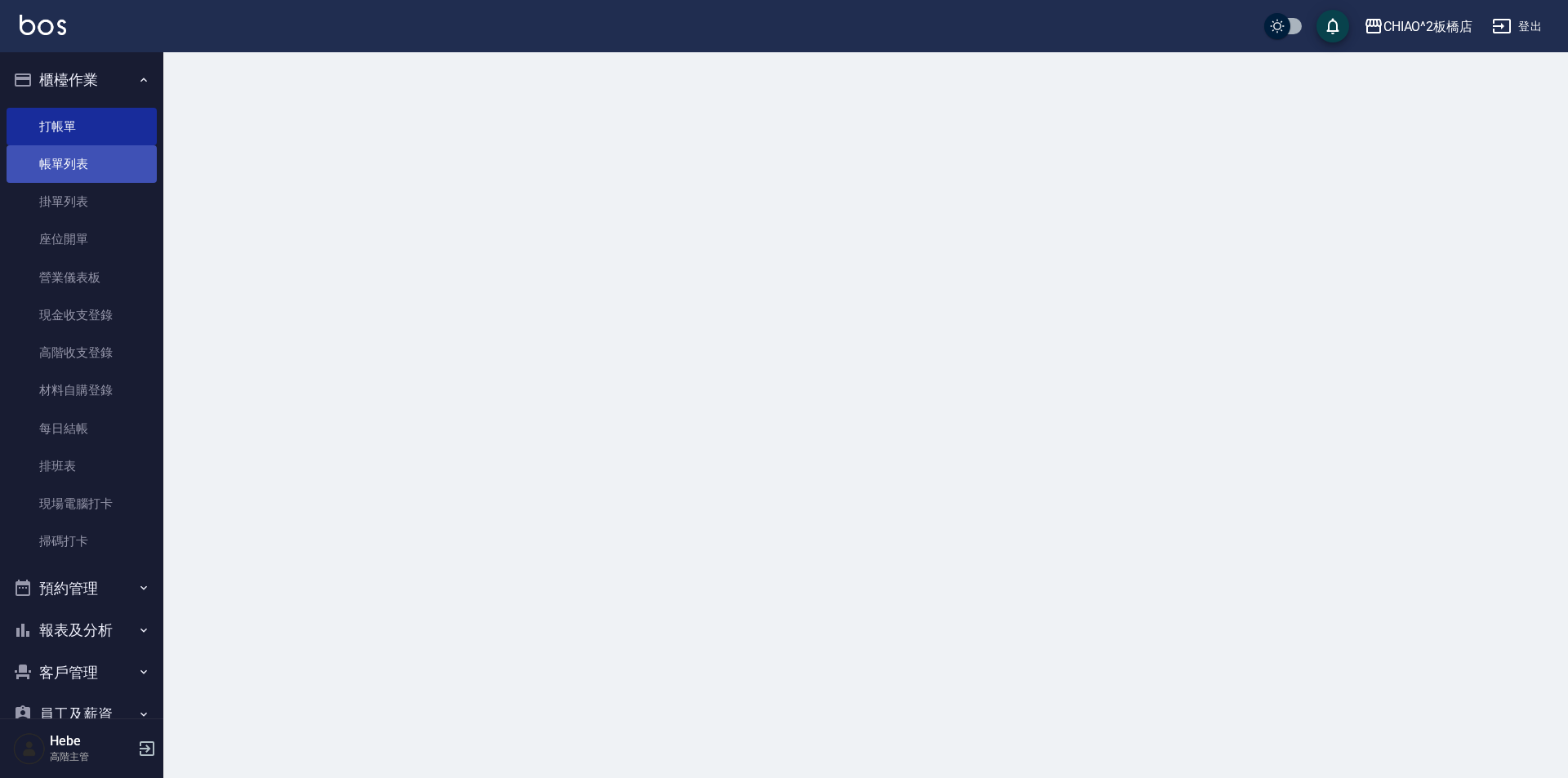
click at [92, 167] on link "帳單列表" at bounding box center [82, 164] width 150 height 38
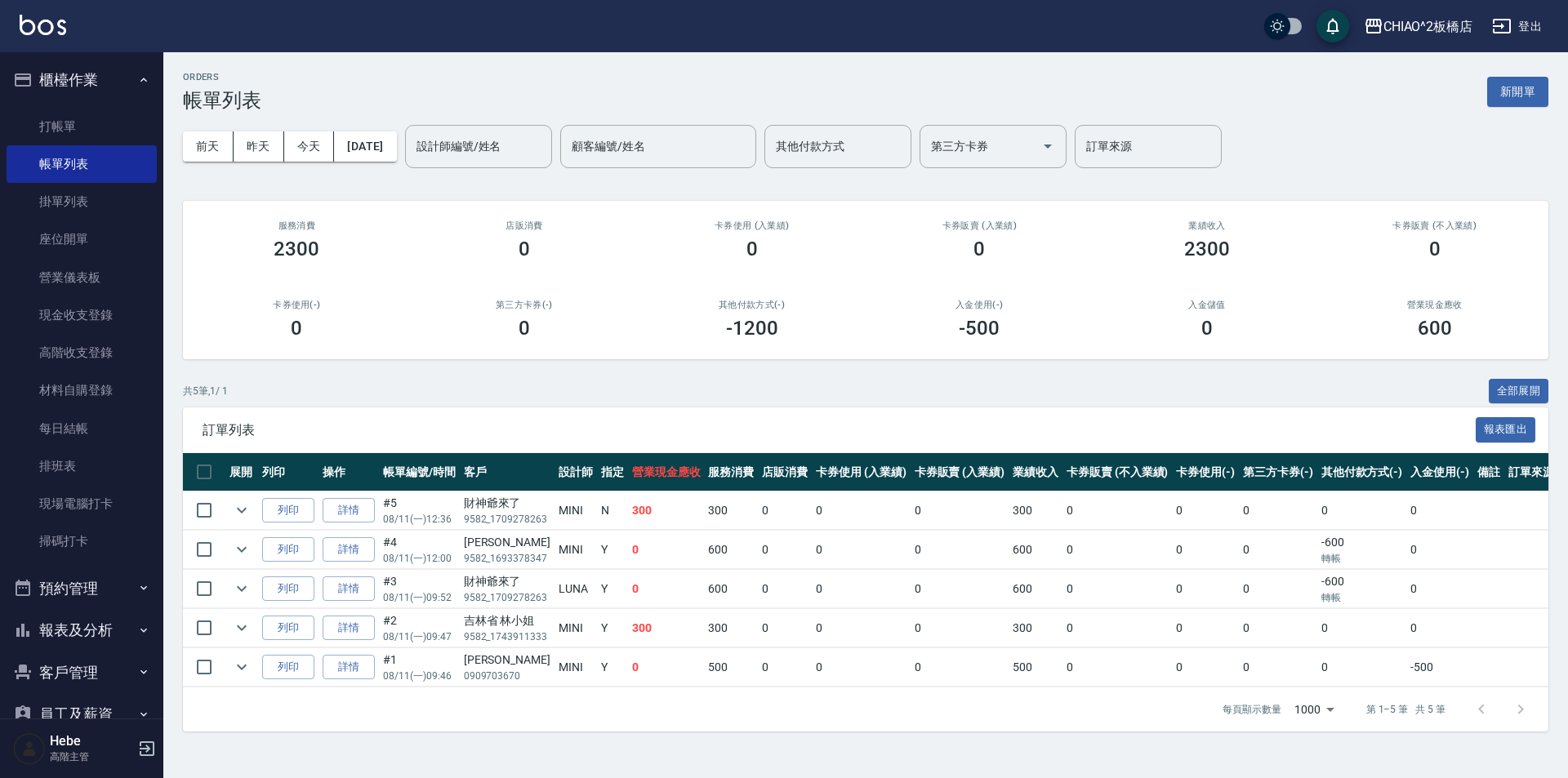
click at [128, 617] on button "報表及分析" at bounding box center [82, 630] width 150 height 43
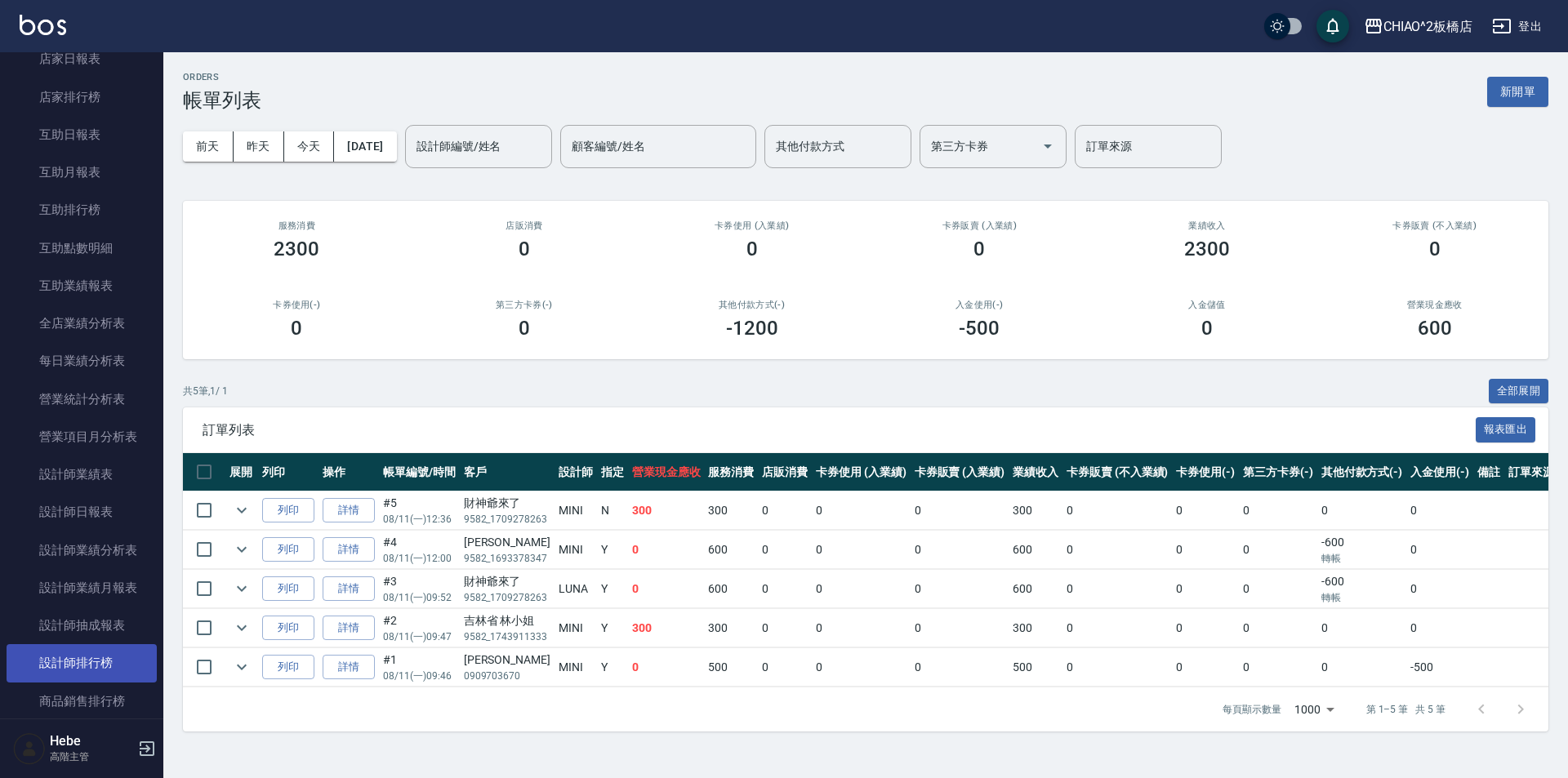
scroll to position [734, 0]
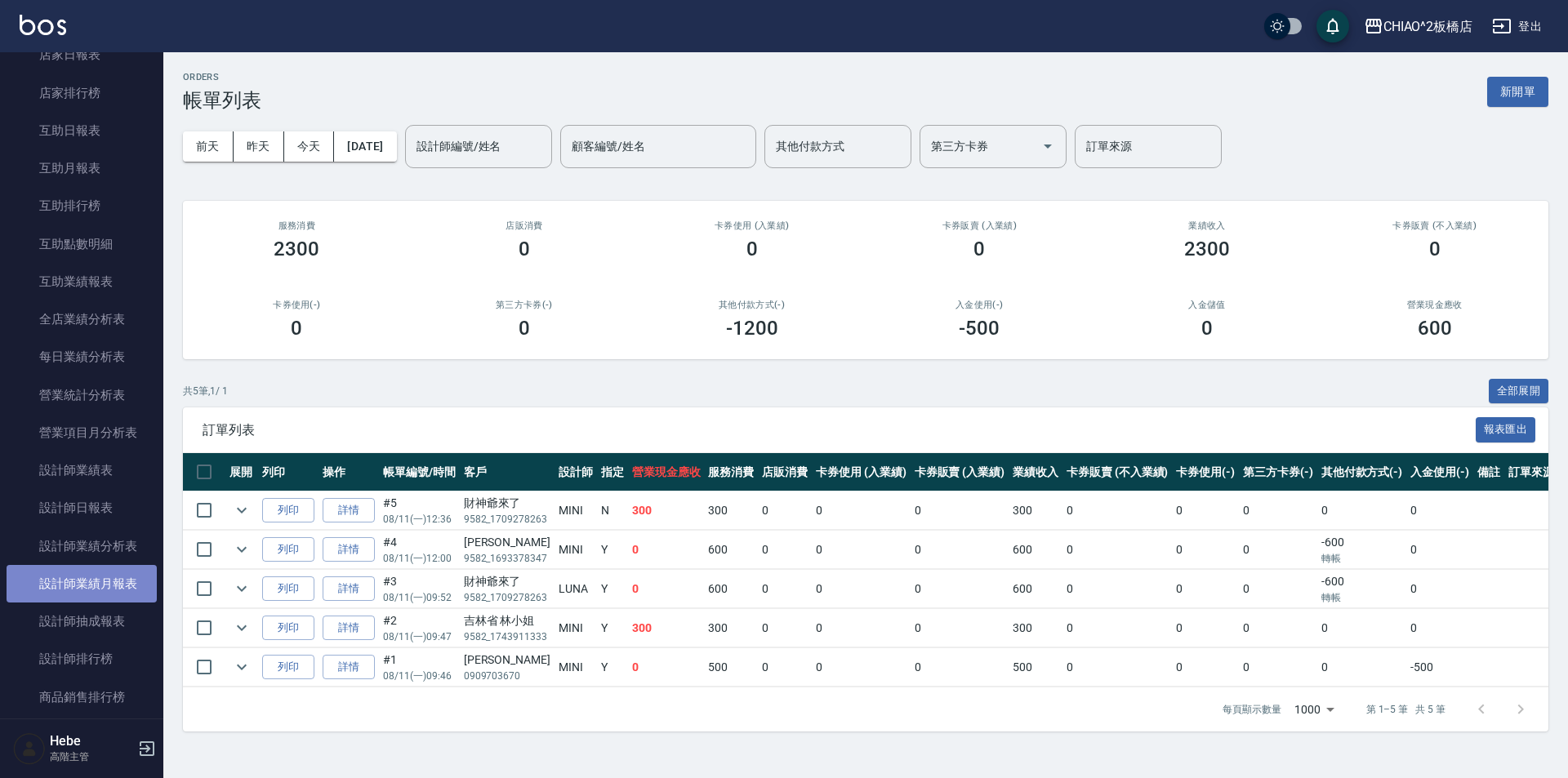
click at [110, 584] on link "設計師業績月報表" at bounding box center [82, 584] width 150 height 38
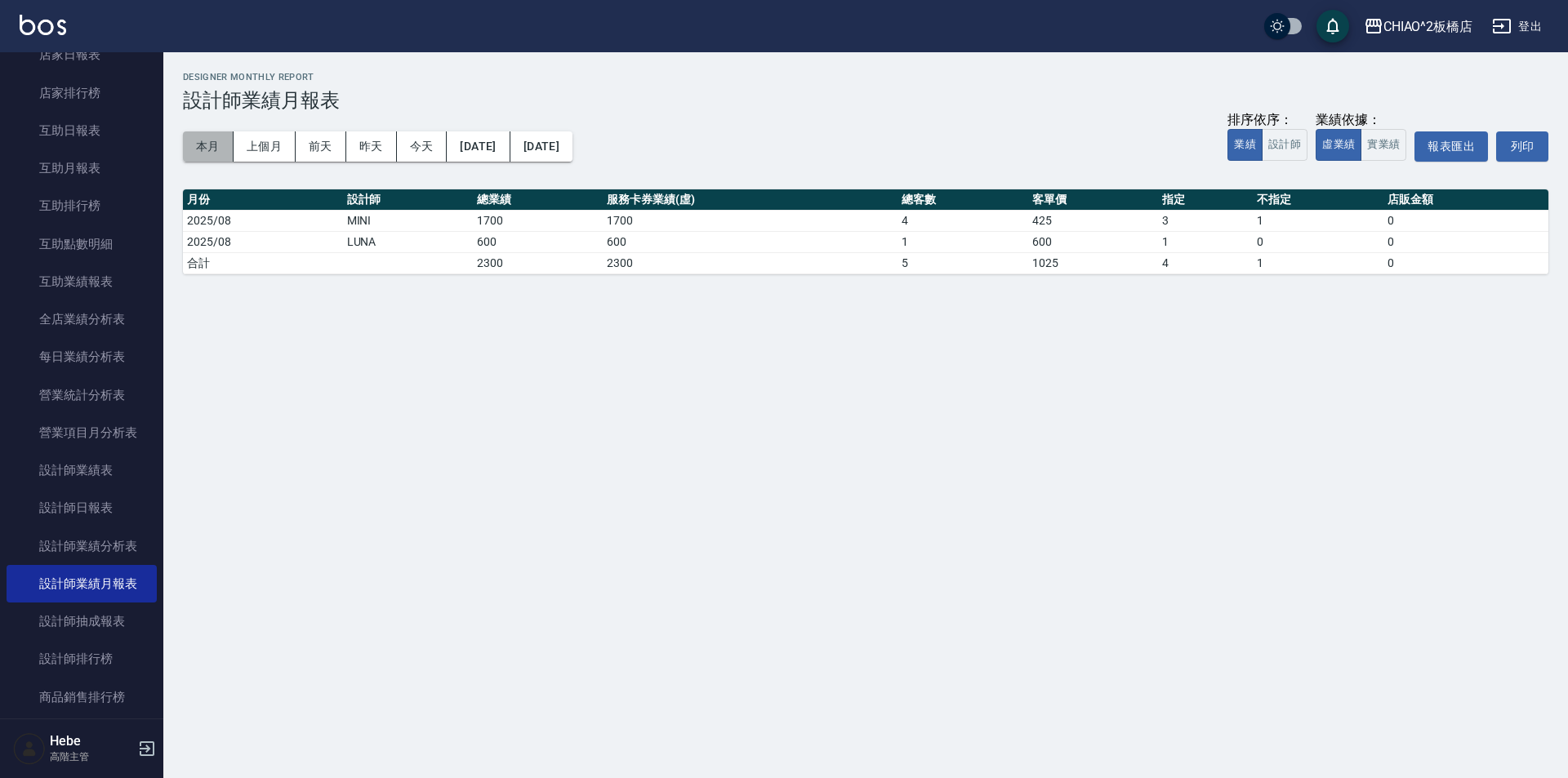
click at [203, 144] on button "本月" at bounding box center [208, 146] width 51 height 31
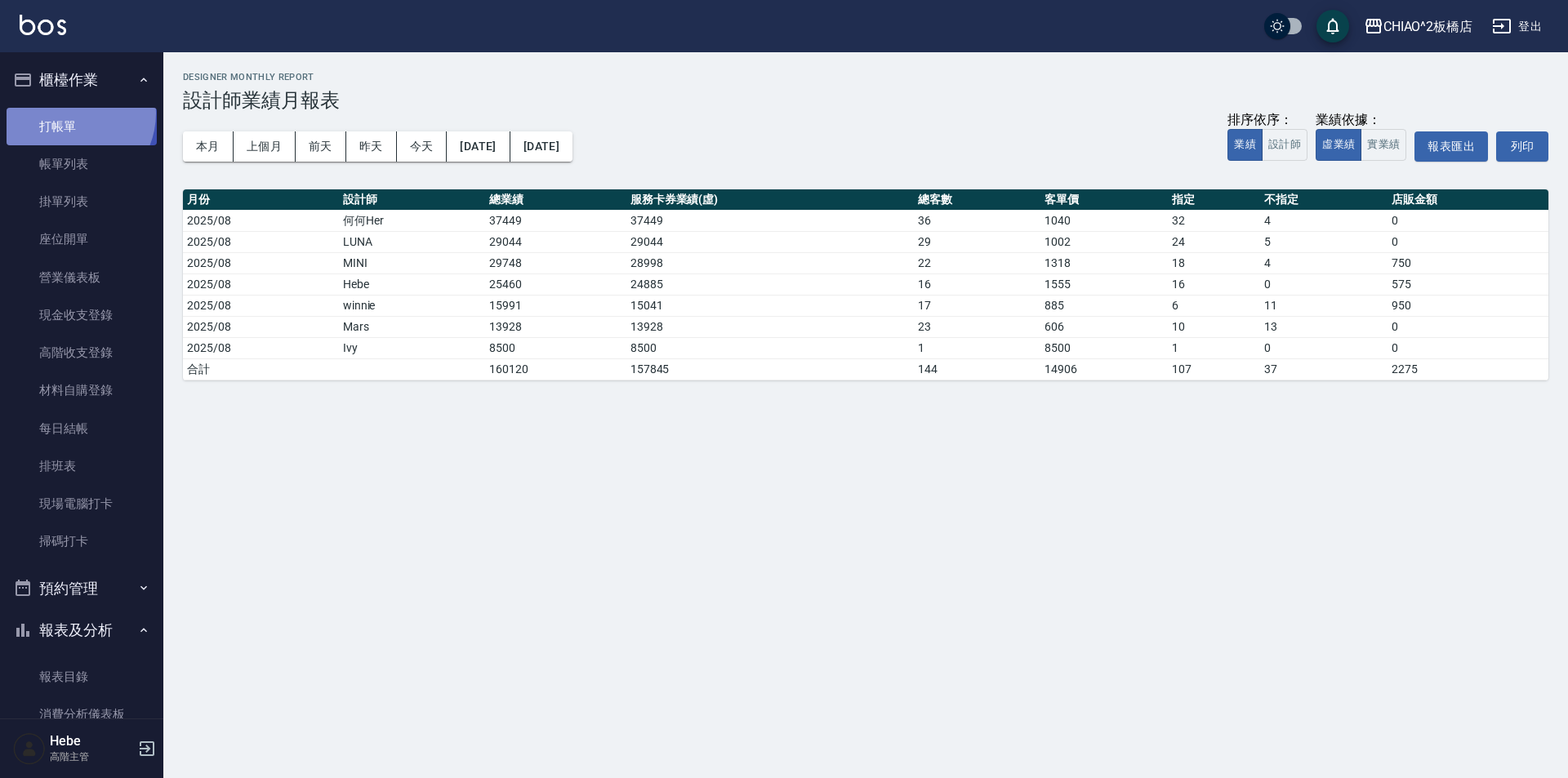
click at [67, 113] on link "打帳單" at bounding box center [82, 126] width 150 height 38
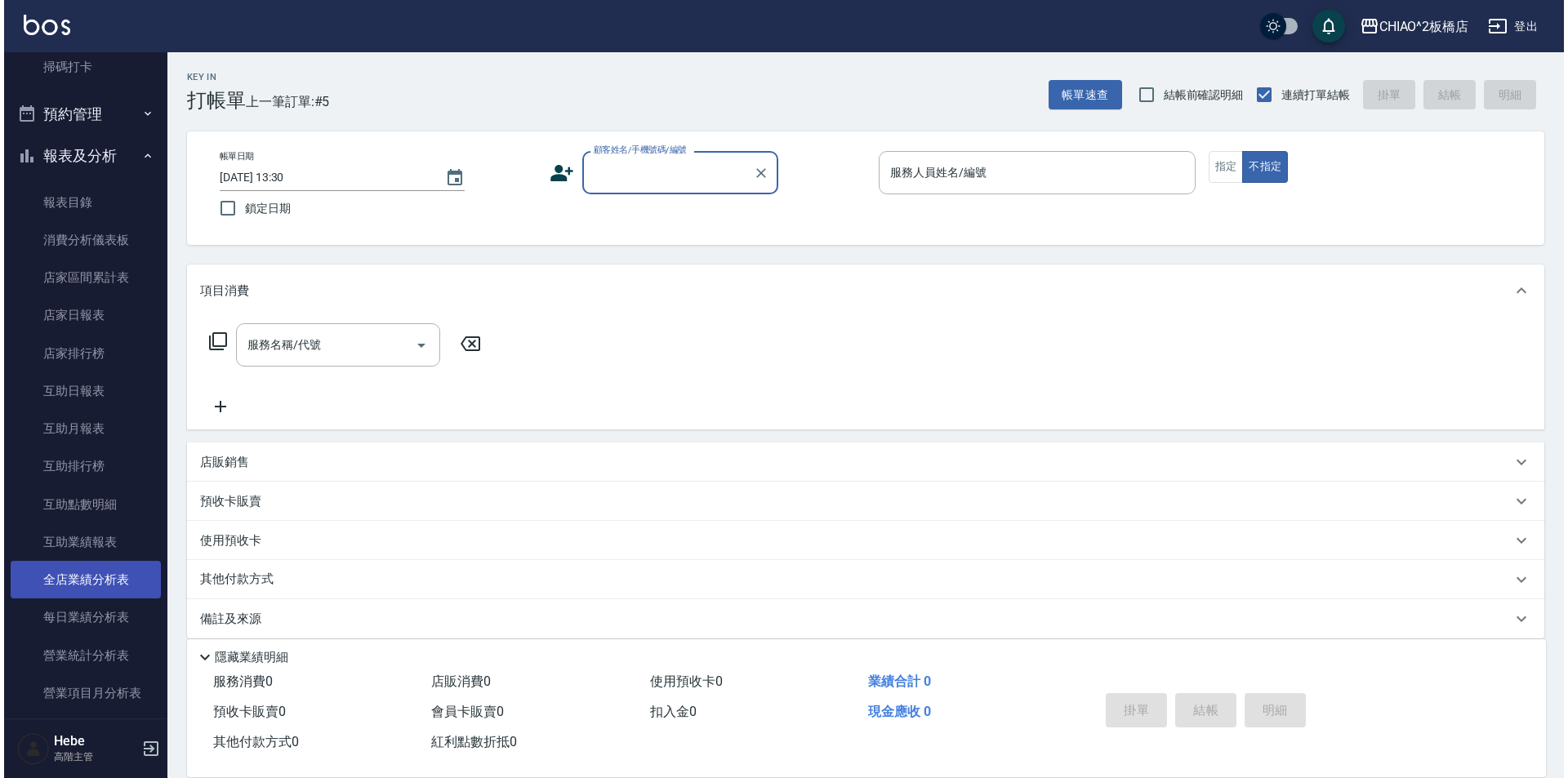
scroll to position [653, 0]
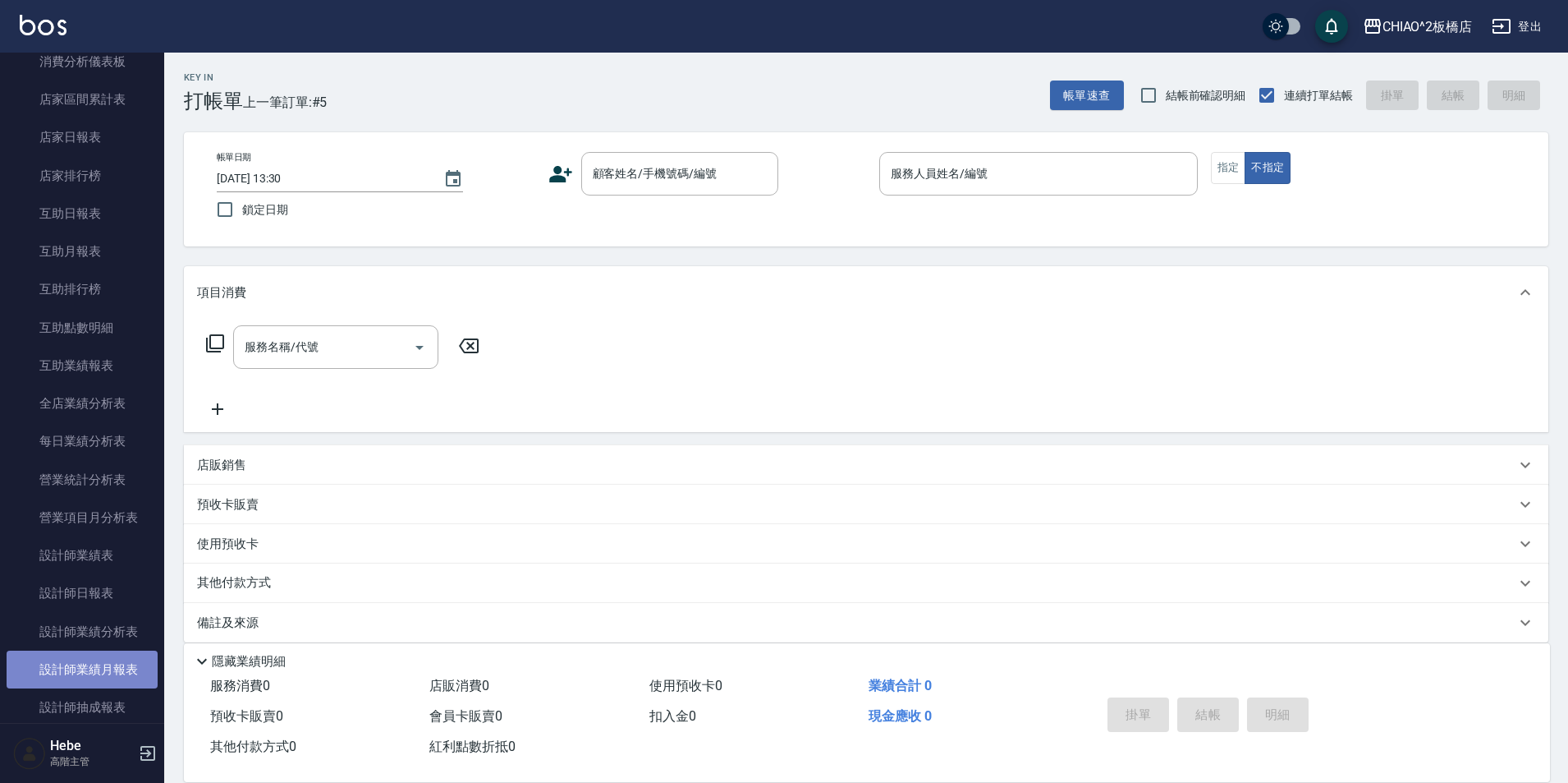
click at [106, 658] on link "設計師業績月報表" at bounding box center [82, 669] width 151 height 38
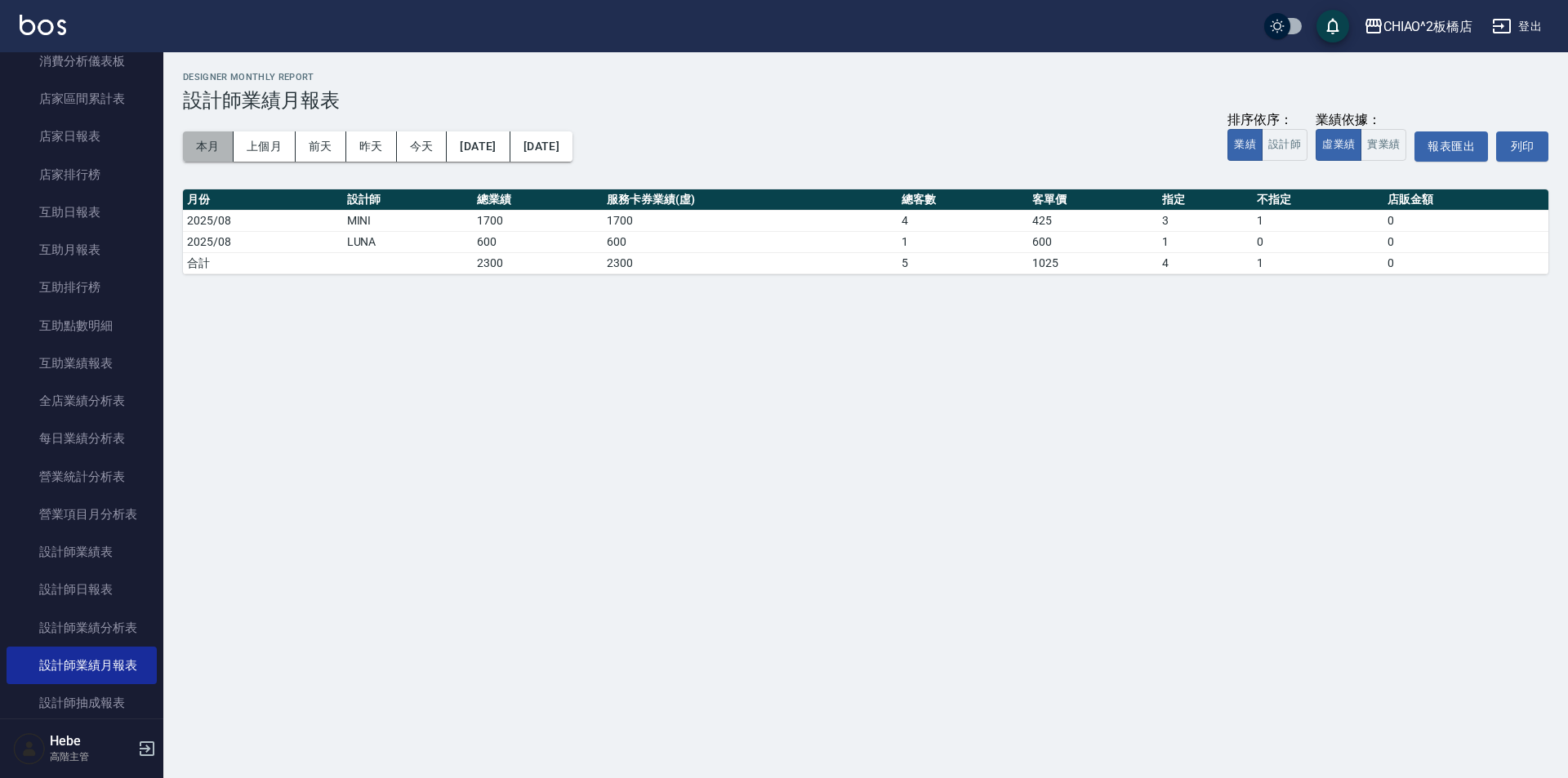
click at [210, 146] on button "本月" at bounding box center [208, 146] width 51 height 31
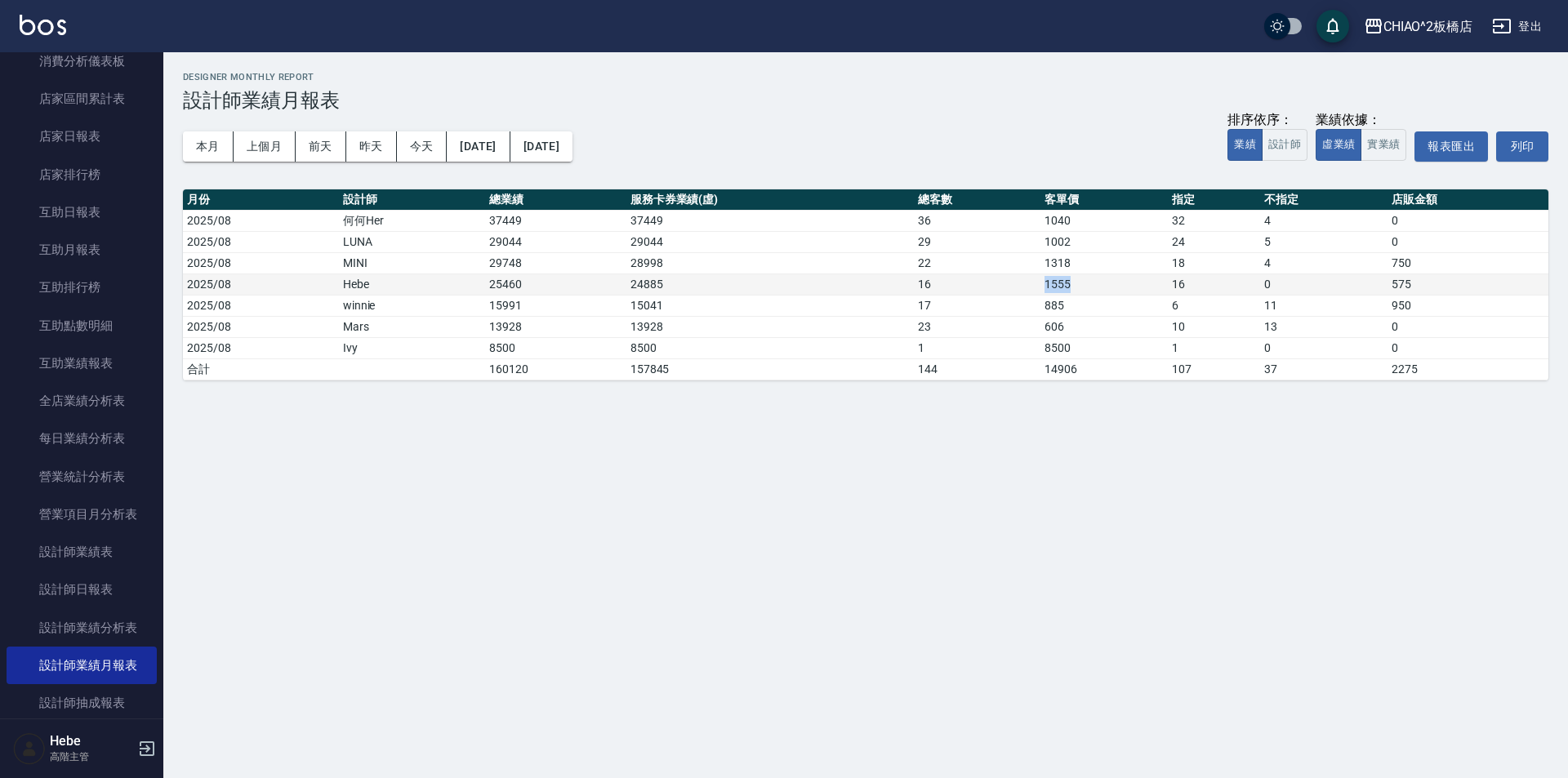
drag, startPoint x: 1068, startPoint y: 282, endPoint x: 1045, endPoint y: 282, distance: 23.0
click at [1045, 283] on td "1555" at bounding box center [1104, 283] width 127 height 21
drag, startPoint x: 1049, startPoint y: 271, endPoint x: 1062, endPoint y: 264, distance: 14.8
click at [1062, 264] on td "1318" at bounding box center [1104, 262] width 127 height 21
drag, startPoint x: 1066, startPoint y: 243, endPoint x: 1030, endPoint y: 243, distance: 36.0
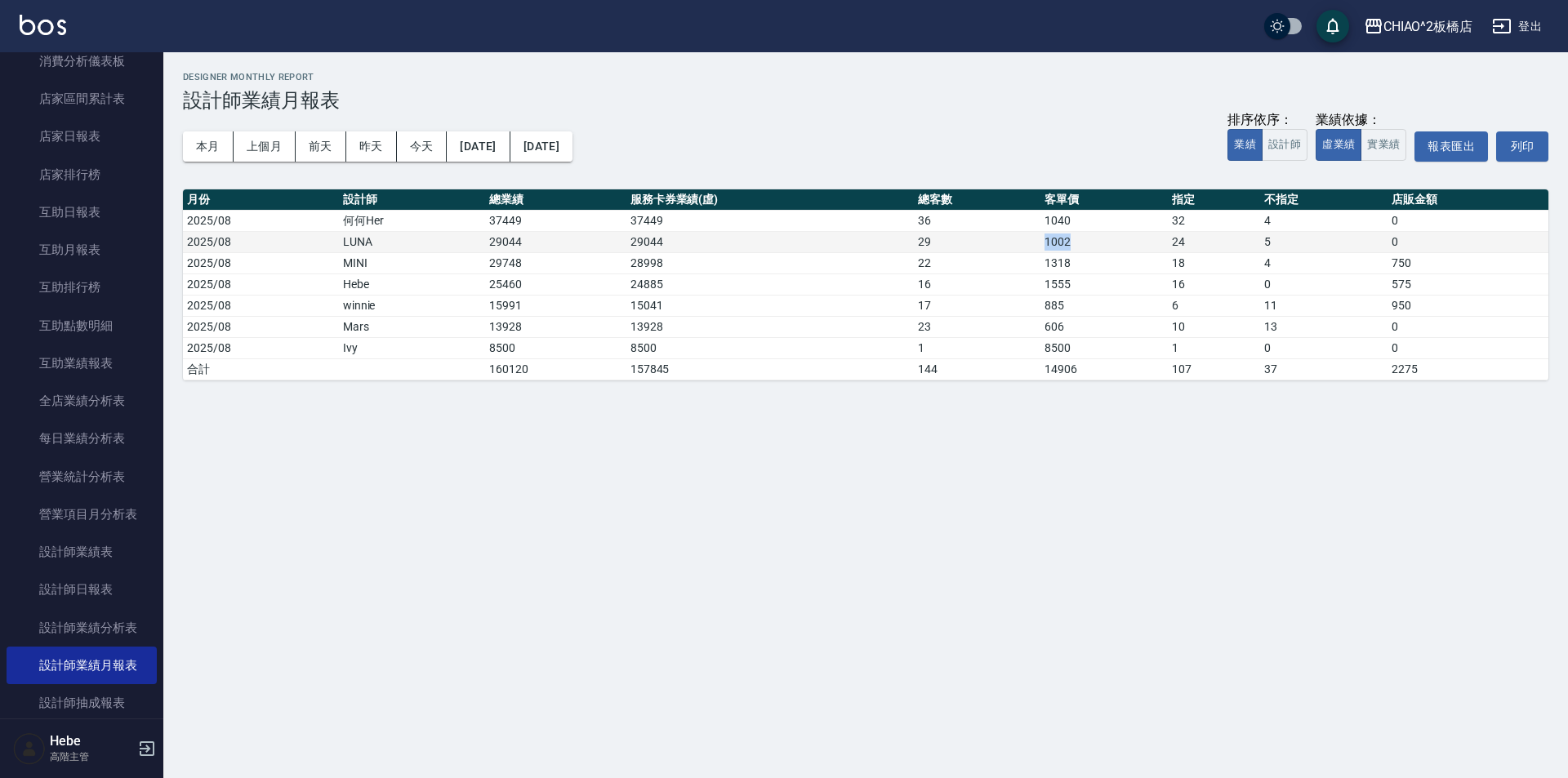
click at [1030, 243] on tr "2025/08 LUNA 29044 29044 29 1002 24 5 0" at bounding box center [865, 241] width 1365 height 21
click at [1019, 250] on td "29" at bounding box center [977, 241] width 127 height 21
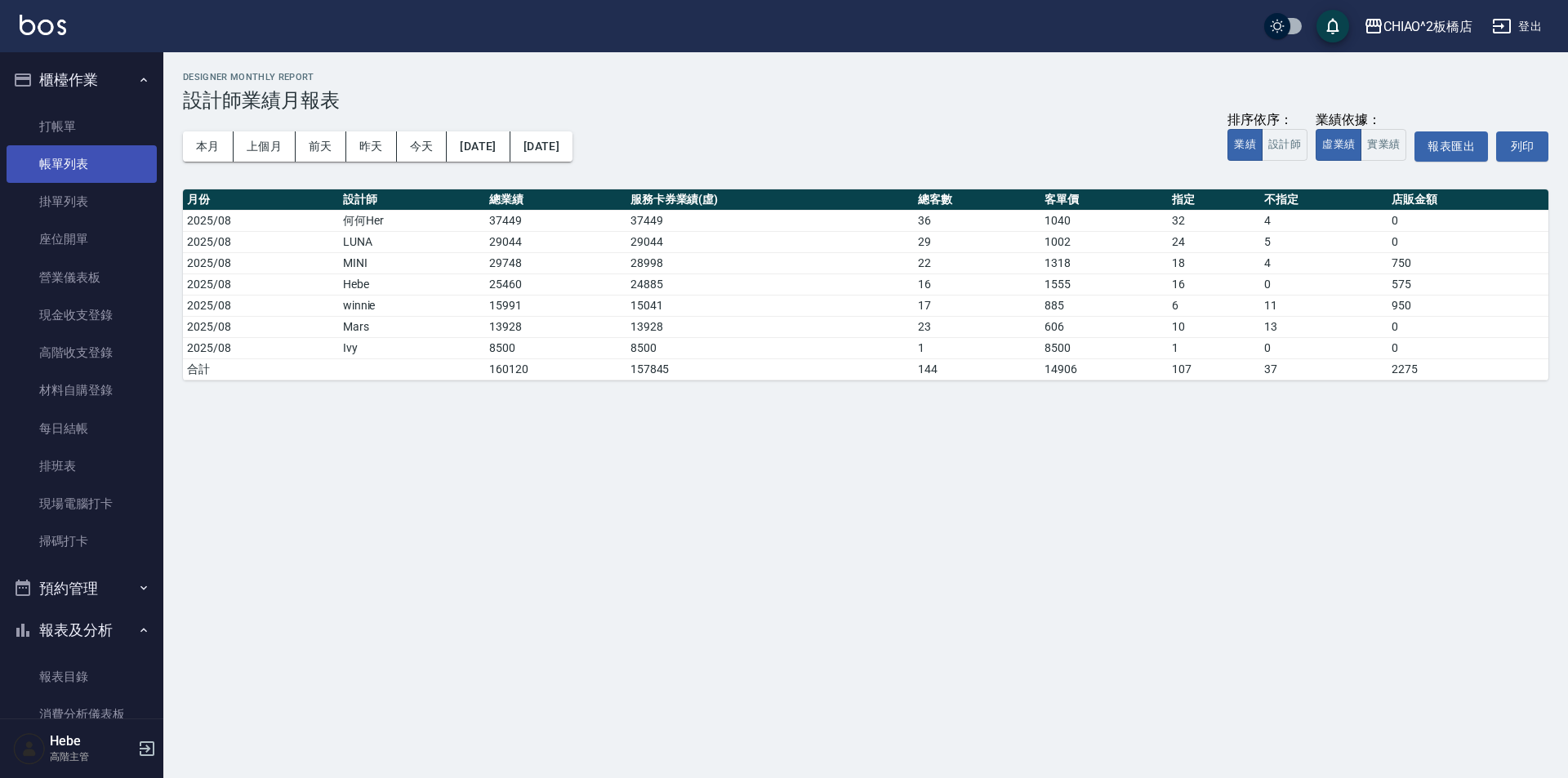
click at [117, 161] on link "帳單列表" at bounding box center [82, 164] width 150 height 38
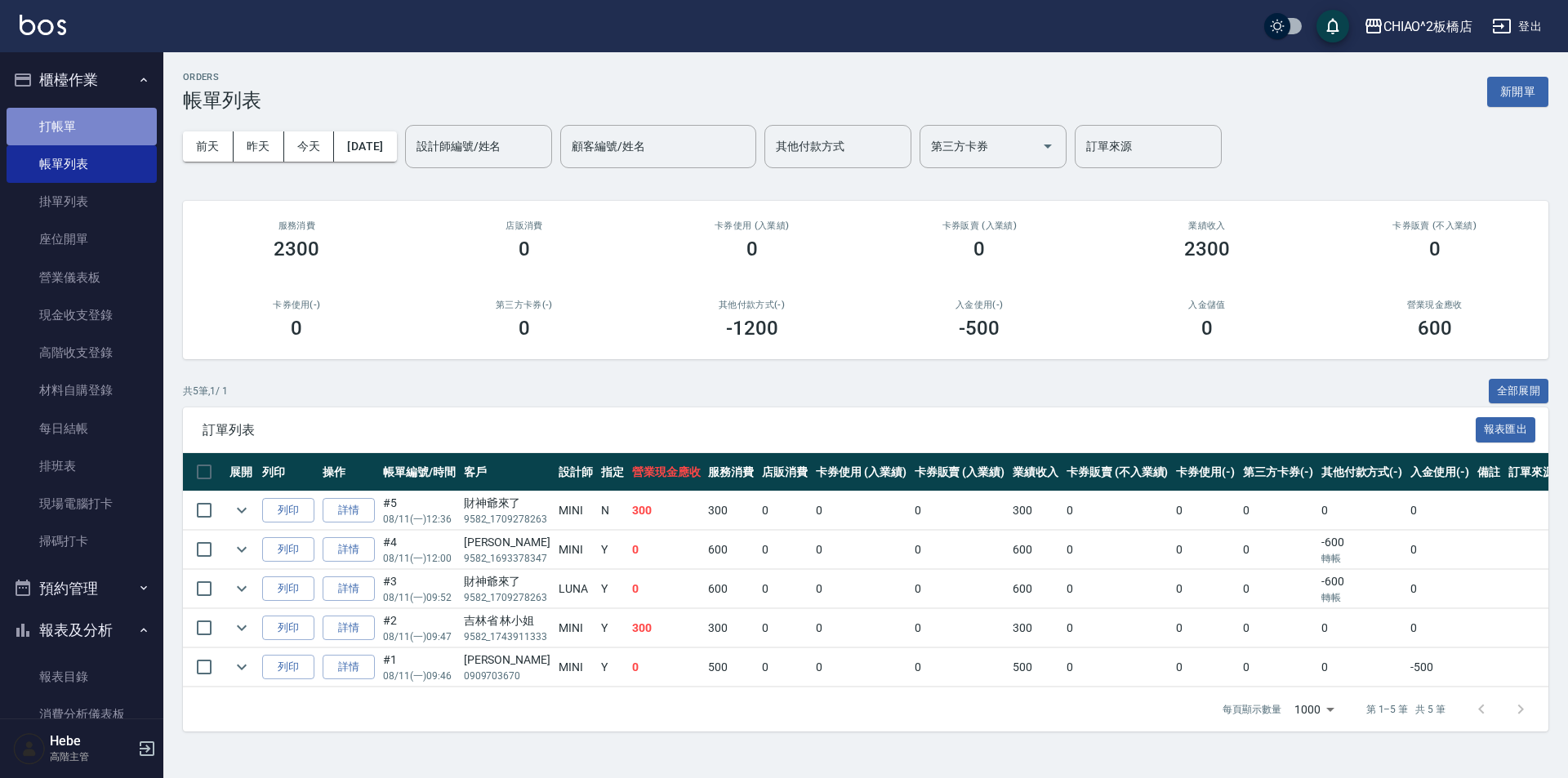
click at [100, 117] on link "打帳單" at bounding box center [82, 126] width 150 height 38
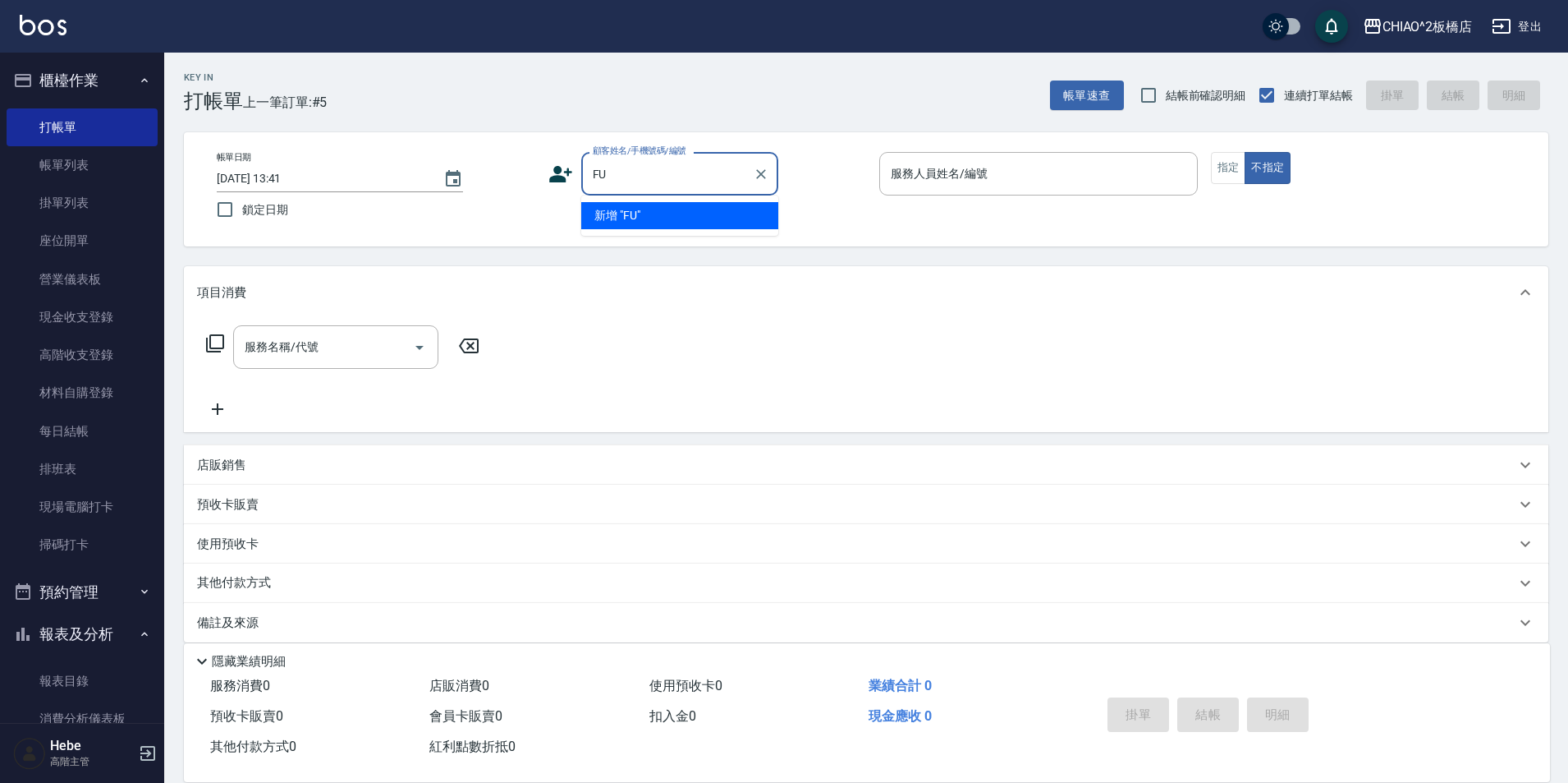
type input "F"
click at [705, 249] on li "新客人 姓名未設定/王羿旗/null" at bounding box center [679, 252] width 197 height 45
type input "新客人 姓名未設定/王羿旗/null"
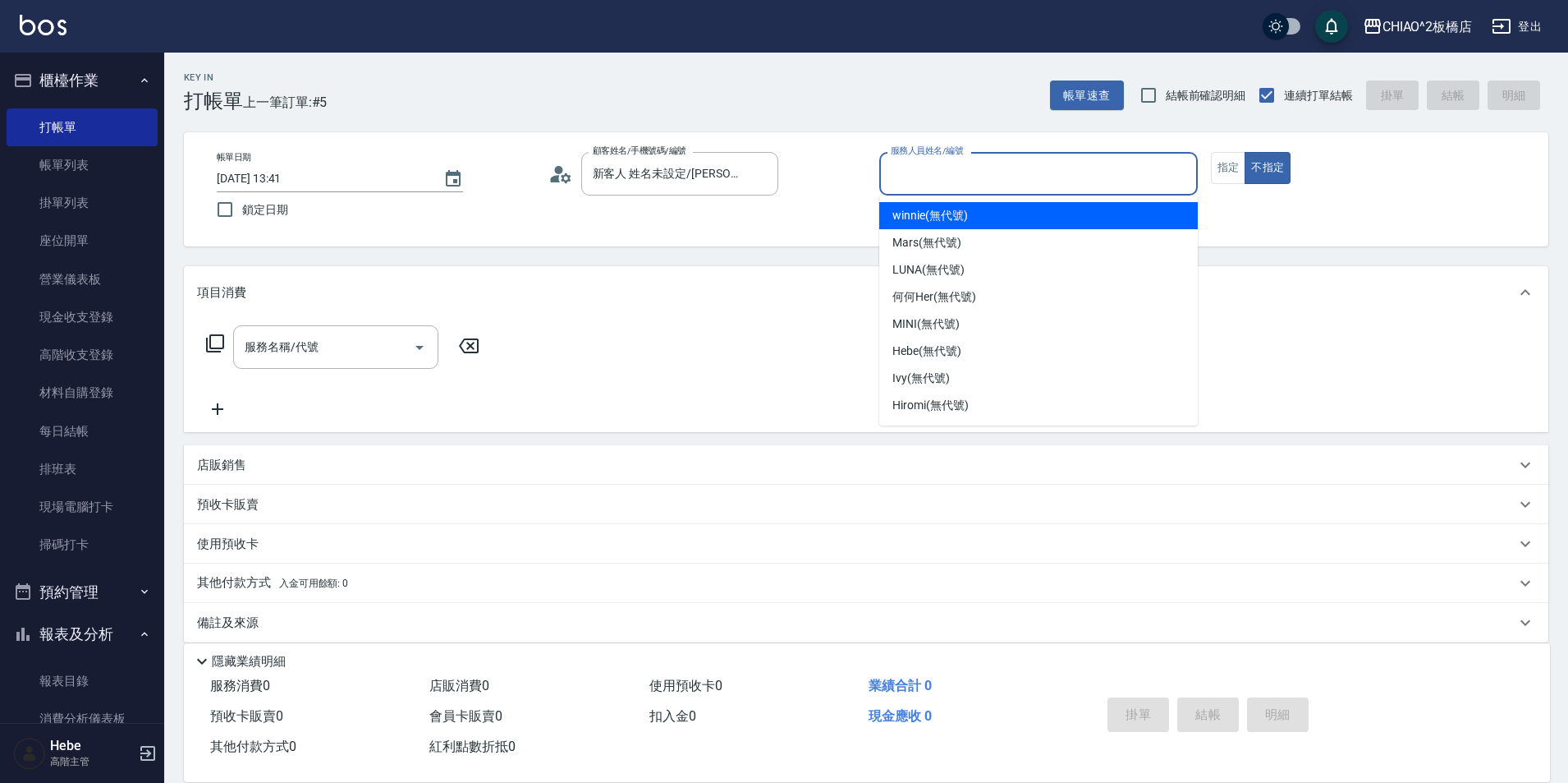
click at [905, 179] on input "服務人員姓名/編號" at bounding box center [1039, 173] width 304 height 29
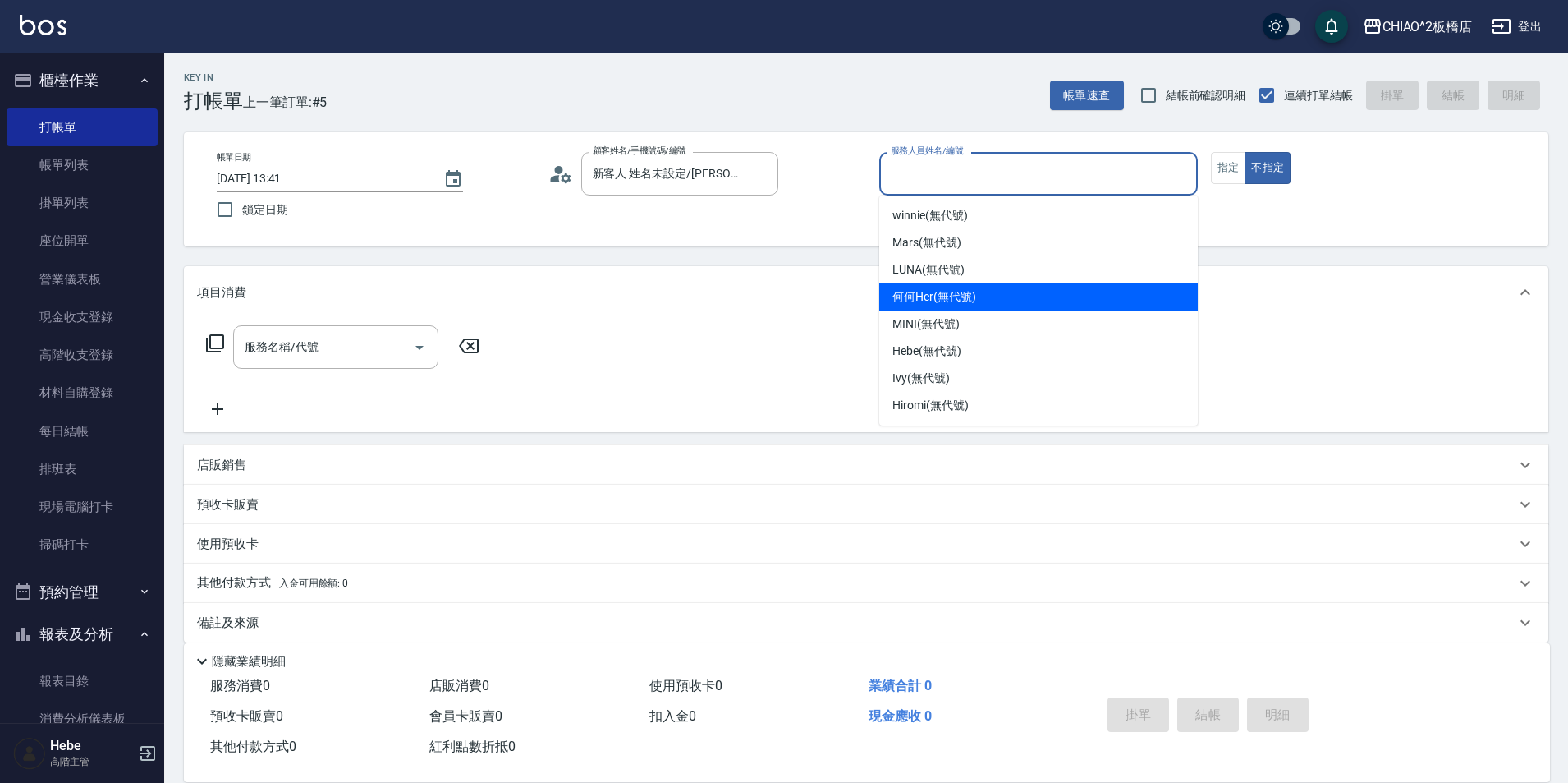
click at [922, 294] on span "何何Her (無代號)" at bounding box center [934, 296] width 84 height 18
type input "何何Her (無代號)"
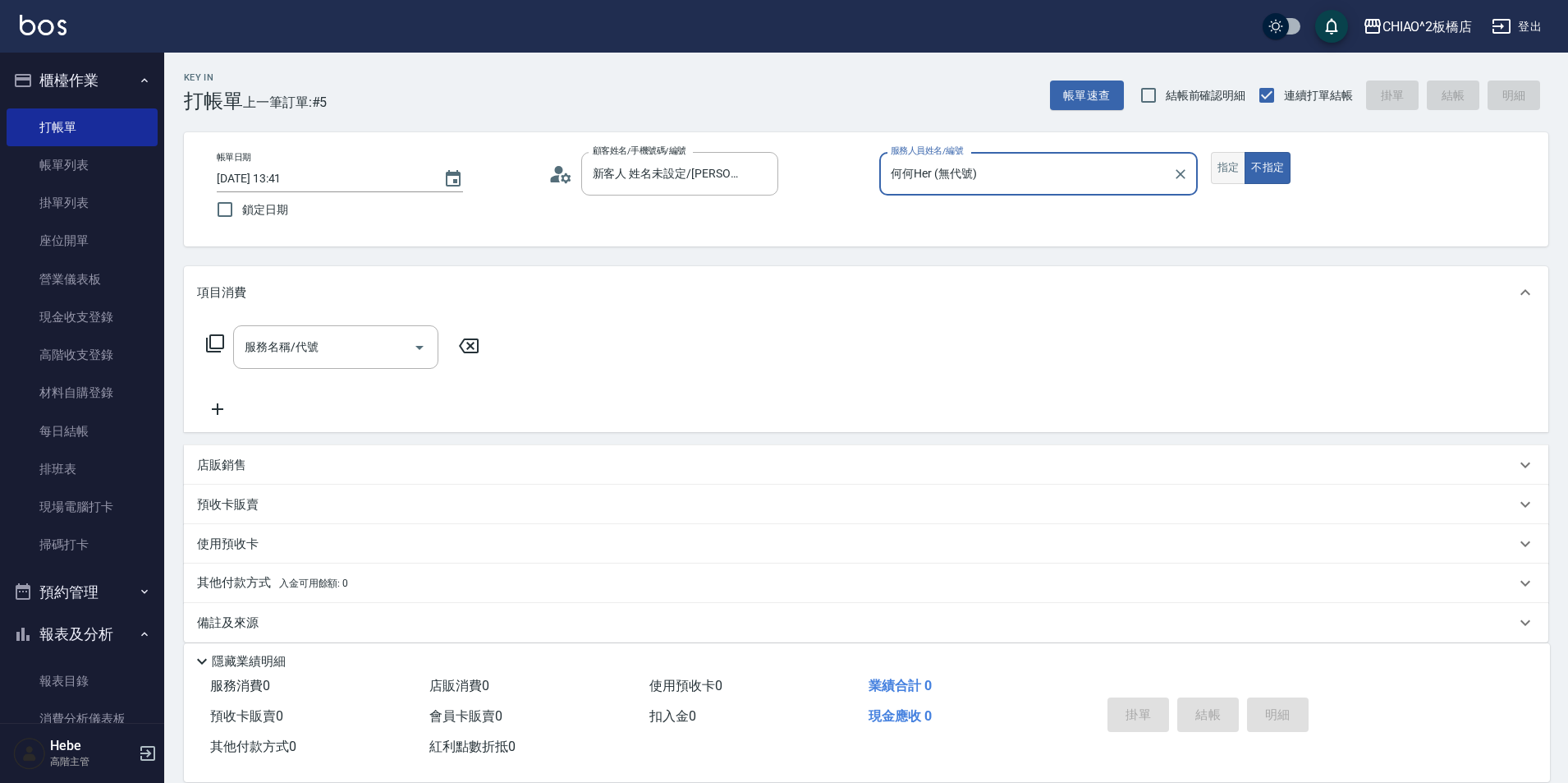
click at [1227, 176] on button "指定" at bounding box center [1229, 168] width 35 height 32
click at [411, 348] on icon "Open" at bounding box center [419, 347] width 20 height 20
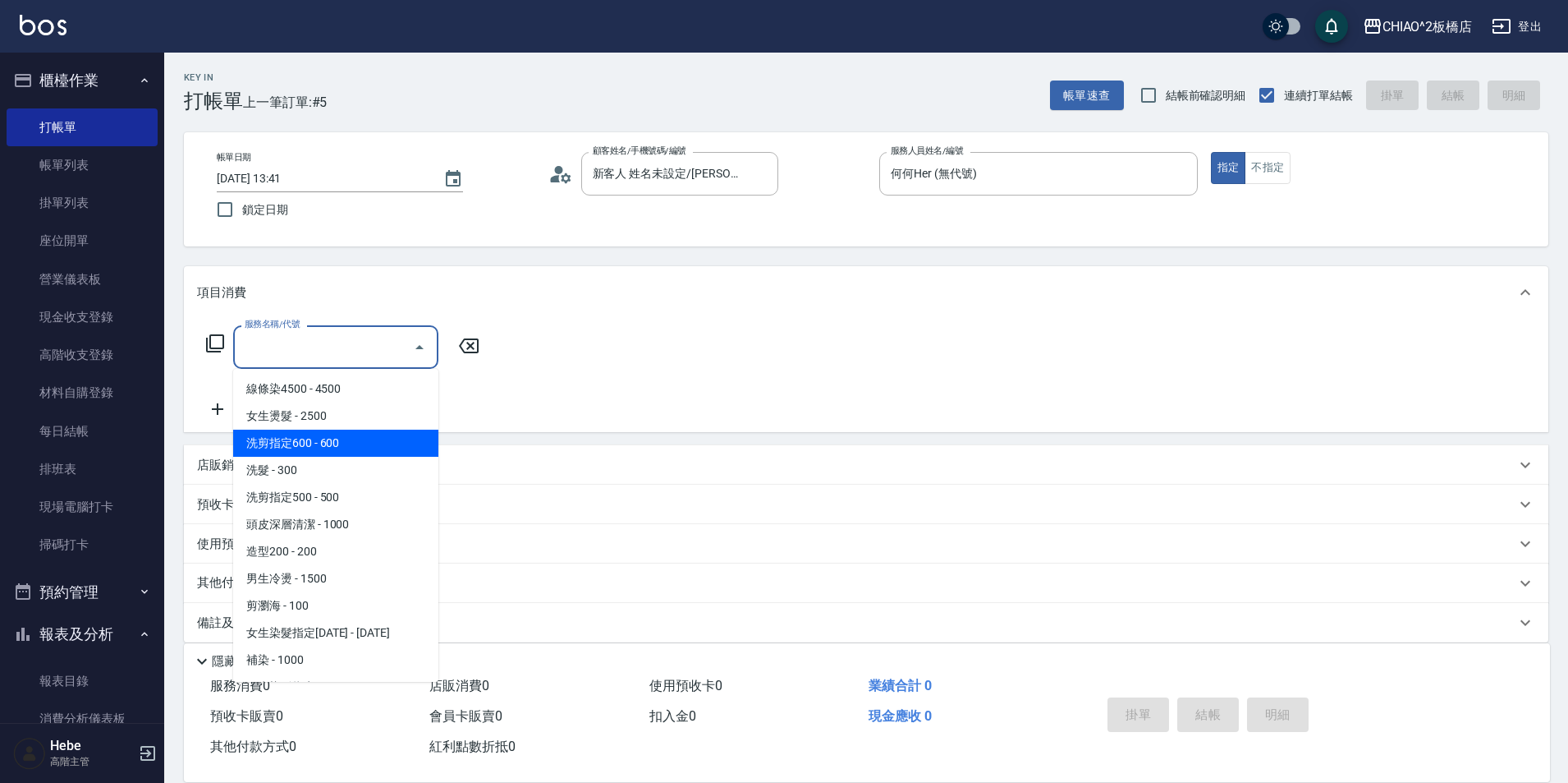
click at [376, 438] on span "洗剪指定600 - 600" at bounding box center [335, 443] width 205 height 27
type input "洗剪指定600(96678)"
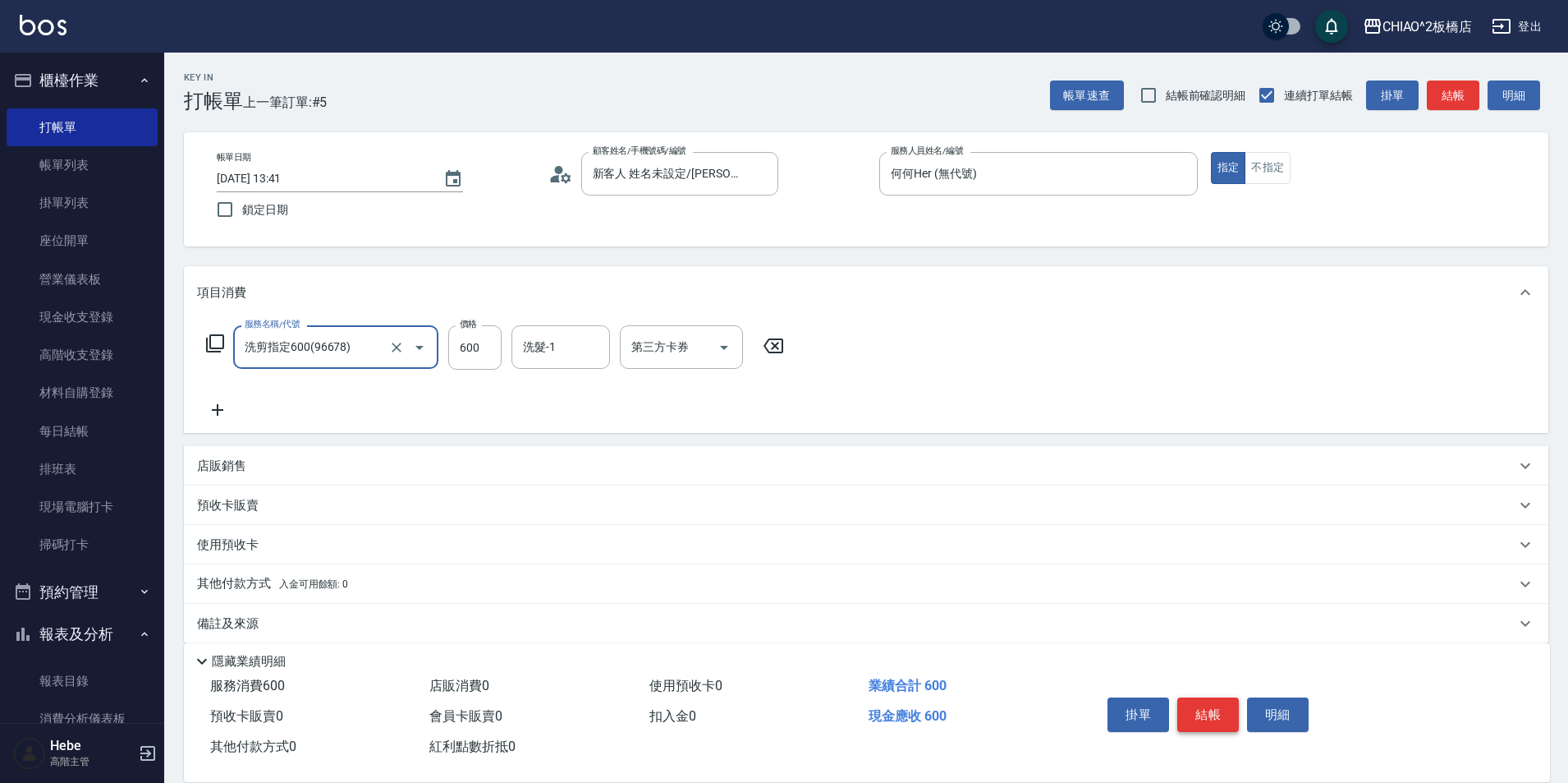
click at [1199, 701] on button "結帳" at bounding box center [1207, 714] width 61 height 34
